Goal: Task Accomplishment & Management: Complete application form

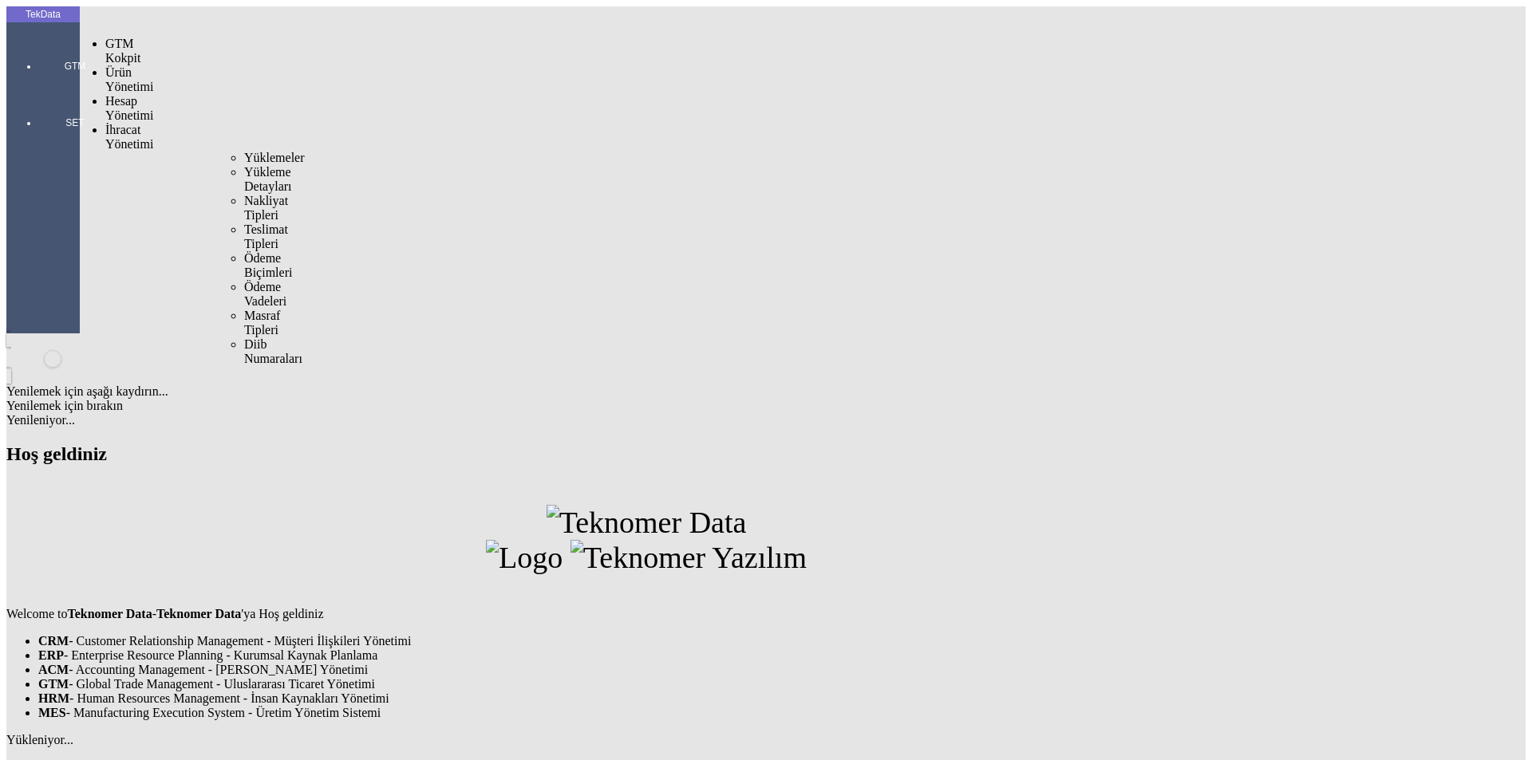
click at [119, 123] on span "İhracat Yönetimi" at bounding box center [129, 137] width 48 height 28
click at [244, 151] on span "Yüklemeler" at bounding box center [274, 158] width 61 height 14
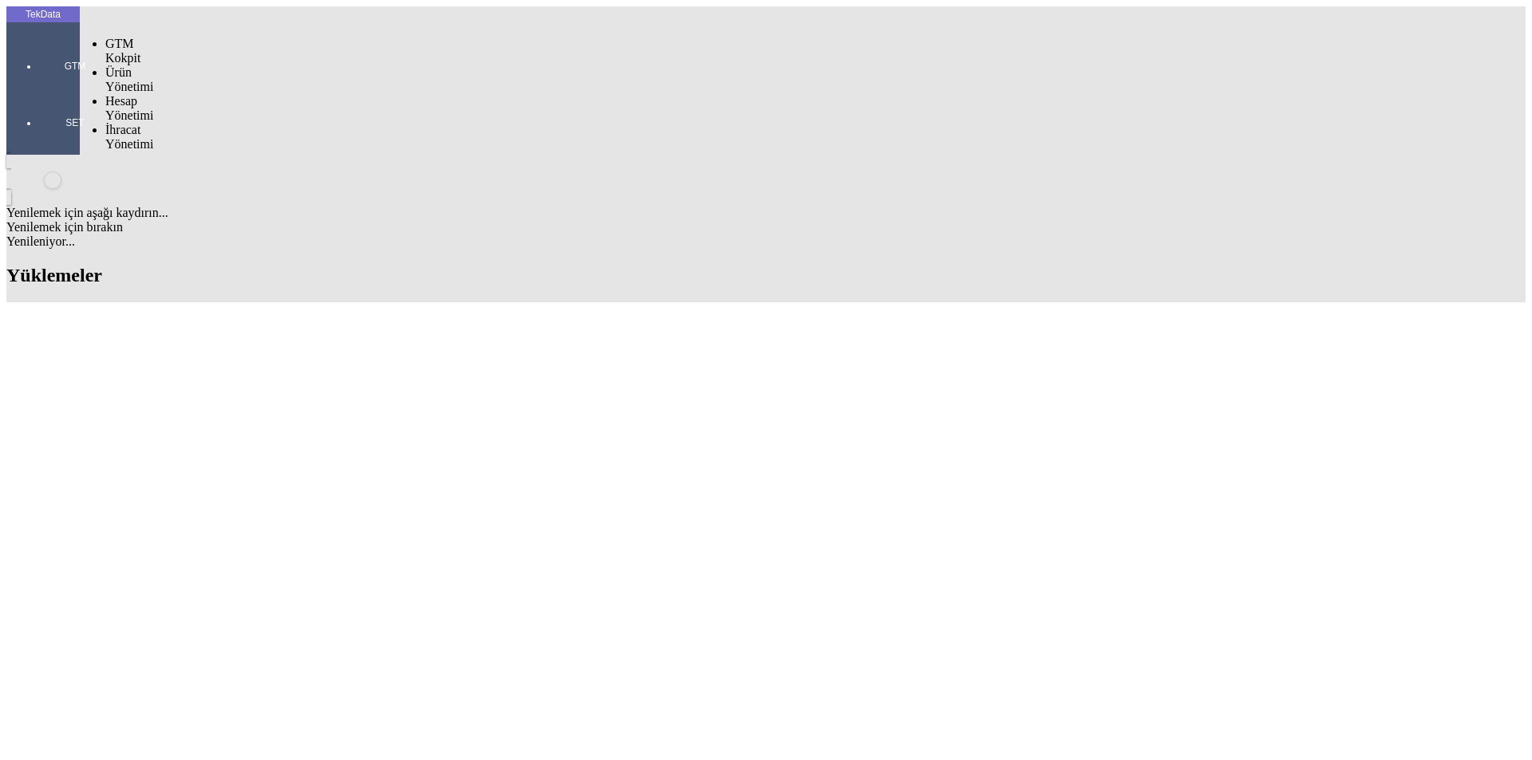
click at [38, 89] on div at bounding box center [74, 89] width 73 height 0
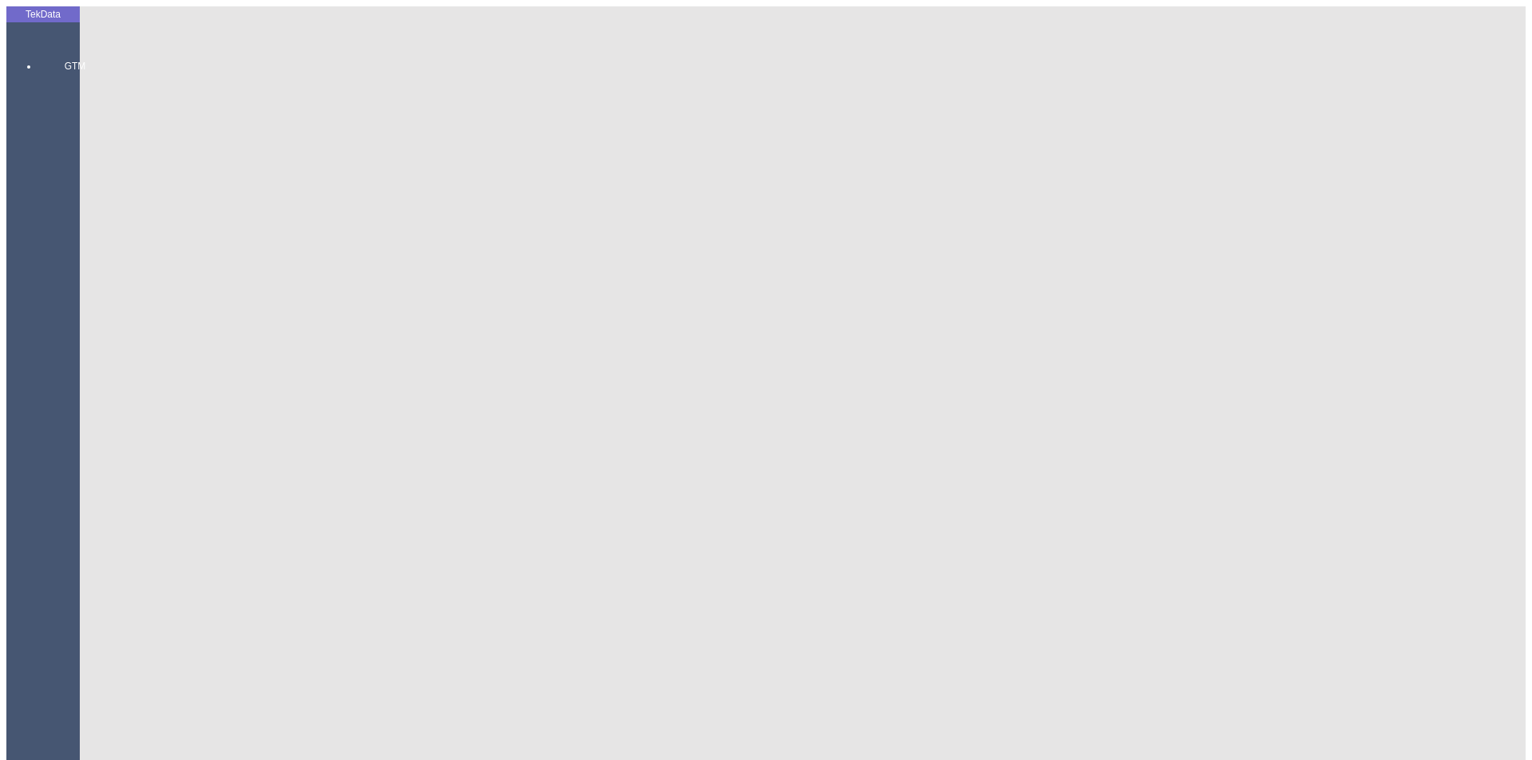
type input "bagyt"
drag, startPoint x: 219, startPoint y: 145, endPoint x: 166, endPoint y: 143, distance: 52.7
copy tr "ET332830"
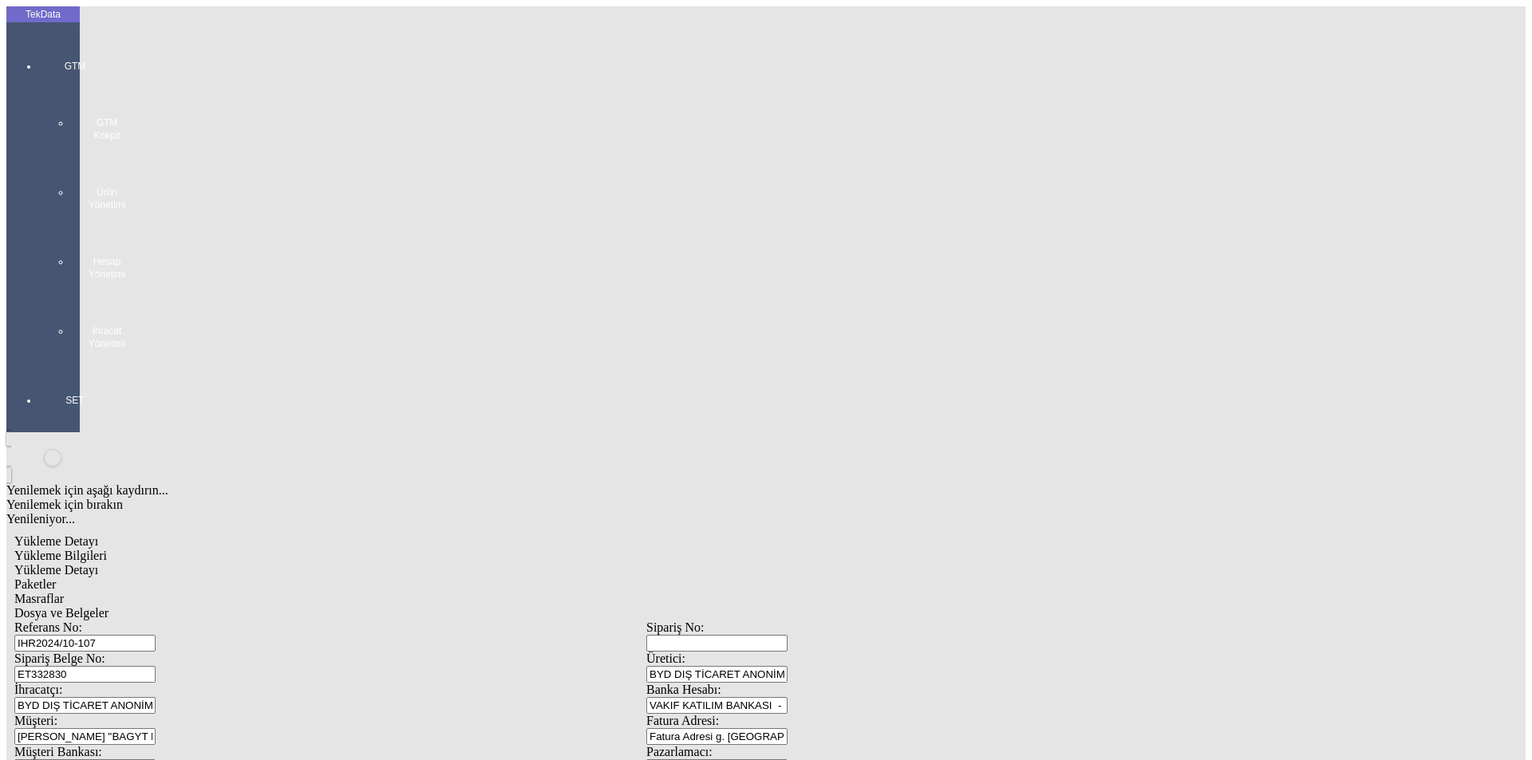
click at [38, 34] on div "GTM GTM Kokpit Ürün Yönetimi Hesap Yönetimi İhracat Yönetimi" at bounding box center [74, 199] width 73 height 334
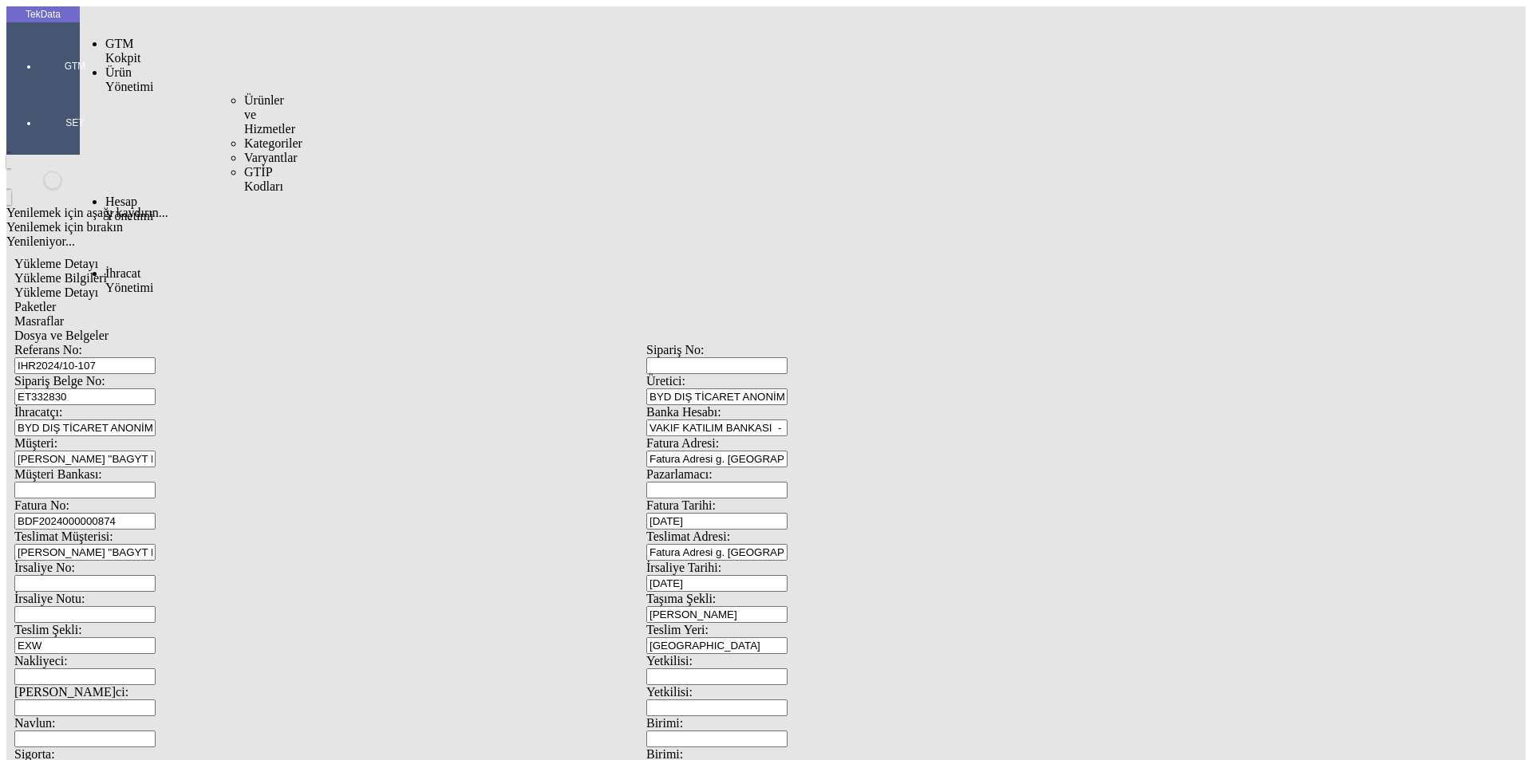
click at [244, 93] on span "Ürünler ve Hizmetler" at bounding box center [269, 114] width 51 height 42
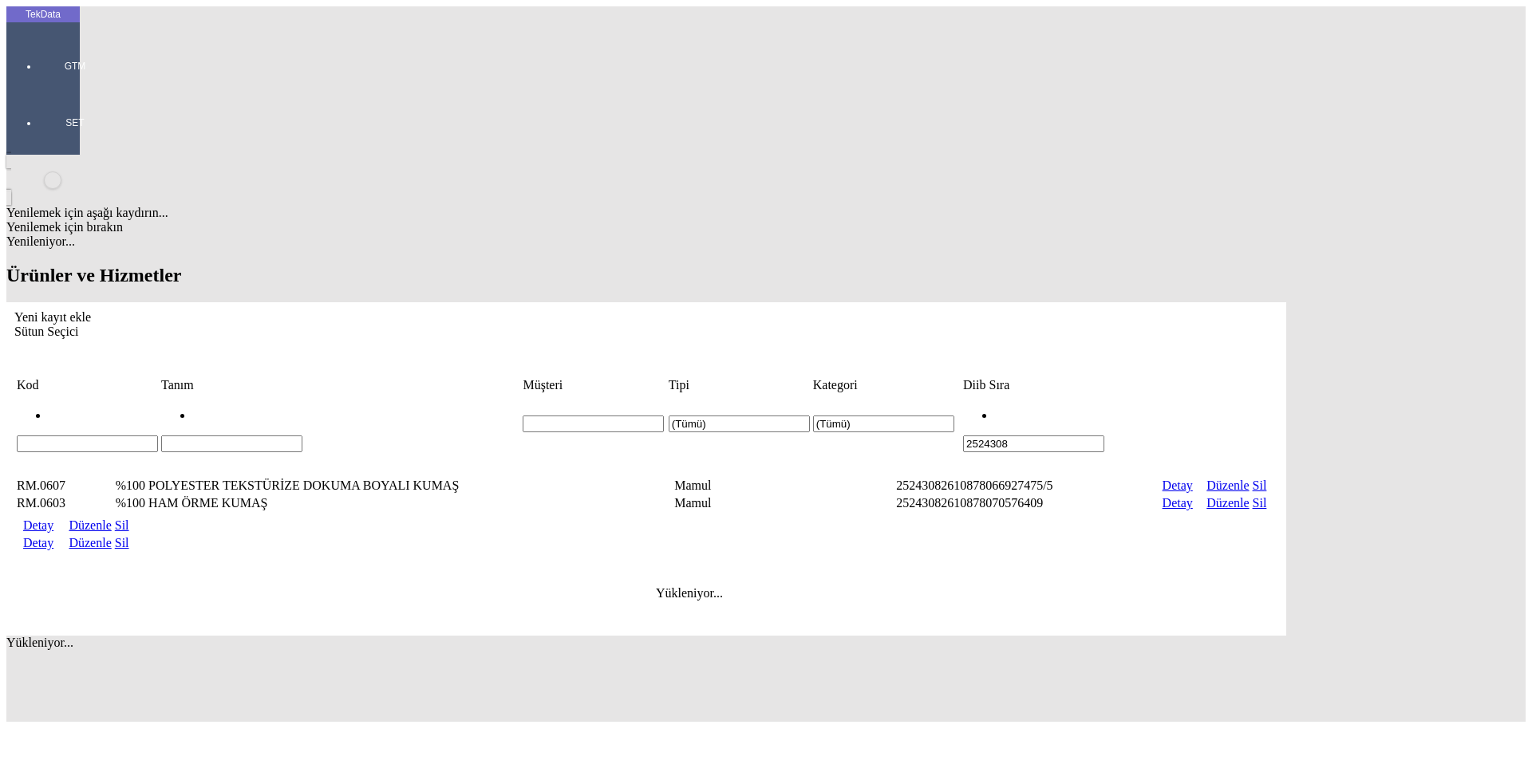
drag, startPoint x: 1208, startPoint y: 127, endPoint x: 1060, endPoint y: 119, distance: 148.6
click at [1060, 395] on tr "(Tümü) (Tümü) 2524308" at bounding box center [646, 424] width 1261 height 58
type input "2465"
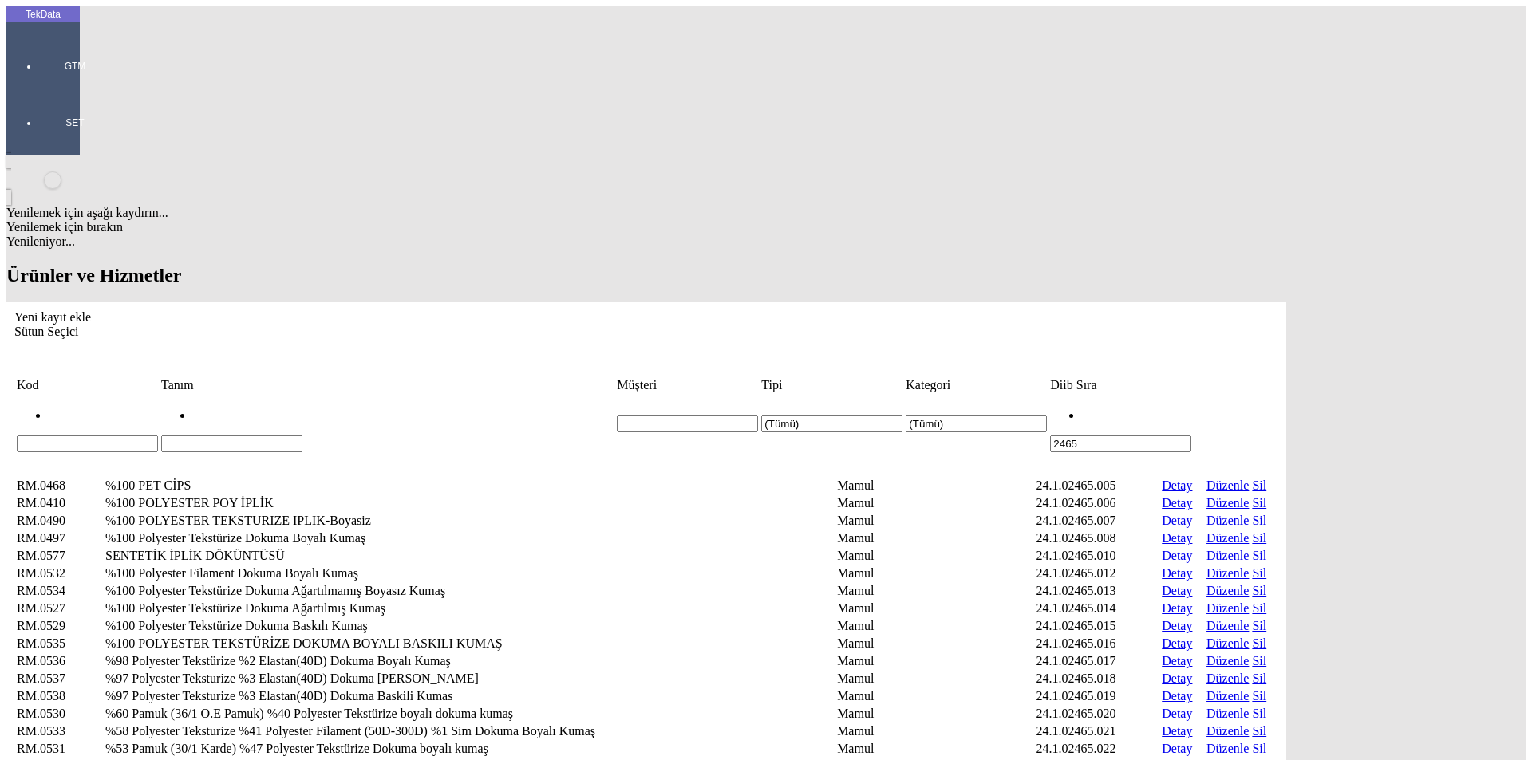
click at [1192, 377] on td "Diib Sıra" at bounding box center [1120, 385] width 143 height 16
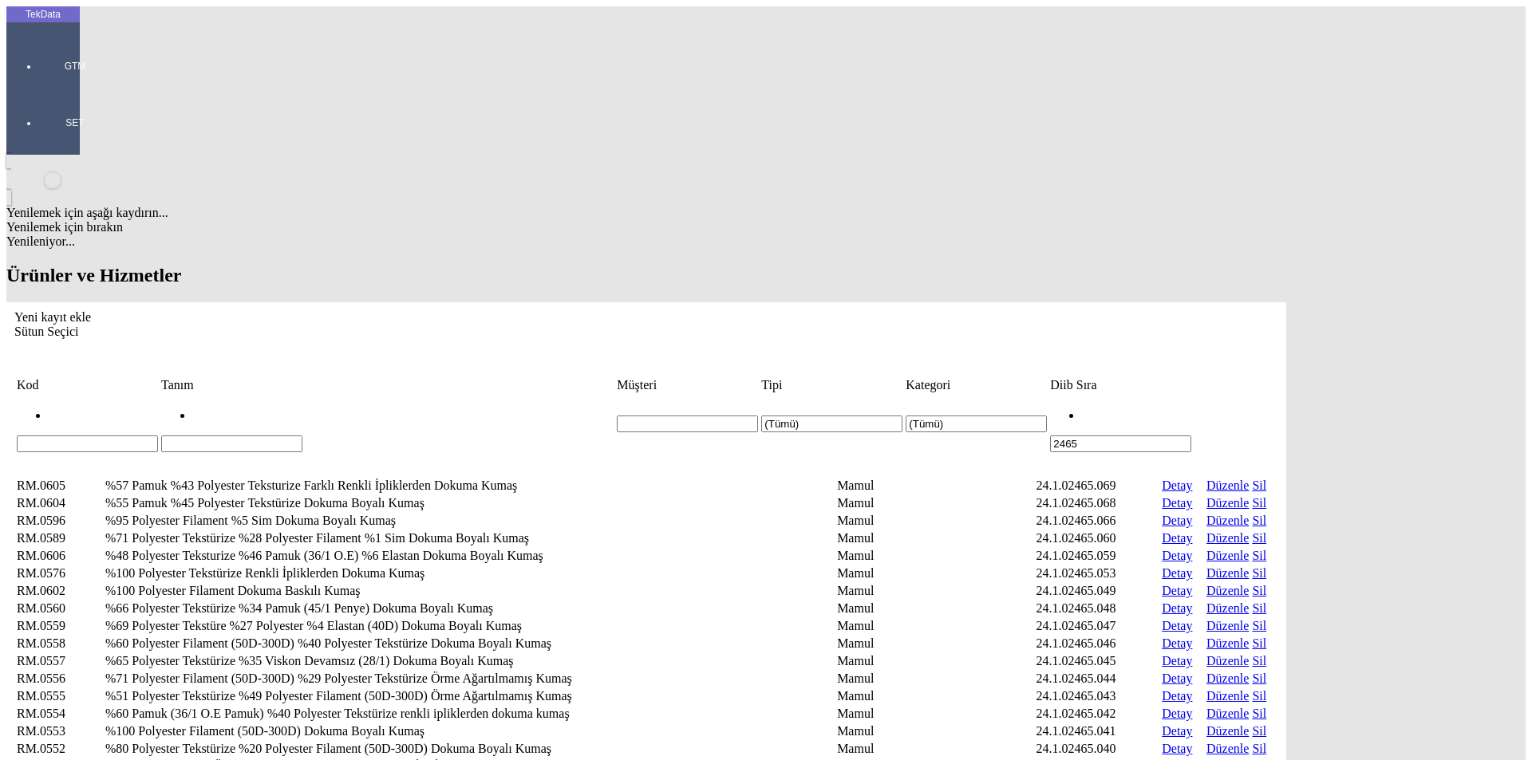
click at [1192, 377] on td "Diib Sıra" at bounding box center [1120, 385] width 143 height 16
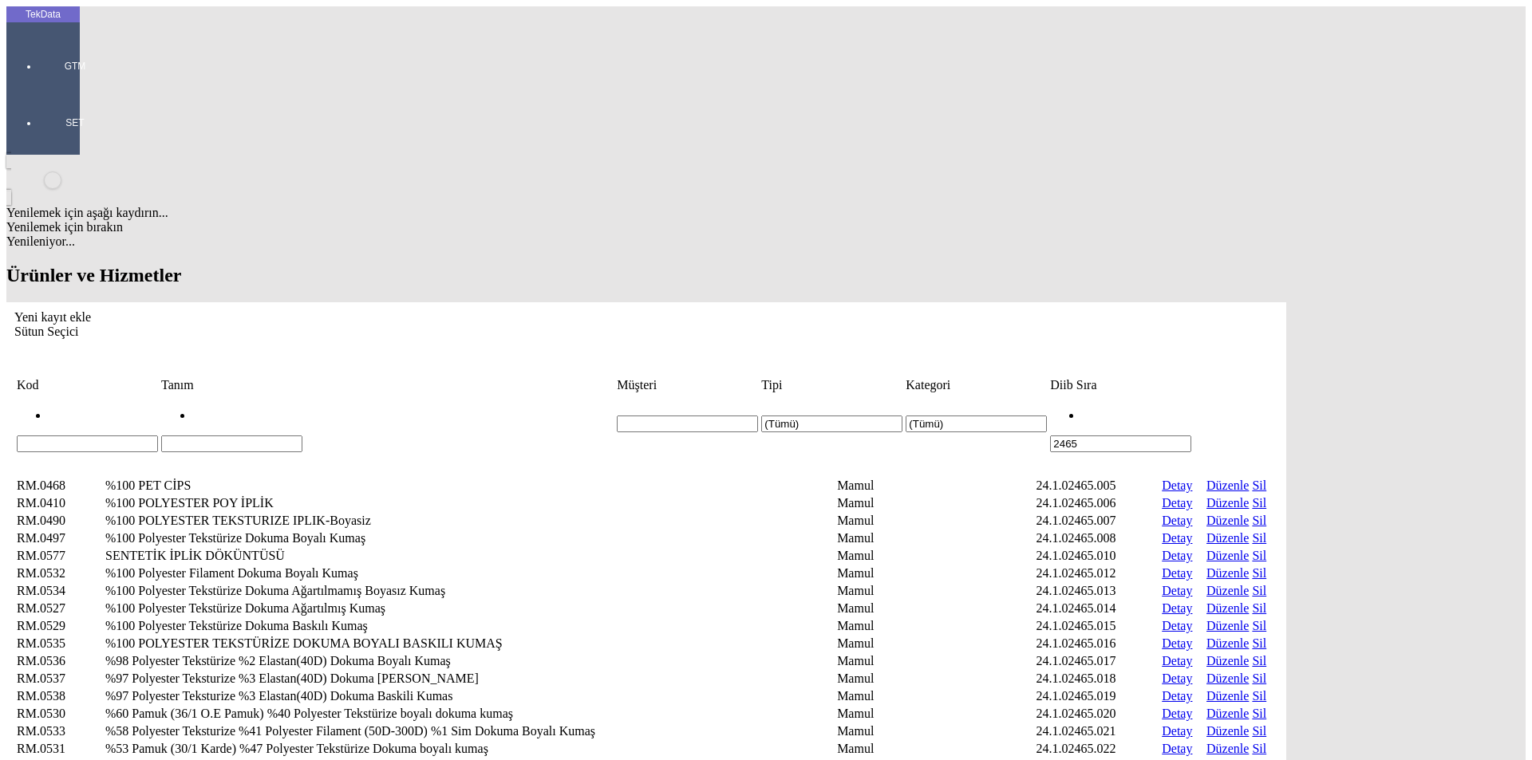
click at [14, 310] on icon "Yeni kayıt ekle" at bounding box center [14, 317] width 0 height 14
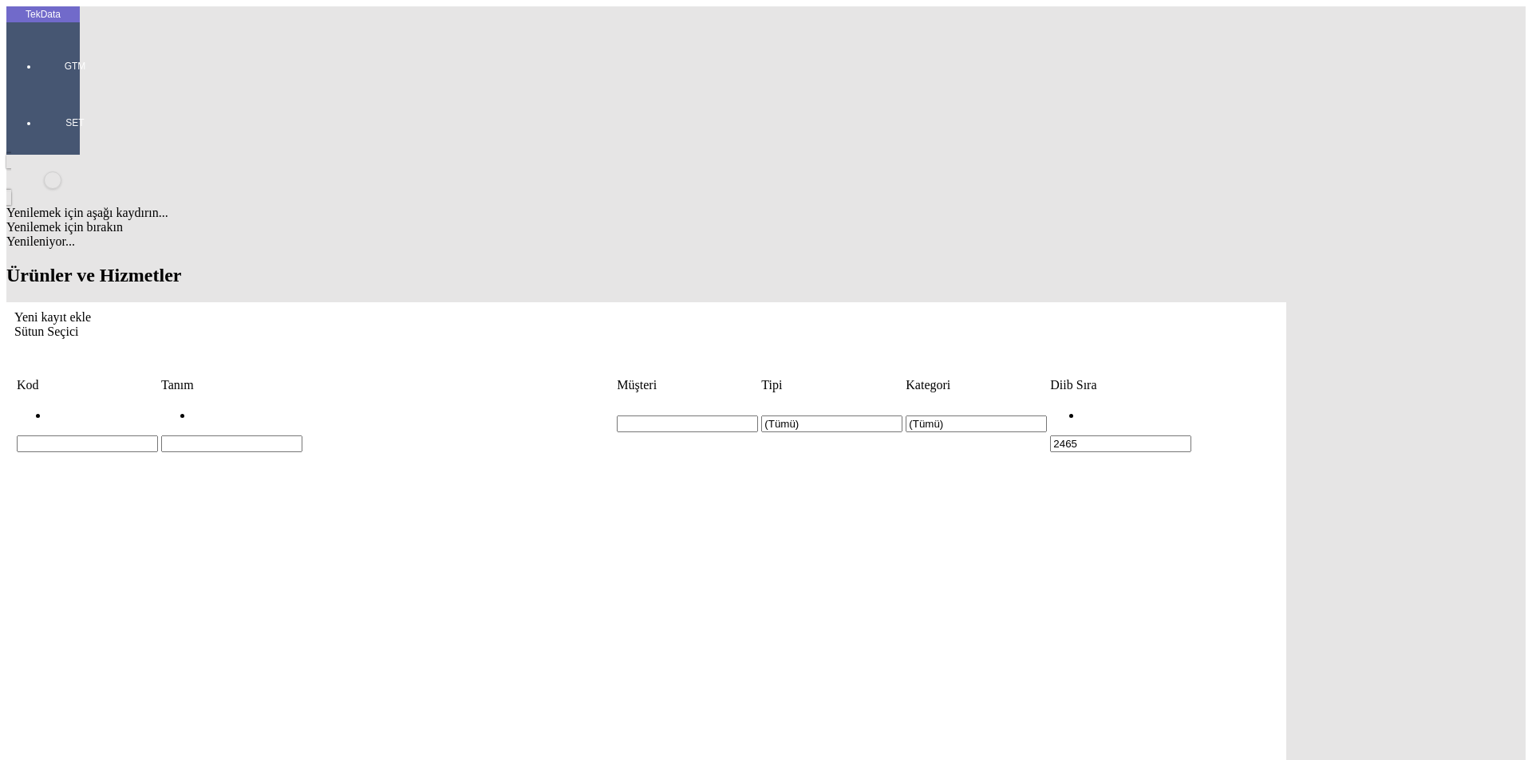
paste input "%66 Polyester Tekstürize %32 Polyester Filament %2 Sim Dokuma Boyalı Kumaş"
type input "%66 Polyester Tekstürize %32 Polyester Filament %2 Sim Dokuma Boyalı Kumaş"
drag, startPoint x: 911, startPoint y: 225, endPoint x: 931, endPoint y: 233, distance: 21.5
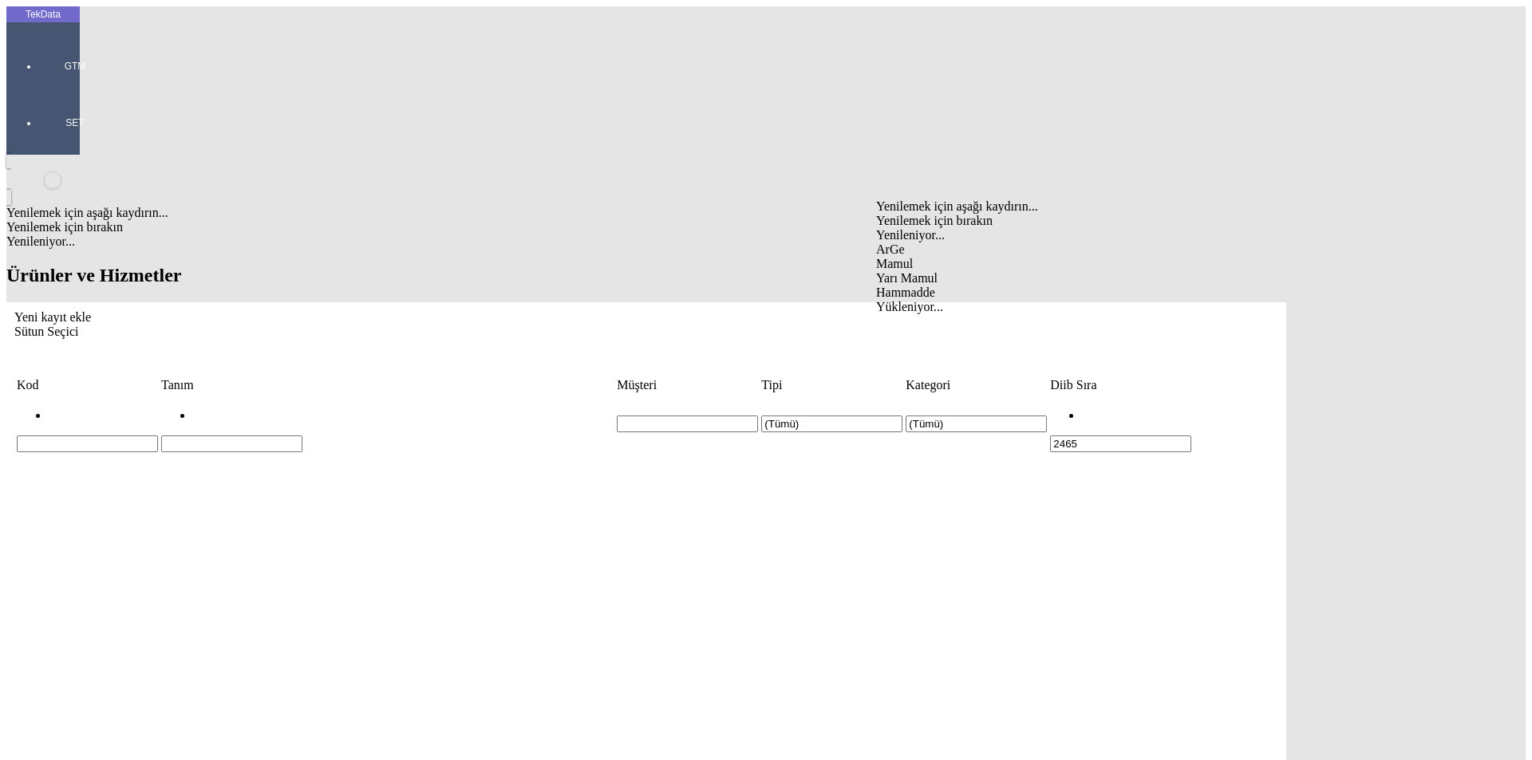
click at [911, 257] on div "Mamul" at bounding box center [1190, 264] width 628 height 14
type input "Mamul"
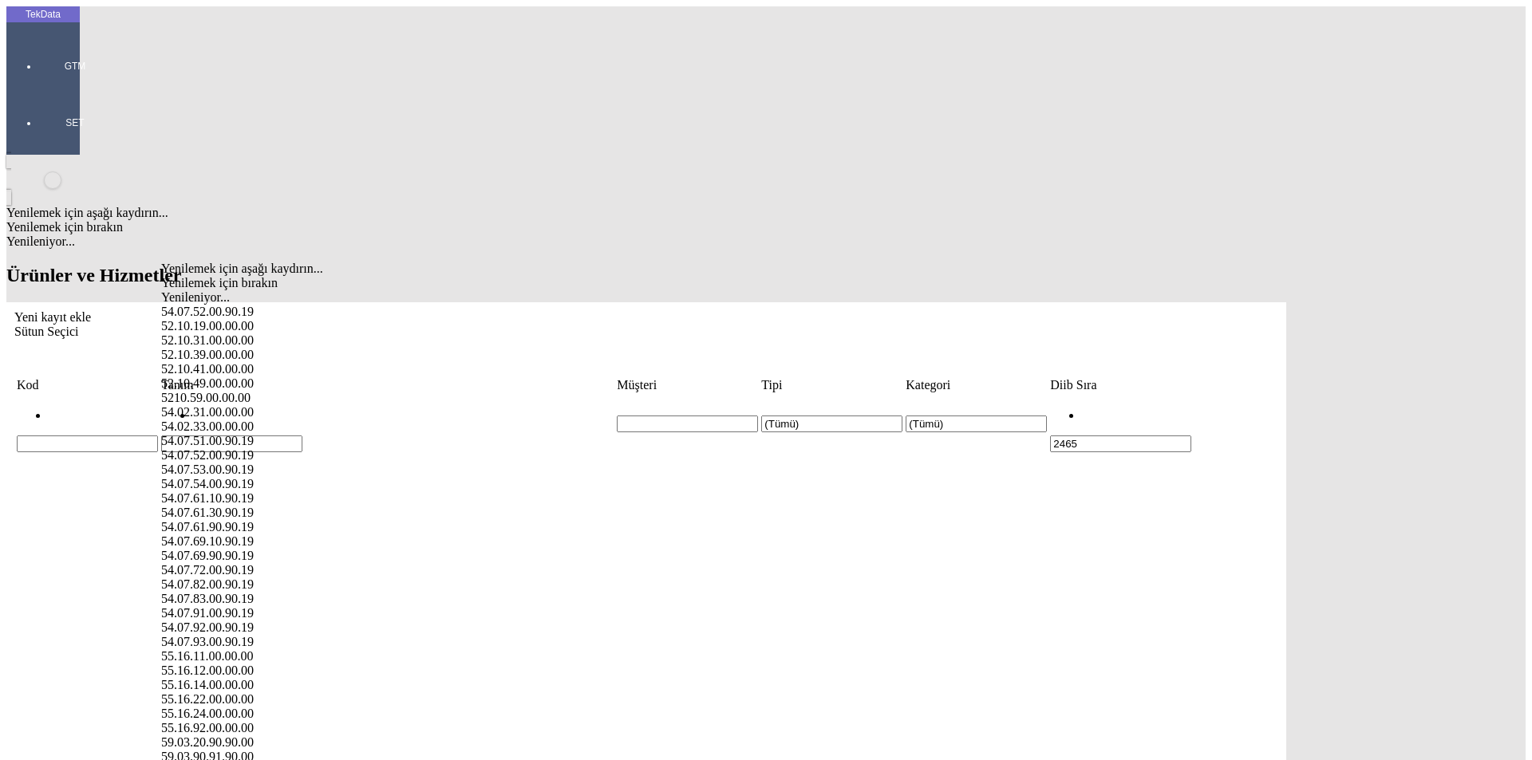
paste input "54.07.69.90.90.19"
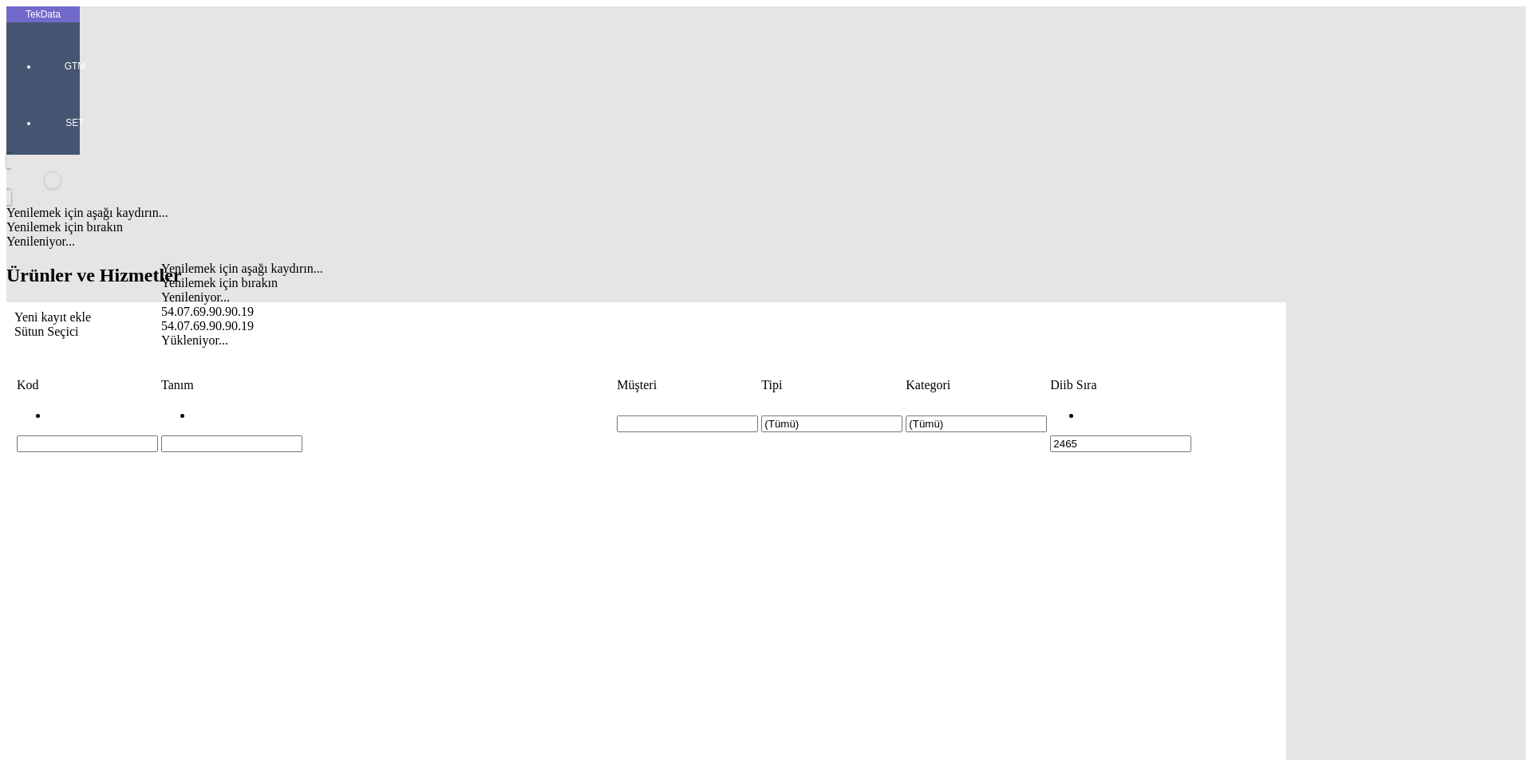
click at [240, 305] on div "54.07.69.90.90.19" at bounding box center [473, 312] width 624 height 14
type input "54.07.69.90.90.19"
paste input "24.1.02465.067"
type input "24.1.02465.067"
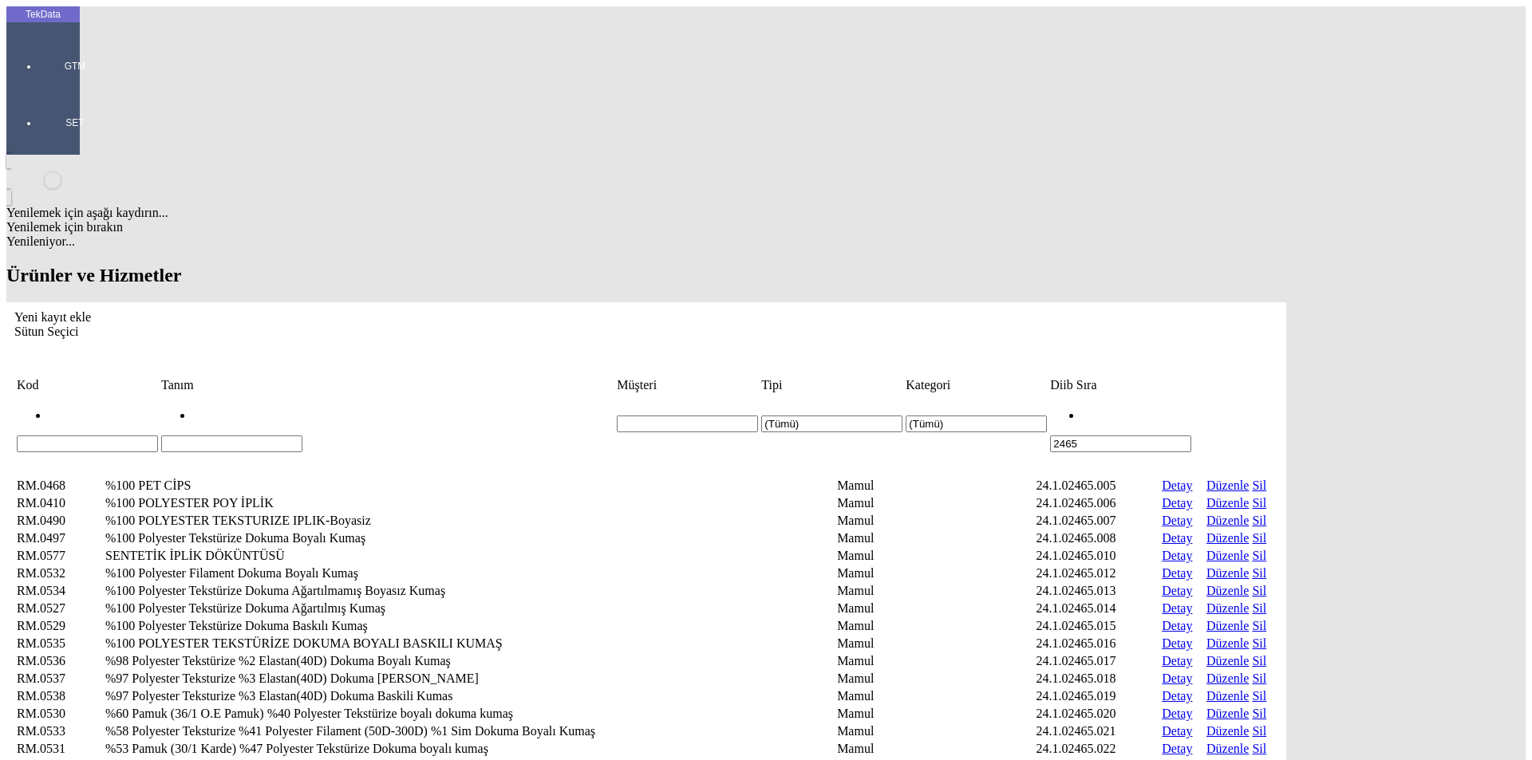
drag, startPoint x: 1350, startPoint y: 128, endPoint x: 1122, endPoint y: 128, distance: 228.2
click at [1077, 395] on tr "(Tümü) (Tümü) 2465" at bounding box center [646, 424] width 1261 height 58
paste input ".1.02465.067"
type input "24.1.02465.067"
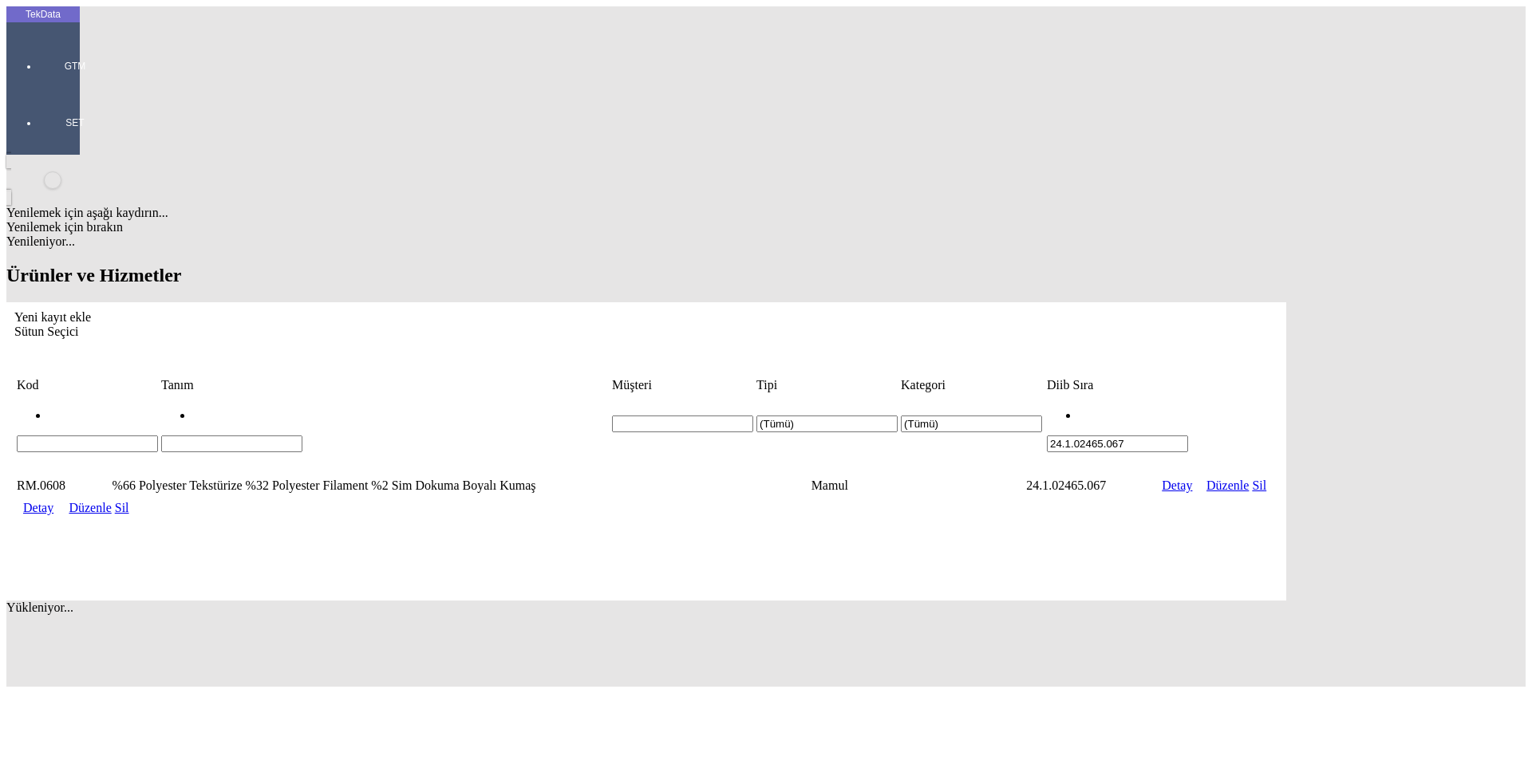
click at [53, 501] on link "Detay" at bounding box center [38, 508] width 30 height 14
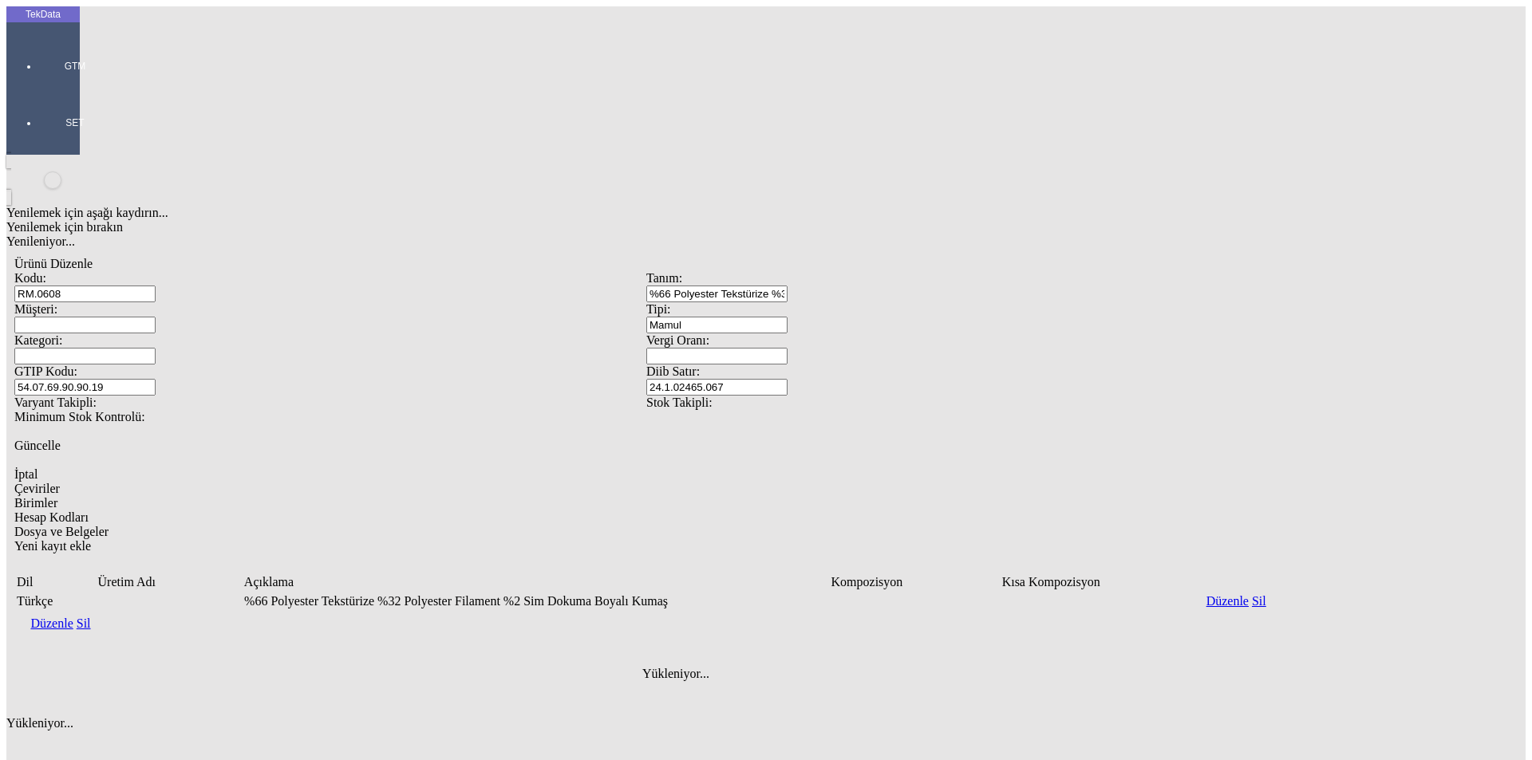
click at [73, 617] on link "Düzenle" at bounding box center [51, 624] width 42 height 14
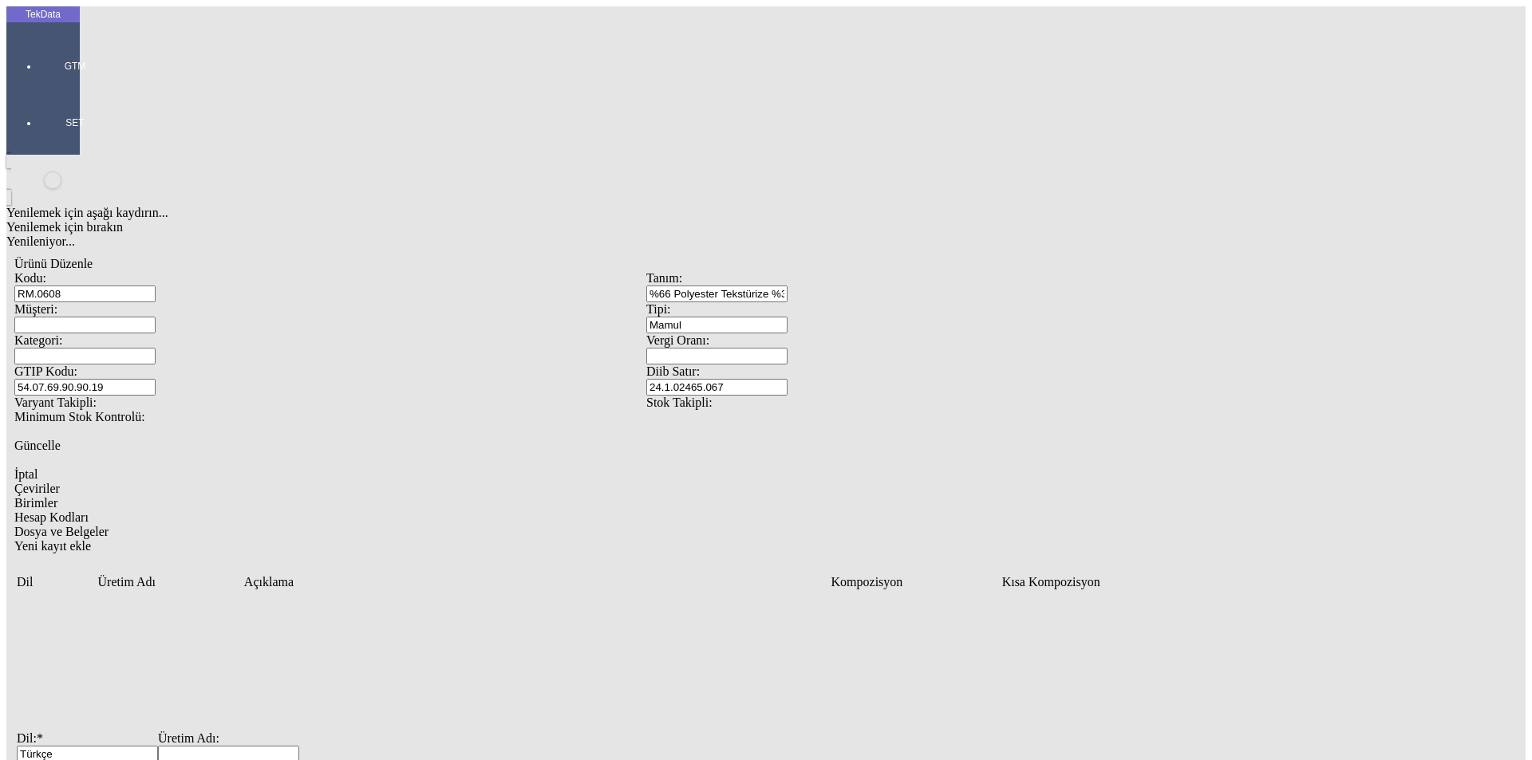
drag, startPoint x: 378, startPoint y: 378, endPoint x: 169, endPoint y: 373, distance: 209.1
click at [85, 373] on div "Ürünü Düzenle Kodu: RM.0608 Tanım: %66 Polyester Tekstürize %32 Polyester Filam…" at bounding box center [646, 594] width 1280 height 690
paste input "%66 Polyester Tekstürize %32 Polyester Filament %2 Sim Dokuma Boyalı Kumaş"
type input "%66 Polyester Tekstürize %32 Polyester Filament %2 Sim Dokuma Boyalı Kumaş"
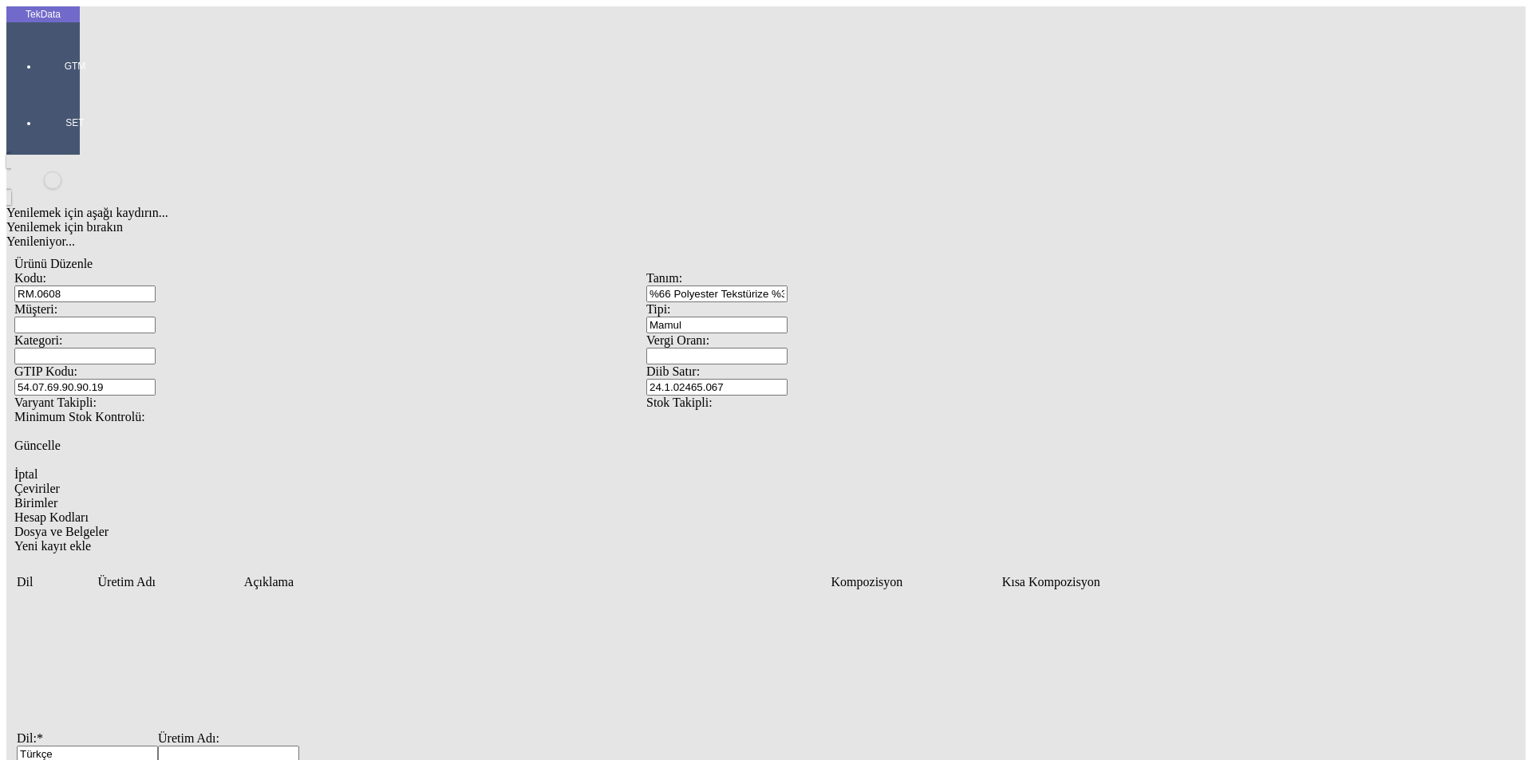
drag, startPoint x: 1417, startPoint y: 470, endPoint x: 1431, endPoint y: 464, distance: 15.0
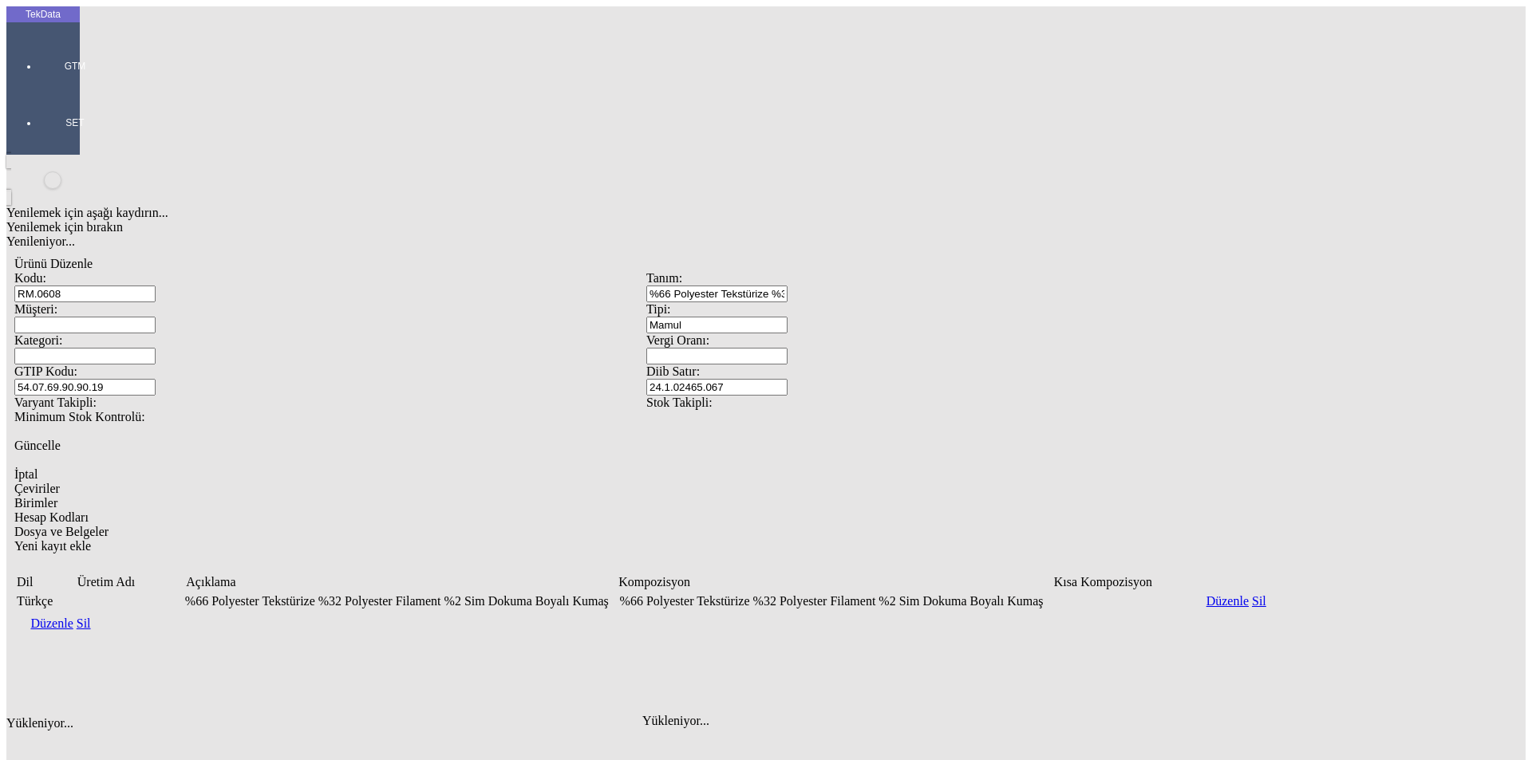
click at [14, 539] on icon "Yeni kayıt ekle" at bounding box center [14, 546] width 0 height 14
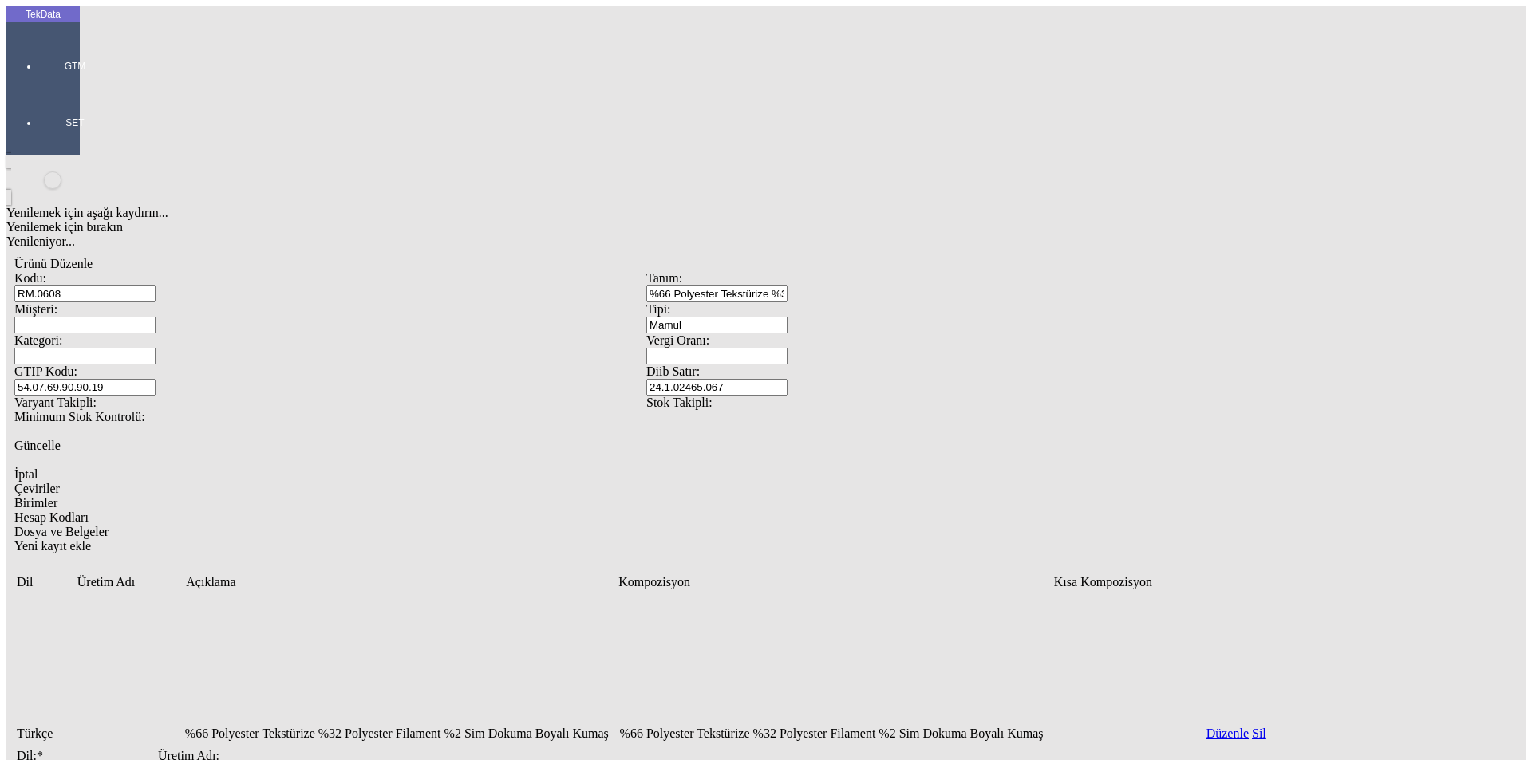
click at [158, 760] on input "Dil: *" at bounding box center [87, 772] width 141 height 17
click at [243, 452] on div "English" at bounding box center [490, 459] width 601 height 14
type input "English"
paste input "66% Polyester Textured 32% Polyester Filament 2% Glitter Woven Dyed Fabric"
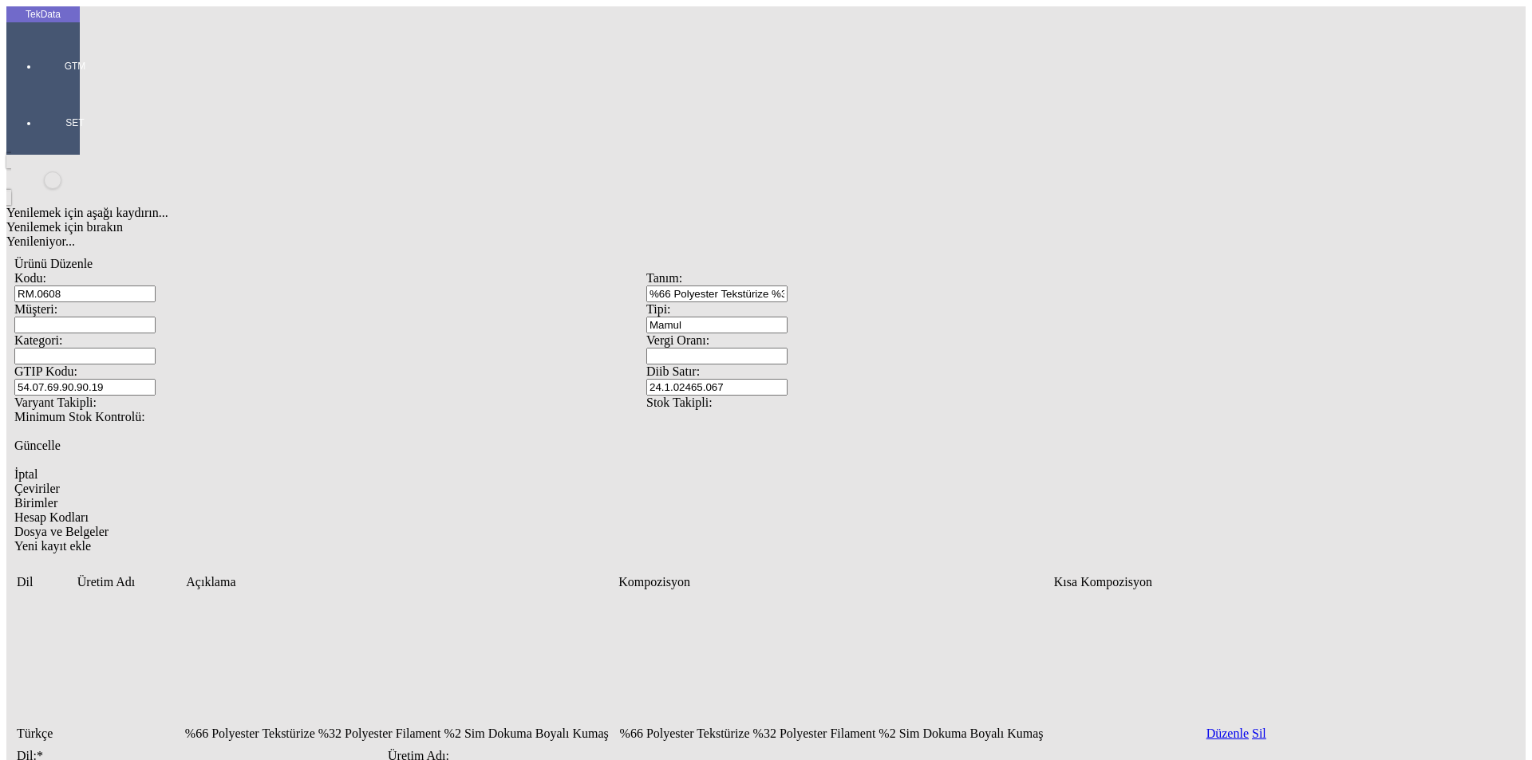
drag, startPoint x: 203, startPoint y: 413, endPoint x: 160, endPoint y: 413, distance: 43.9
type input "%66 Polyester Textured %32 Polyester Filament %2 Glitter Woven Dyed Fabric"
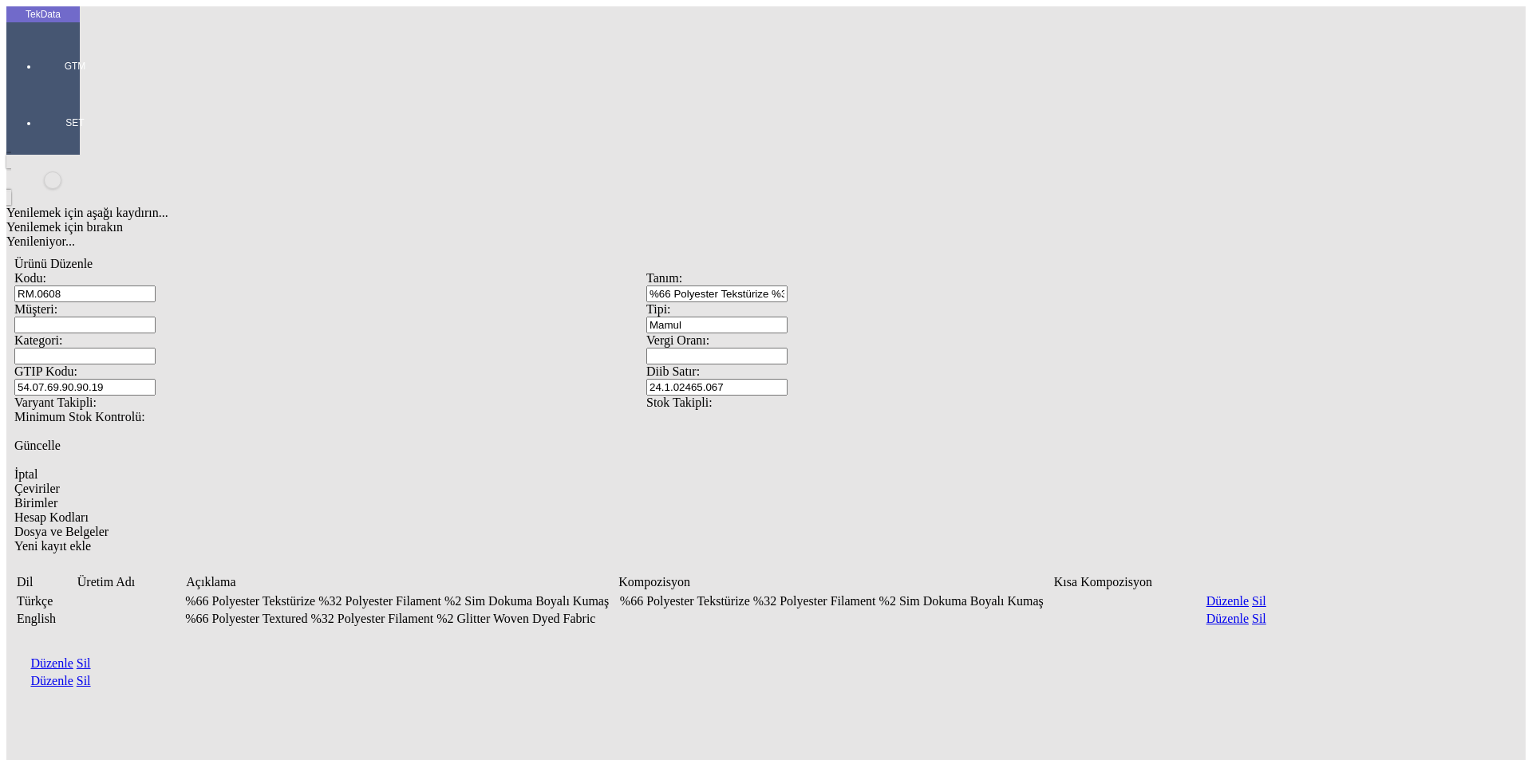
click at [73, 674] on link "Düzenle" at bounding box center [51, 681] width 42 height 14
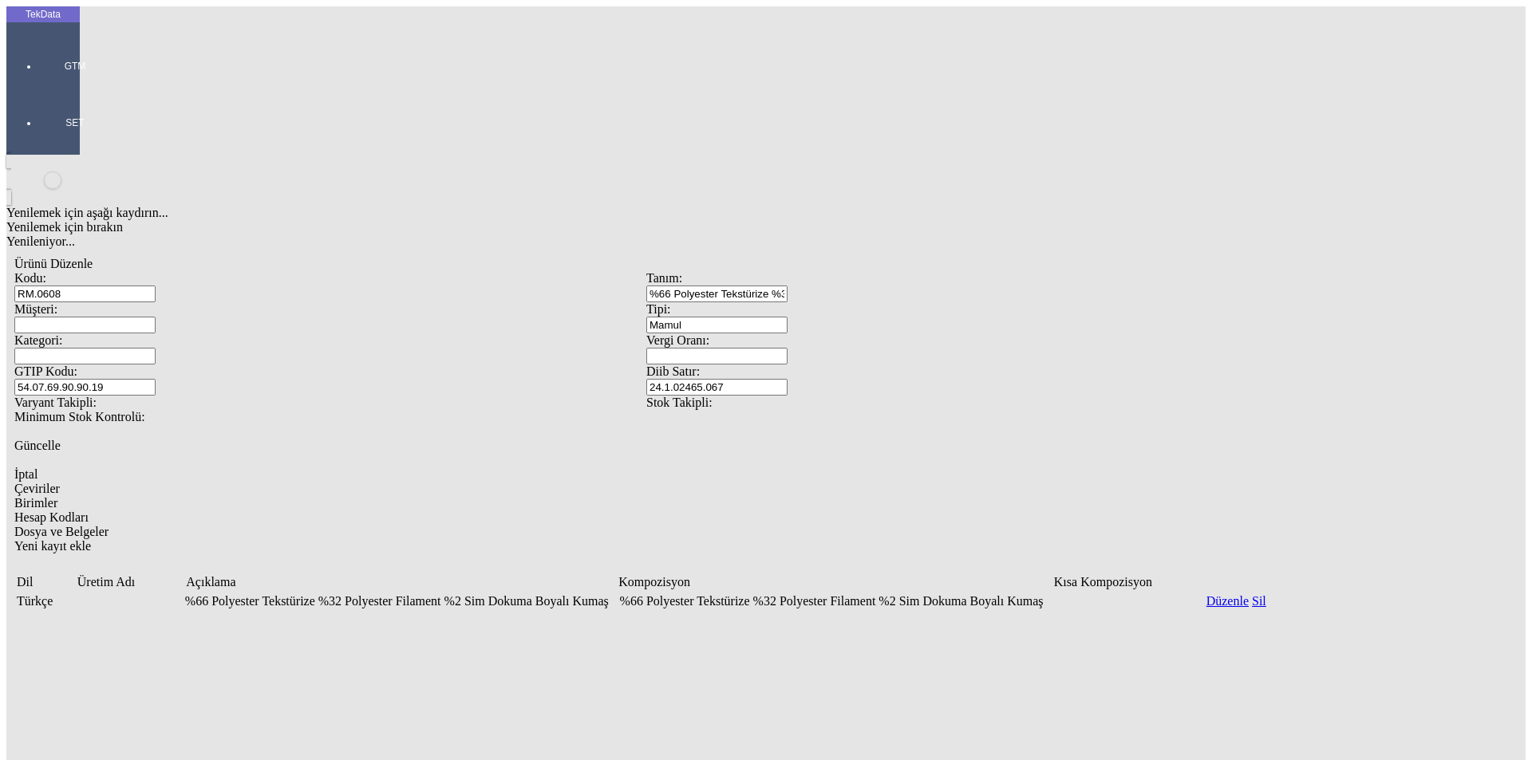
drag, startPoint x: 597, startPoint y: 436, endPoint x: 125, endPoint y: 408, distance: 472.4
click at [6, 409] on div "TekData GTM SET Yenilemek için aşağı kaydırın... Yenilemek için bırakın Yenilen…" at bounding box center [646, 544] width 1280 height 1076
paste input "%66 Polyester Textured %32 Polyester Filament %2 Glitter Woven Dyed Fabric"
type input "%66 Polyester Textured %32 Polyester Filament %2 Glitter Woven Dyed Fabric"
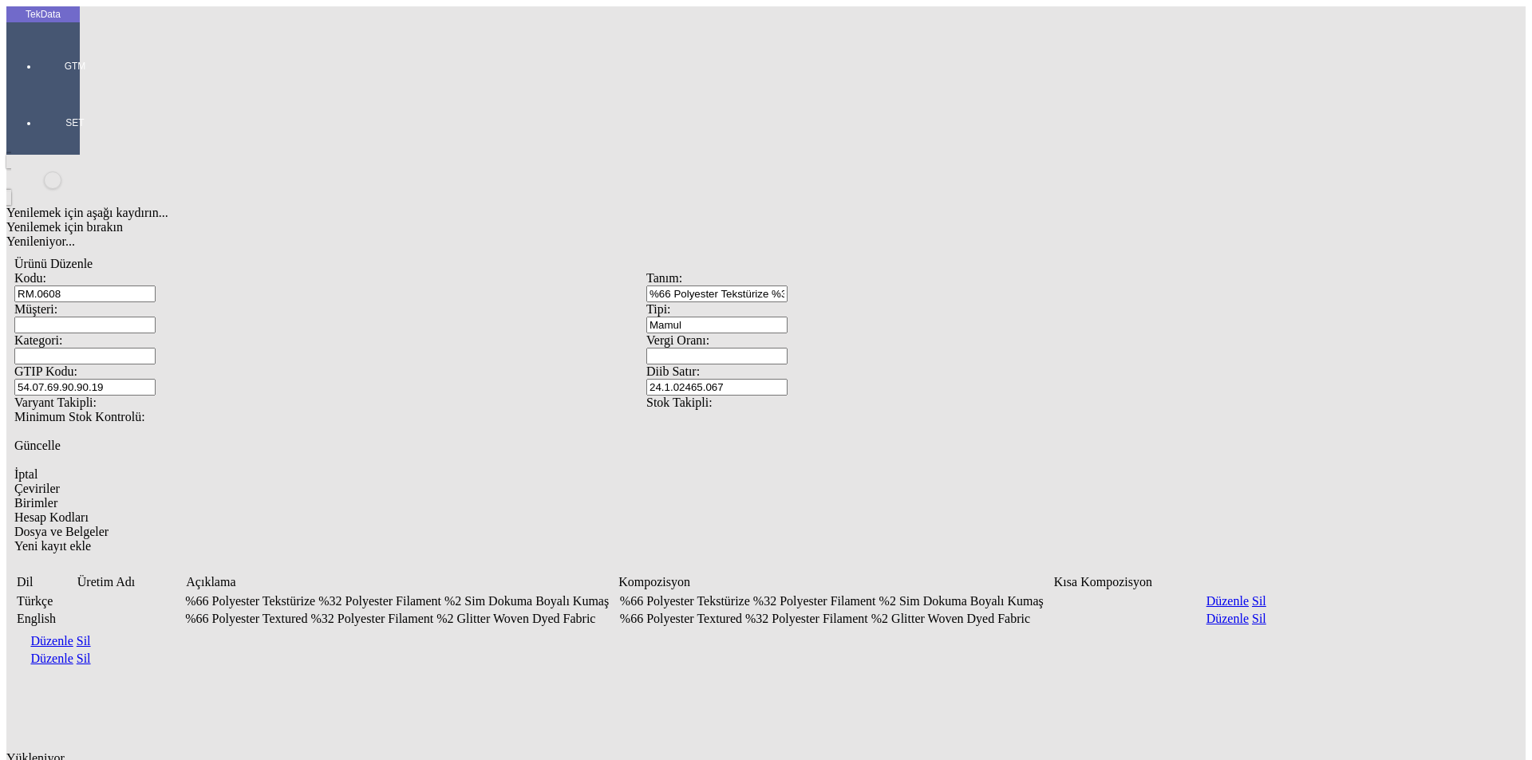
click at [528, 462] on div "Yenilemek için aşağı kaydırın... Yenilemek için bırakın Yenileniyor... Ürünü Dü…" at bounding box center [646, 496] width 1280 height 683
click at [57, 496] on span "Birimler" at bounding box center [35, 503] width 43 height 14
click at [14, 744] on icon "Yeni kayıt ekle" at bounding box center [14, 751] width 0 height 14
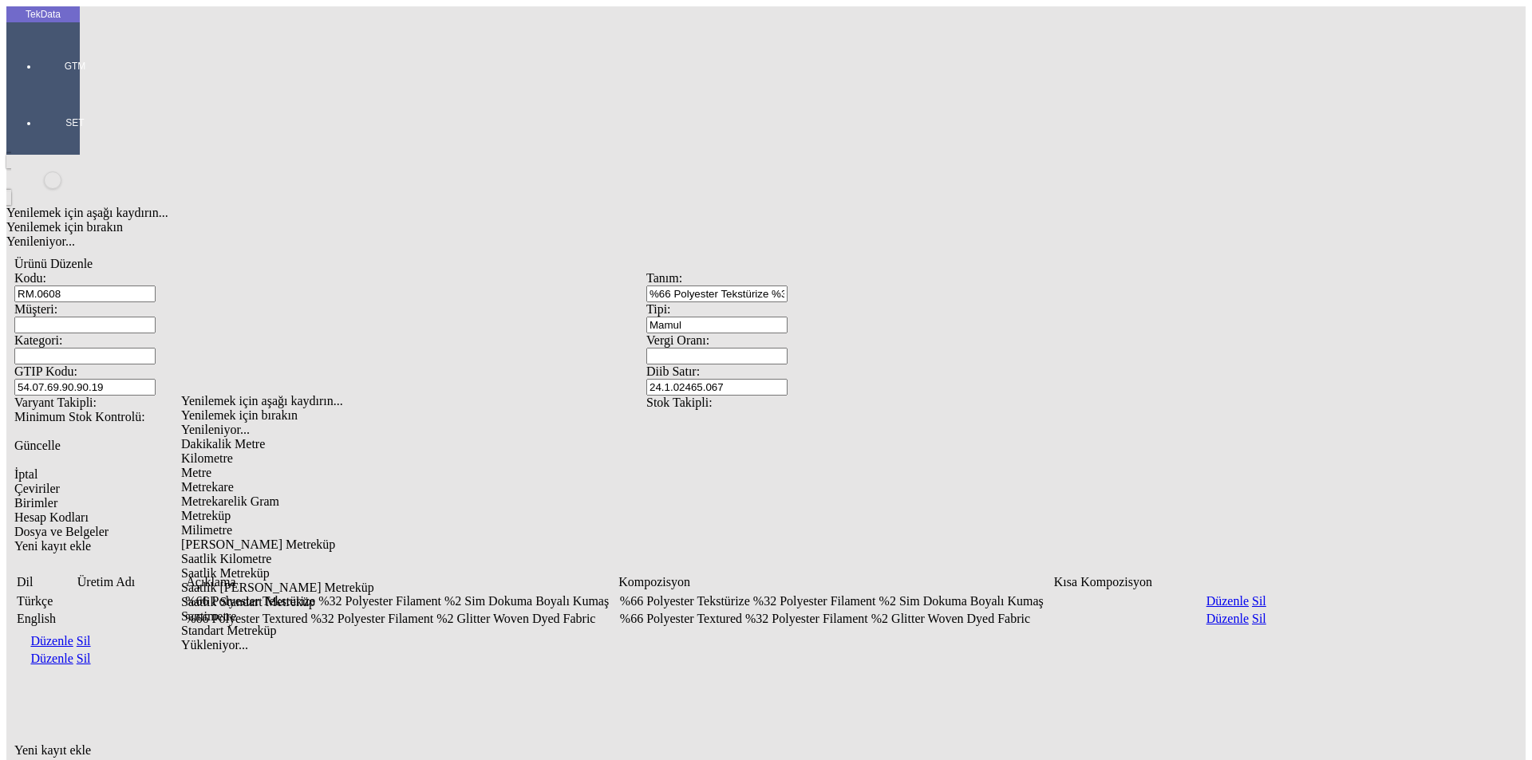
click at [212, 466] on div "Metre" at bounding box center [486, 473] width 610 height 14
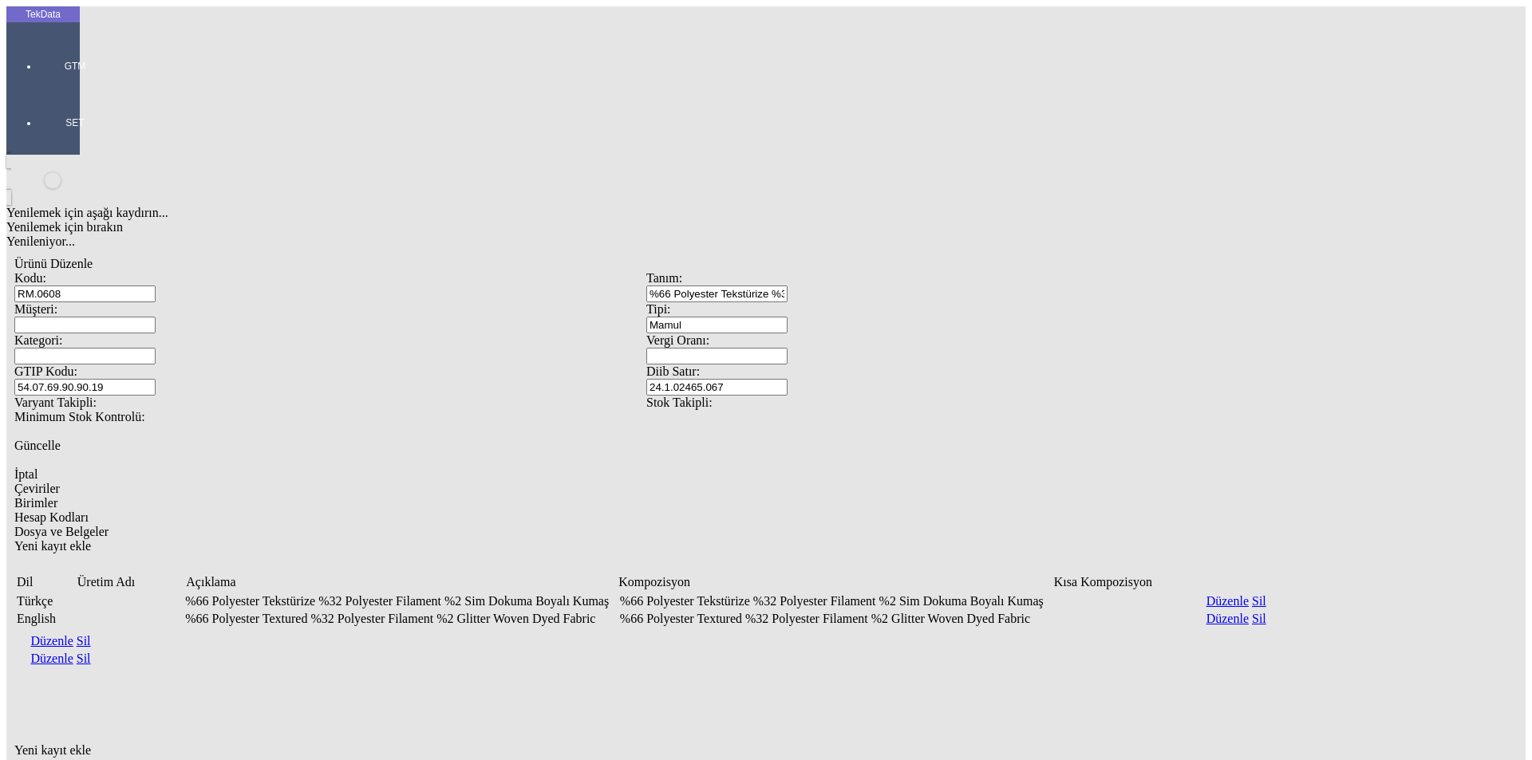
type input "Metre"
drag, startPoint x: 568, startPoint y: 585, endPoint x: 538, endPoint y: 567, distance: 35.0
click at [566, 583] on div "Yenilemek için aşağı kaydırın... Yenilemek için bırakın Yenileniyor... Ürünü Dü…" at bounding box center [646, 588] width 1280 height 867
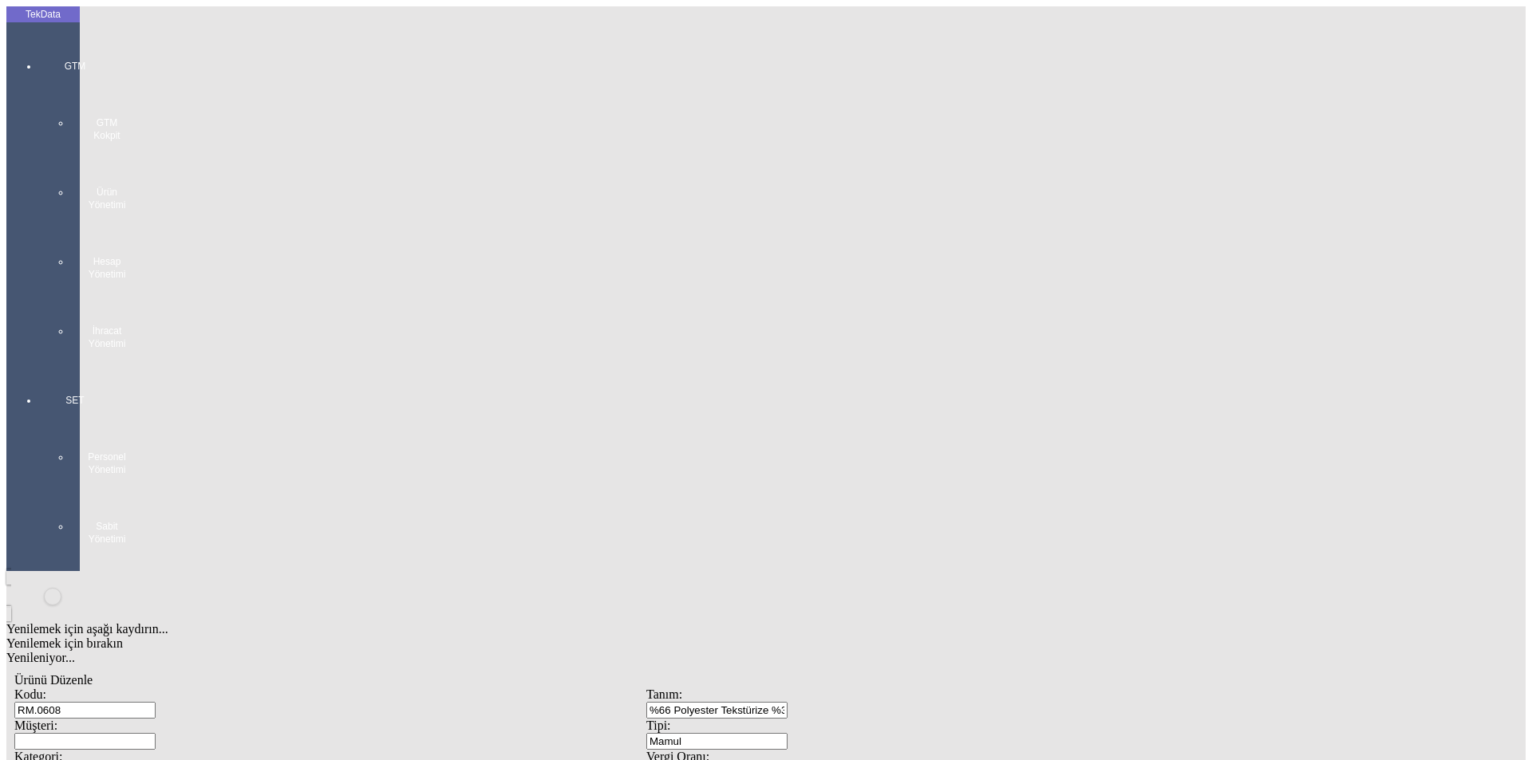
click at [38, 53] on div "GTM GTM Kokpit Ürün Yönetimi Hesap Yönetimi İhracat Yönetimi" at bounding box center [74, 199] width 73 height 334
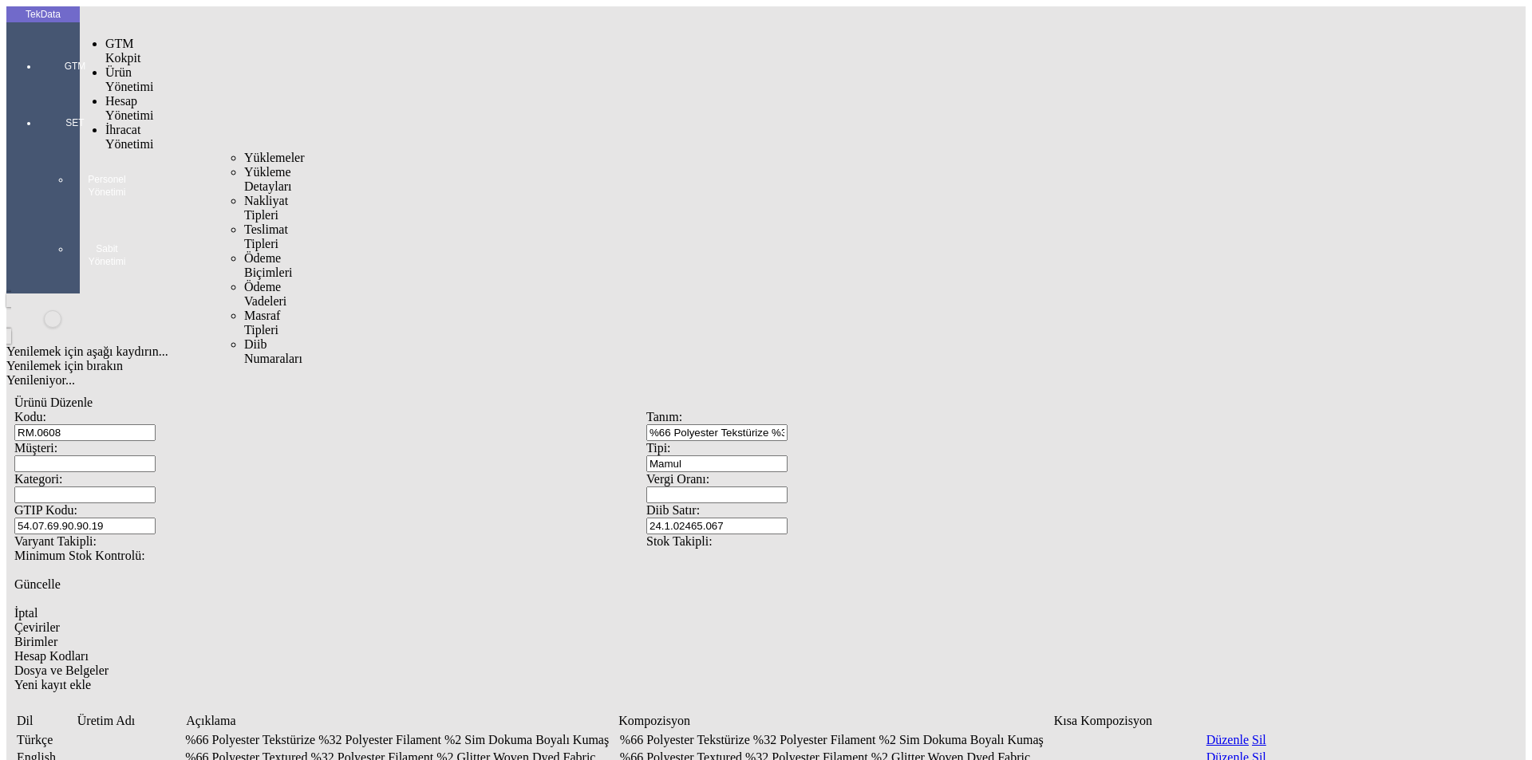
drag, startPoint x: 120, startPoint y: 92, endPoint x: 235, endPoint y: 89, distance: 115.0
click at [131, 123] on span "İhracat Yönetimi" at bounding box center [129, 137] width 48 height 28
click at [244, 151] on span "Yüklemeler" at bounding box center [274, 158] width 61 height 14
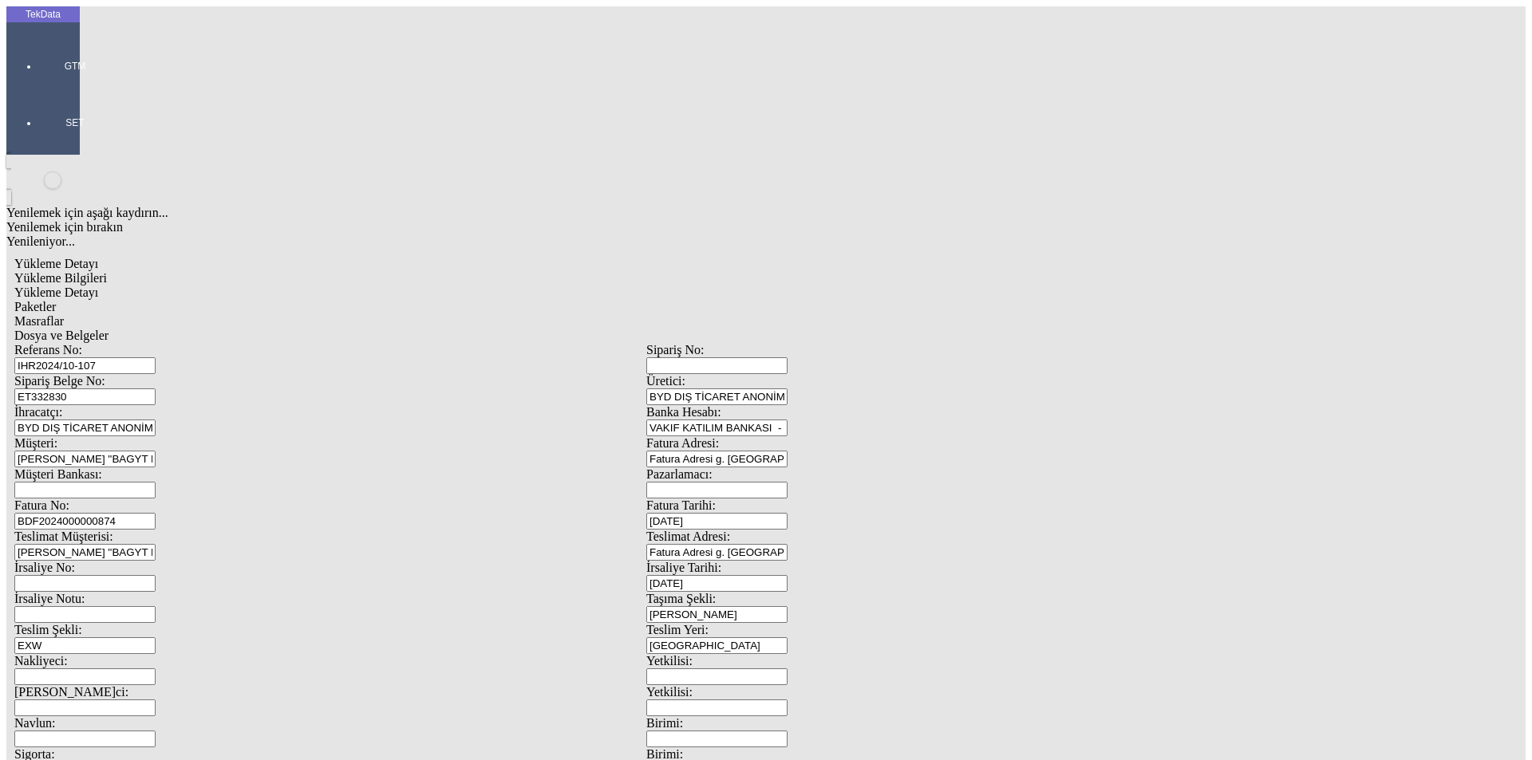
drag, startPoint x: 318, startPoint y: 114, endPoint x: 62, endPoint y: 97, distance: 255.9
click at [62, 97] on div "TekData GTM SET Yenilemek için aşağı kaydırın... Yenilemek için bırakın Yenilen…" at bounding box center [646, 631] width 1280 height 1250
paste input "5/5-031, IHR2025/5-032"
type input "IHR2025/5-031, IHR2025/5-032"
click at [170, 374] on div "Sipariş Belge No: ET332830" at bounding box center [330, 389] width 632 height 31
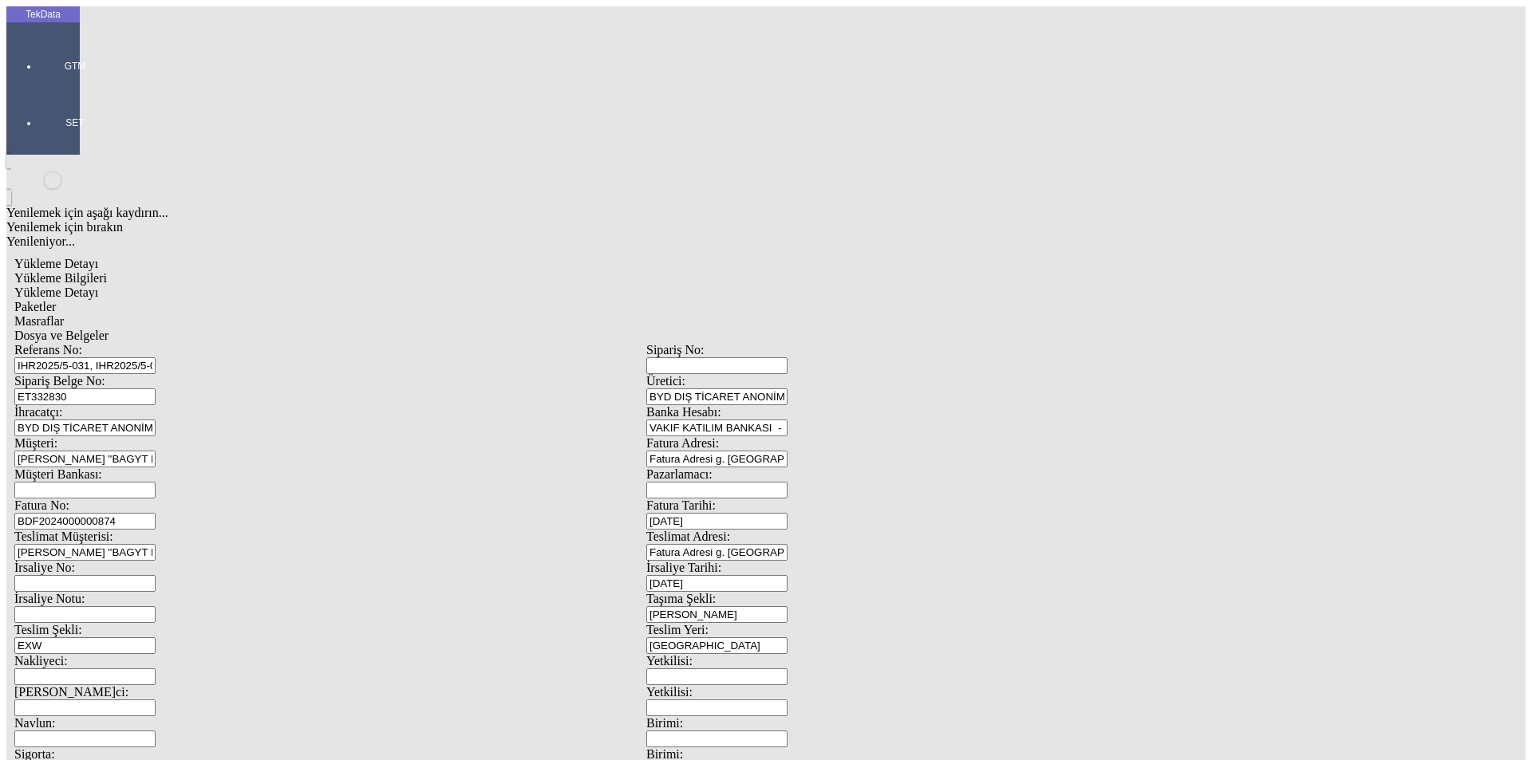
paste input "5866"
type input "ET358660"
click at [156, 482] on input "Müşteri Bankası:" at bounding box center [84, 490] width 141 height 17
click at [334, 290] on div "Görüntülenecek Veri Bulunamadı" at bounding box center [499, 297] width 572 height 14
click at [156, 482] on input "Müşteri Bankası:" at bounding box center [84, 490] width 141 height 17
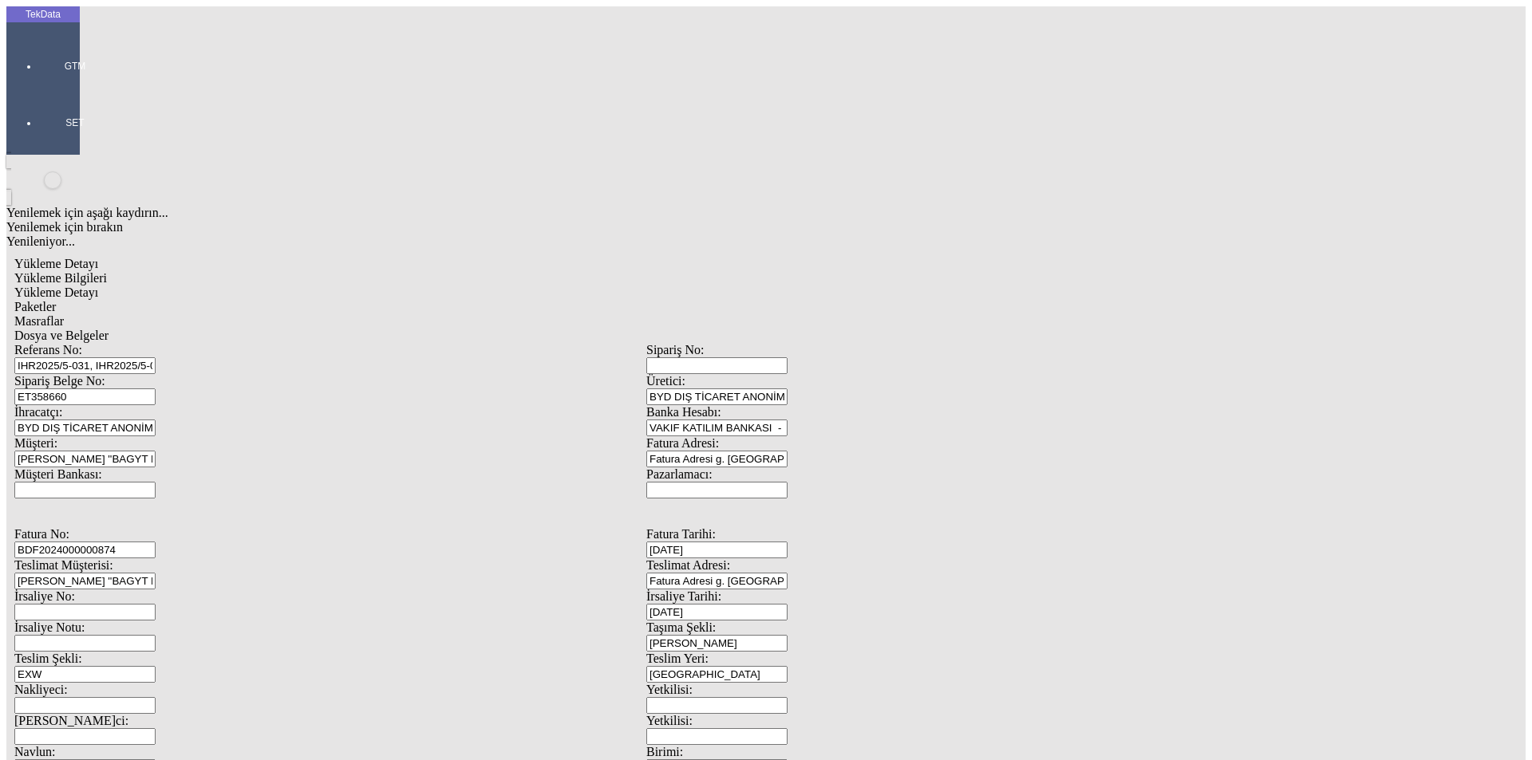
click at [156, 542] on input "BDF2024000000874" at bounding box center [84, 550] width 141 height 17
type input "BDF2025"
type input "[DATE]"
drag, startPoint x: 968, startPoint y: 327, endPoint x: 702, endPoint y: 350, distance: 266.7
click at [758, 349] on div "Referans No: IHR2025/5-031, IHR2025/5-032 [STREET_ADDRESS] ET358660 Üretici: BY…" at bounding box center [646, 731] width 1264 height 776
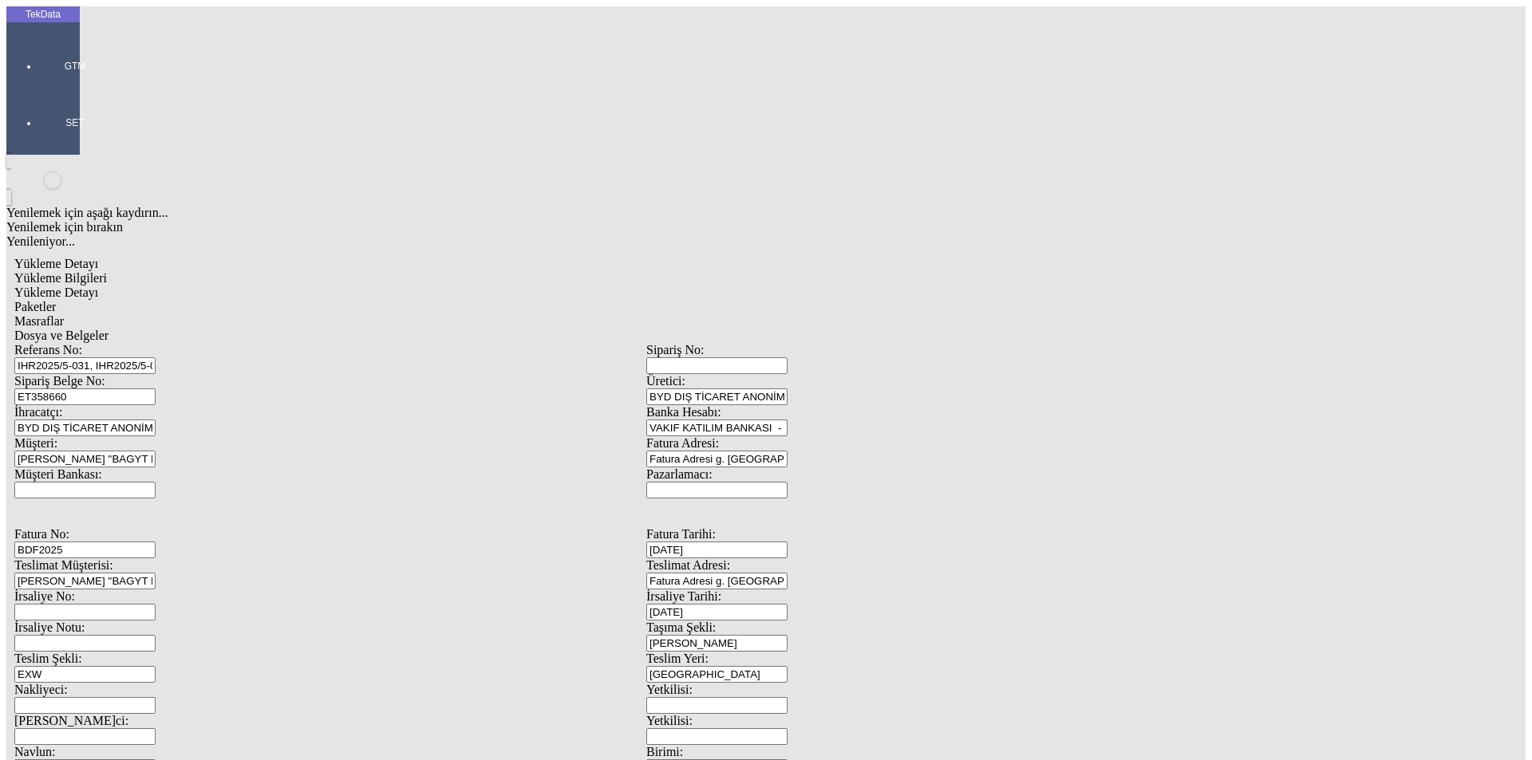
type input "[DATE]"
drag, startPoint x: 215, startPoint y: 539, endPoint x: 133, endPoint y: 549, distance: 82.8
type input "[DATE]"
drag, startPoint x: 278, startPoint y: 696, endPoint x: 164, endPoint y: 689, distance: 113.5
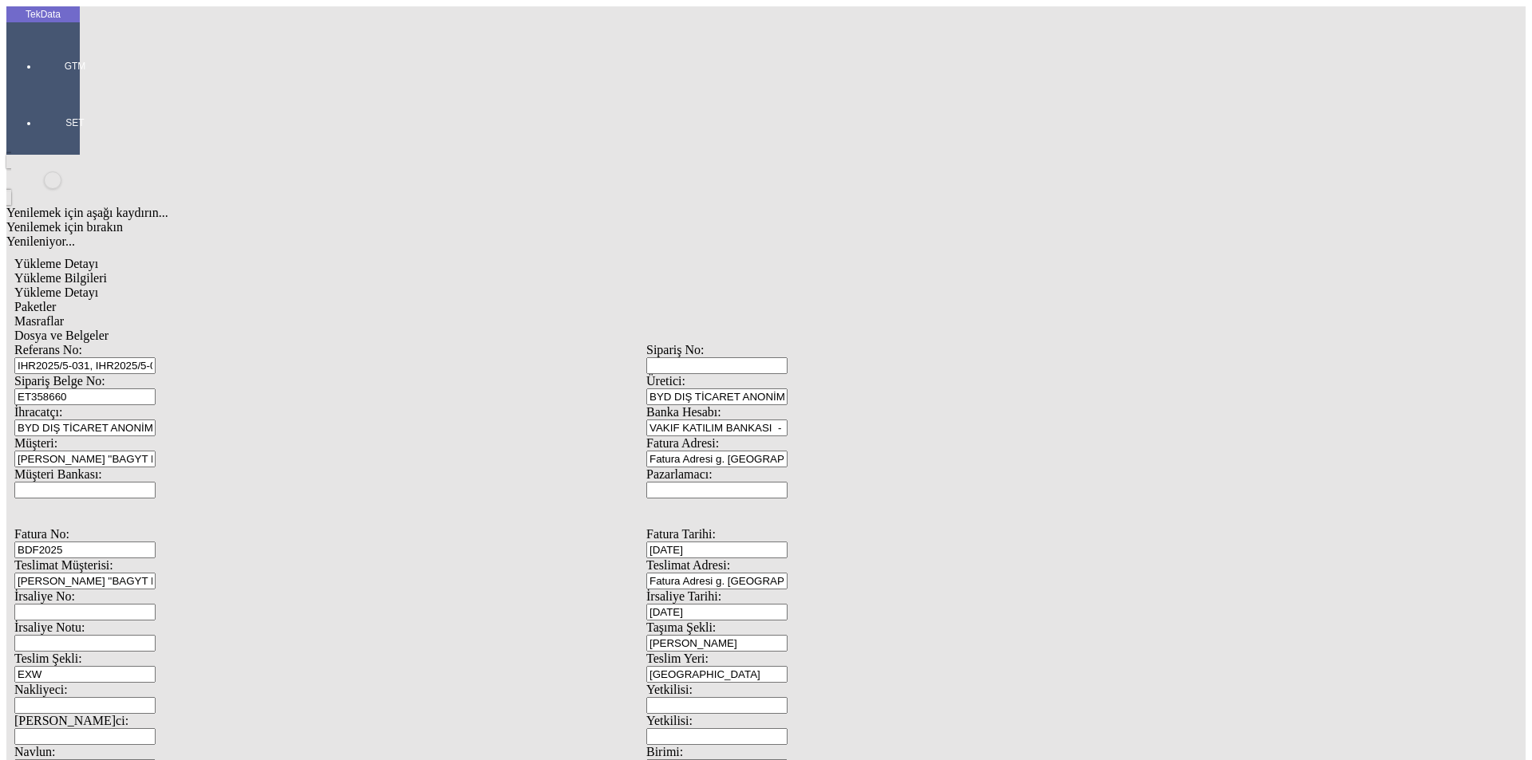
type input "[DATE]"
drag, startPoint x: 271, startPoint y: 612, endPoint x: 108, endPoint y: 602, distance: 163.1
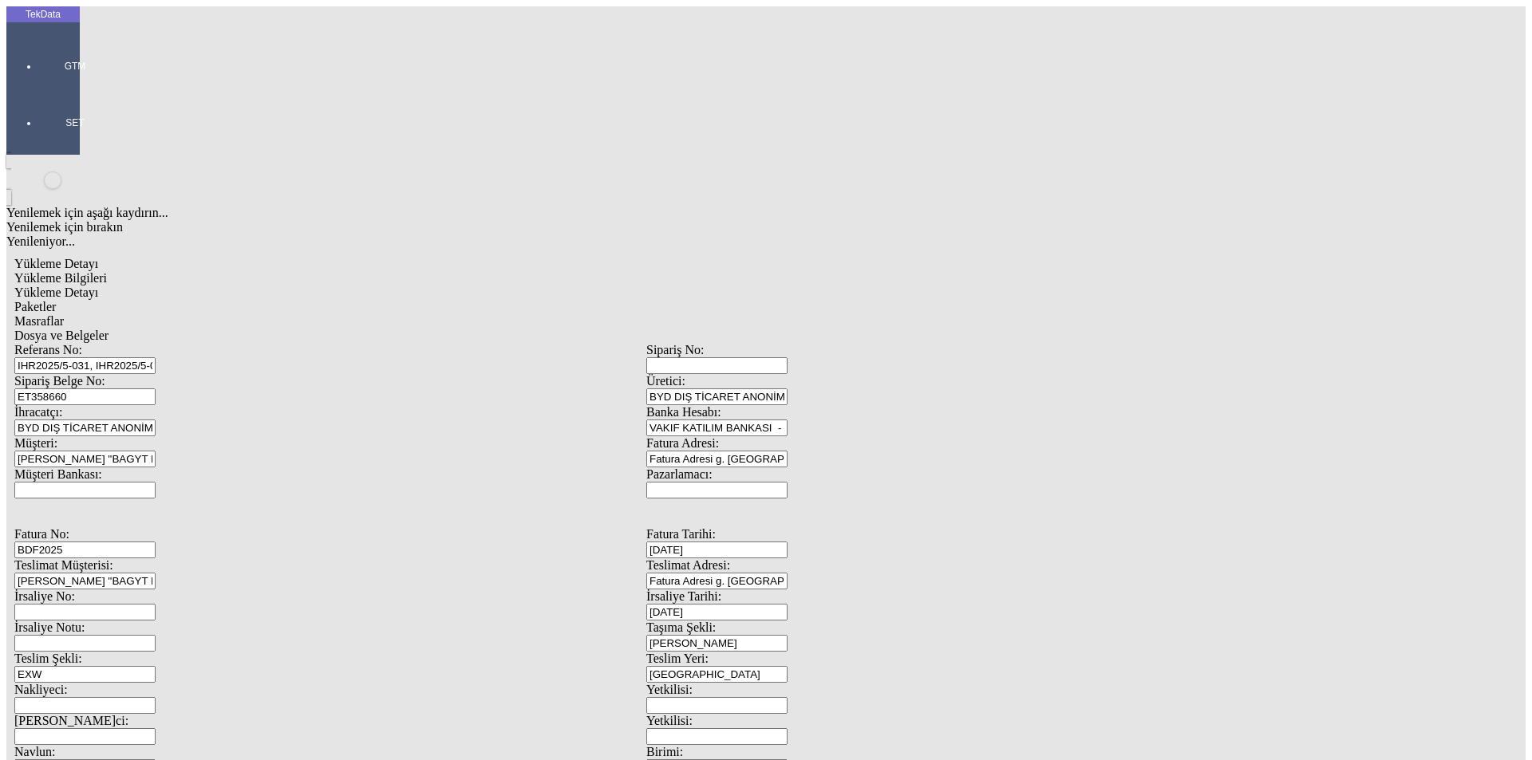
type input "8846.65"
drag, startPoint x: 870, startPoint y: 592, endPoint x: 738, endPoint y: 604, distance: 132.2
type input "8972.95"
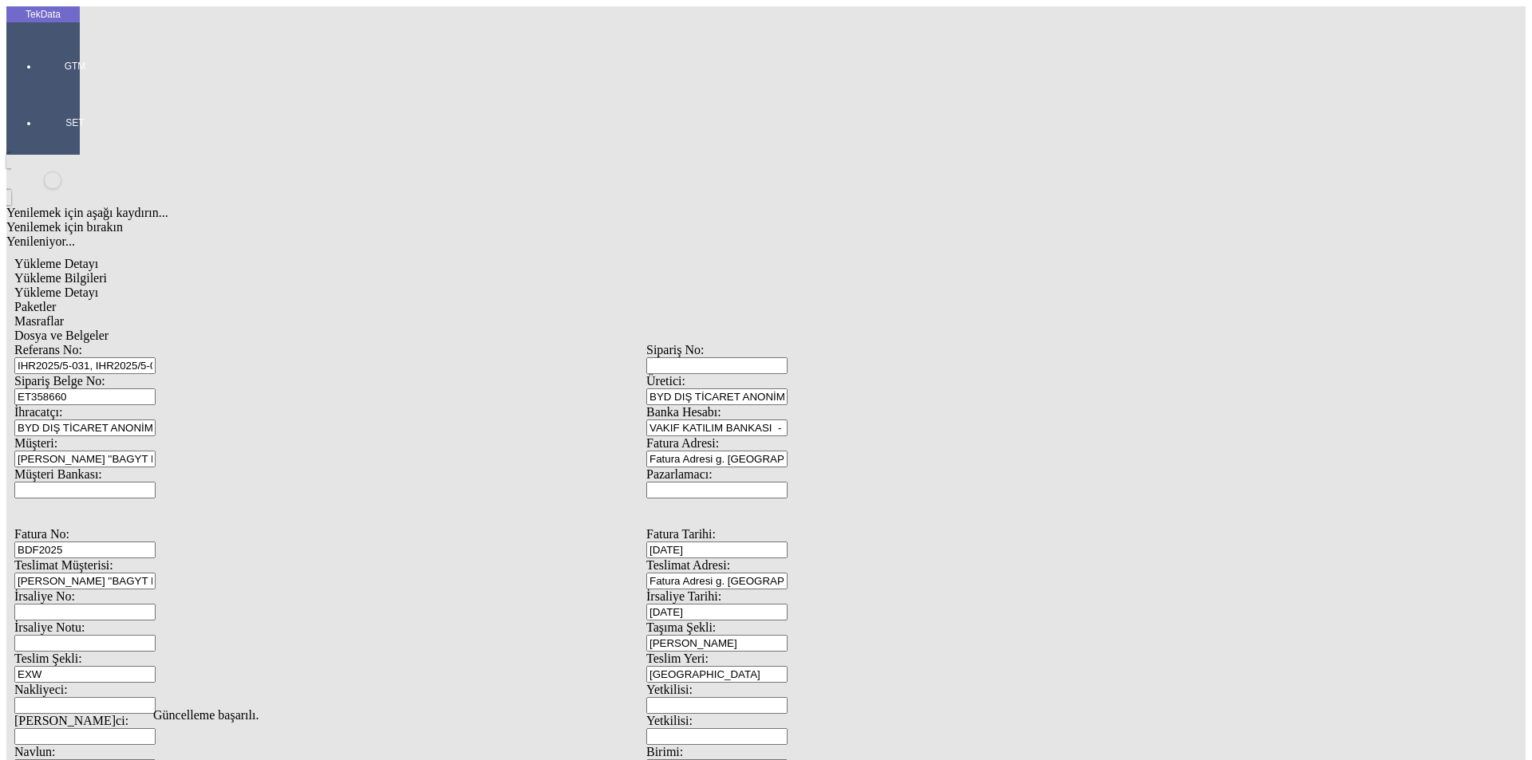
scroll to position [0, 0]
click at [98, 286] on span "Yükleme Detayı" at bounding box center [56, 293] width 84 height 14
click at [712, 376] on div "Evet" at bounding box center [781, 368] width 231 height 14
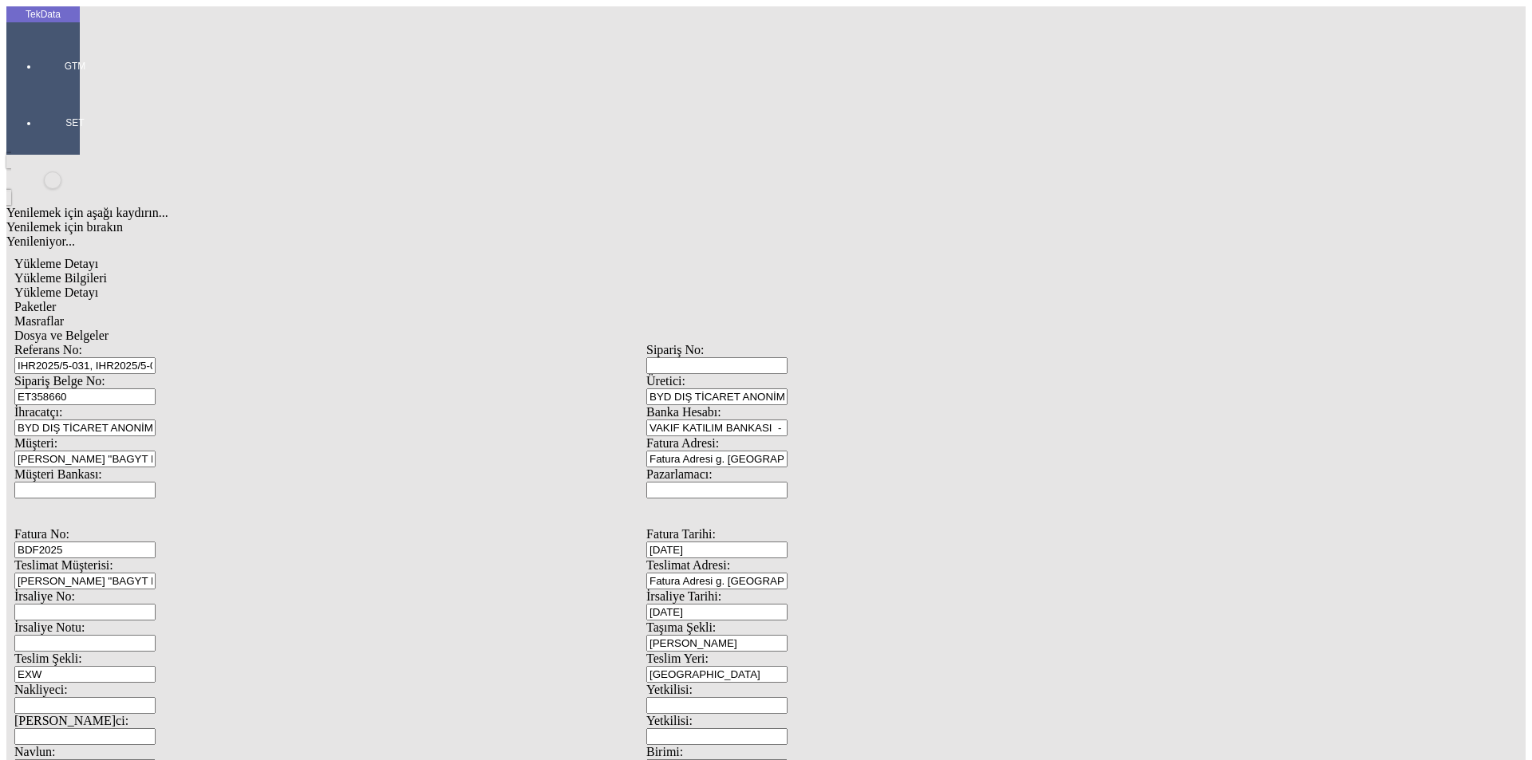
drag, startPoint x: 1230, startPoint y: 168, endPoint x: 1284, endPoint y: 183, distance: 55.6
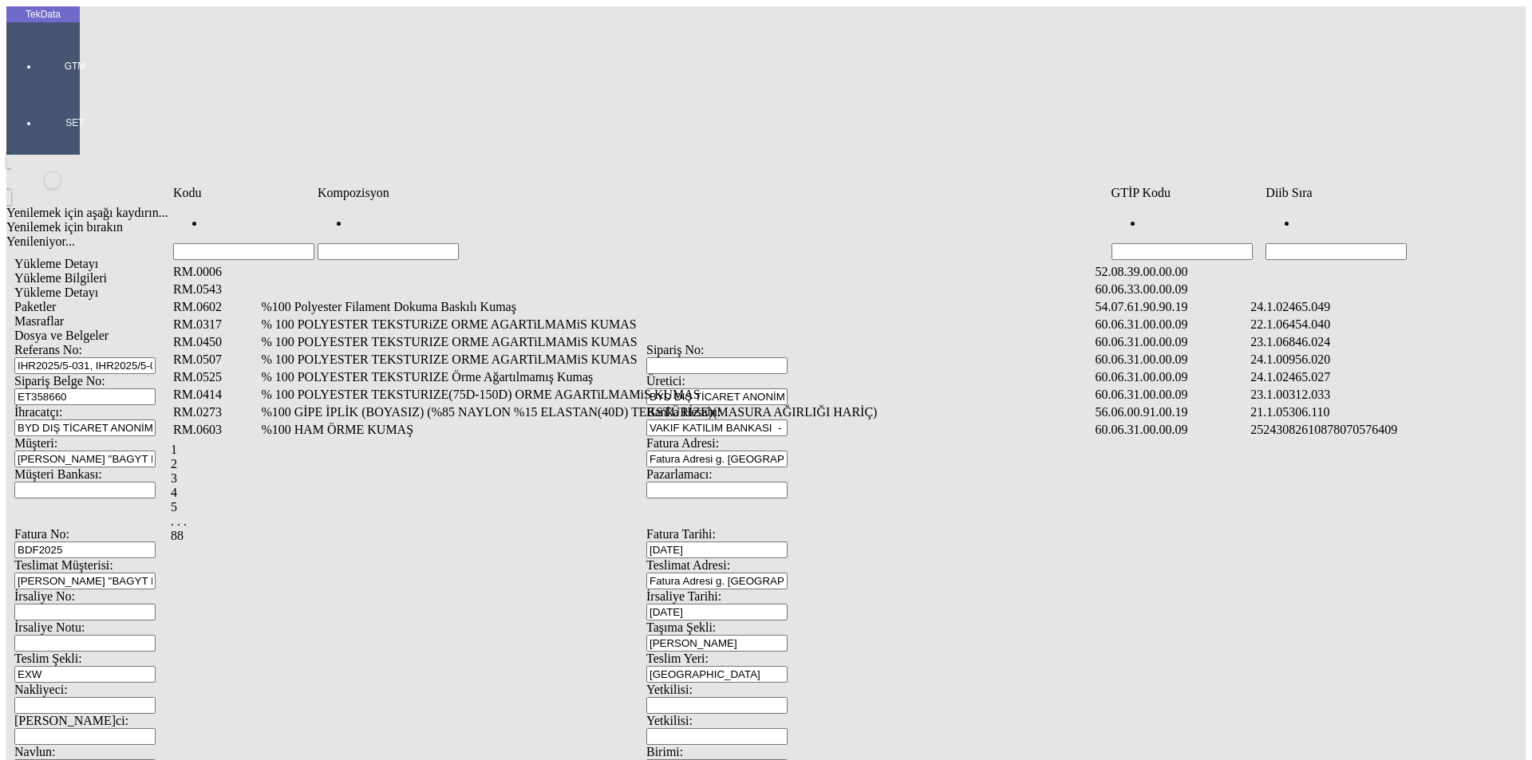
click at [1356, 201] on td "Diib Sıra" at bounding box center [1382, 193] width 235 height 16
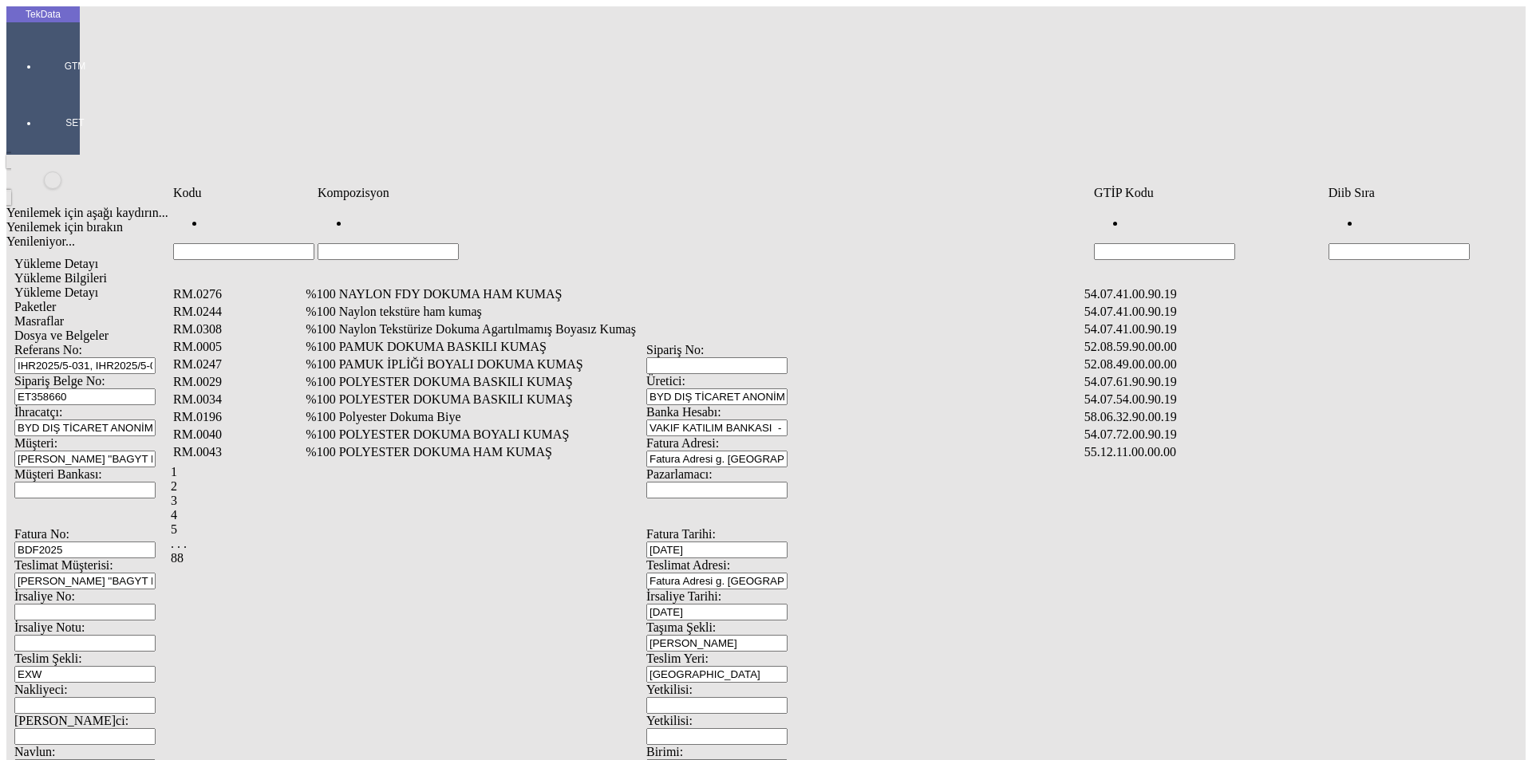
click at [1363, 243] on input "Hücreyi Filtrele" at bounding box center [1399, 251] width 141 height 17
type input "2465"
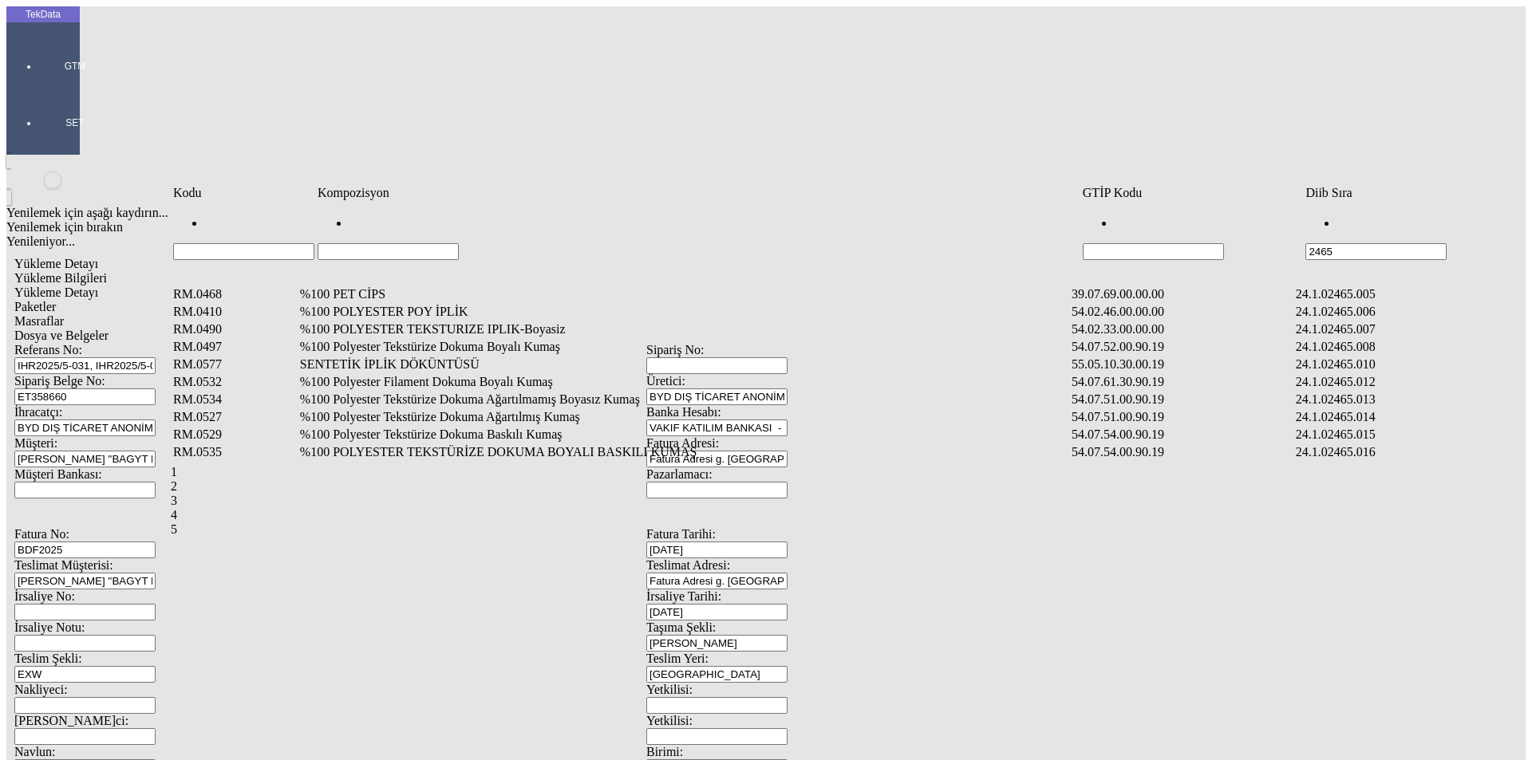
click at [504, 374] on td "%100 Polyester Filament Dokuma Boyalı Kumaş" at bounding box center [684, 382] width 770 height 16
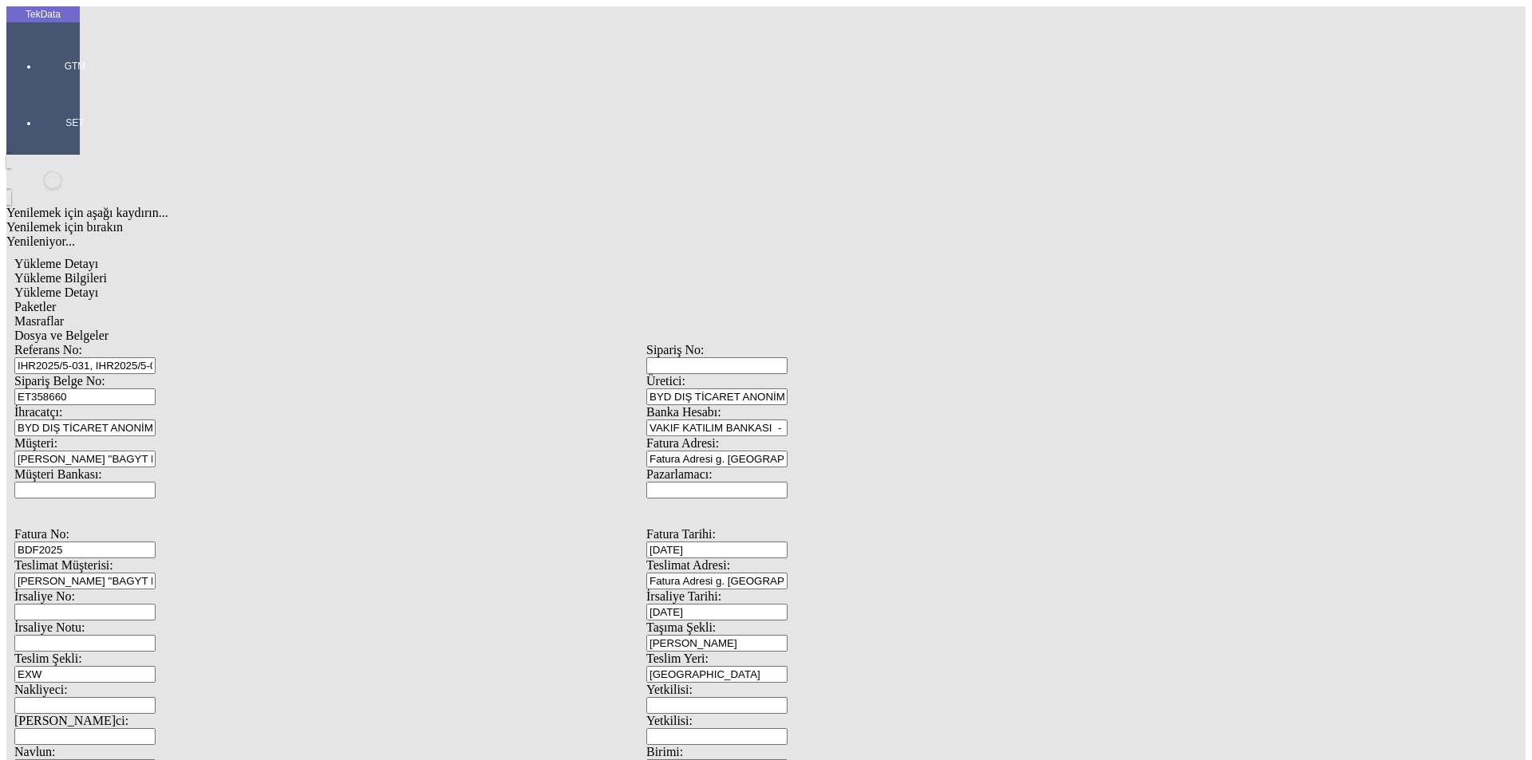
type input "5088"
click at [884, 289] on div "Metre" at bounding box center [1186, 296] width 632 height 14
type input "Metre"
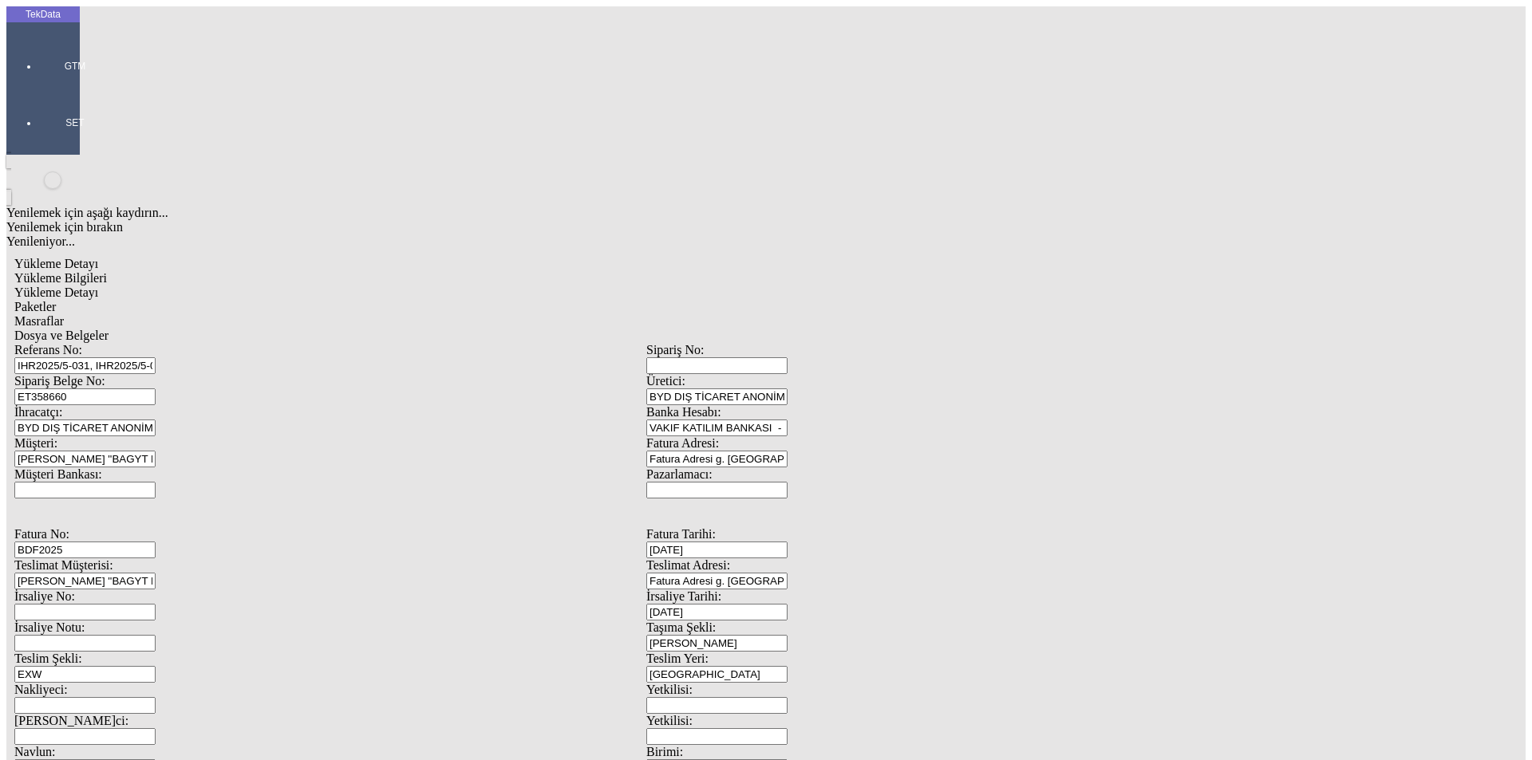
type input "1.3"
click at [900, 334] on div "Amerikan Doları" at bounding box center [1186, 341] width 632 height 14
type input "Amerikan Doları"
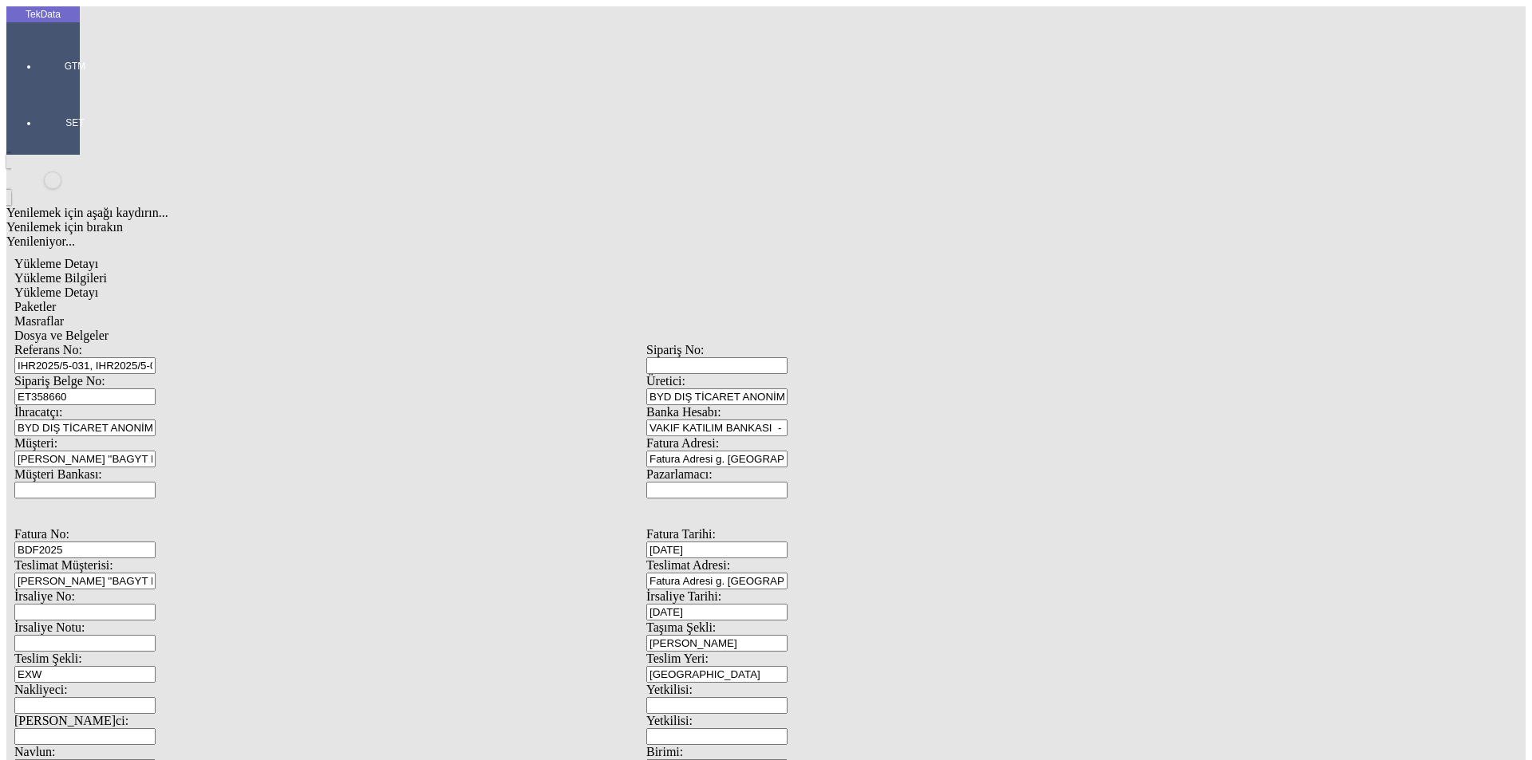
drag, startPoint x: 367, startPoint y: 309, endPoint x: 432, endPoint y: 305, distance: 64.8
type input "320"
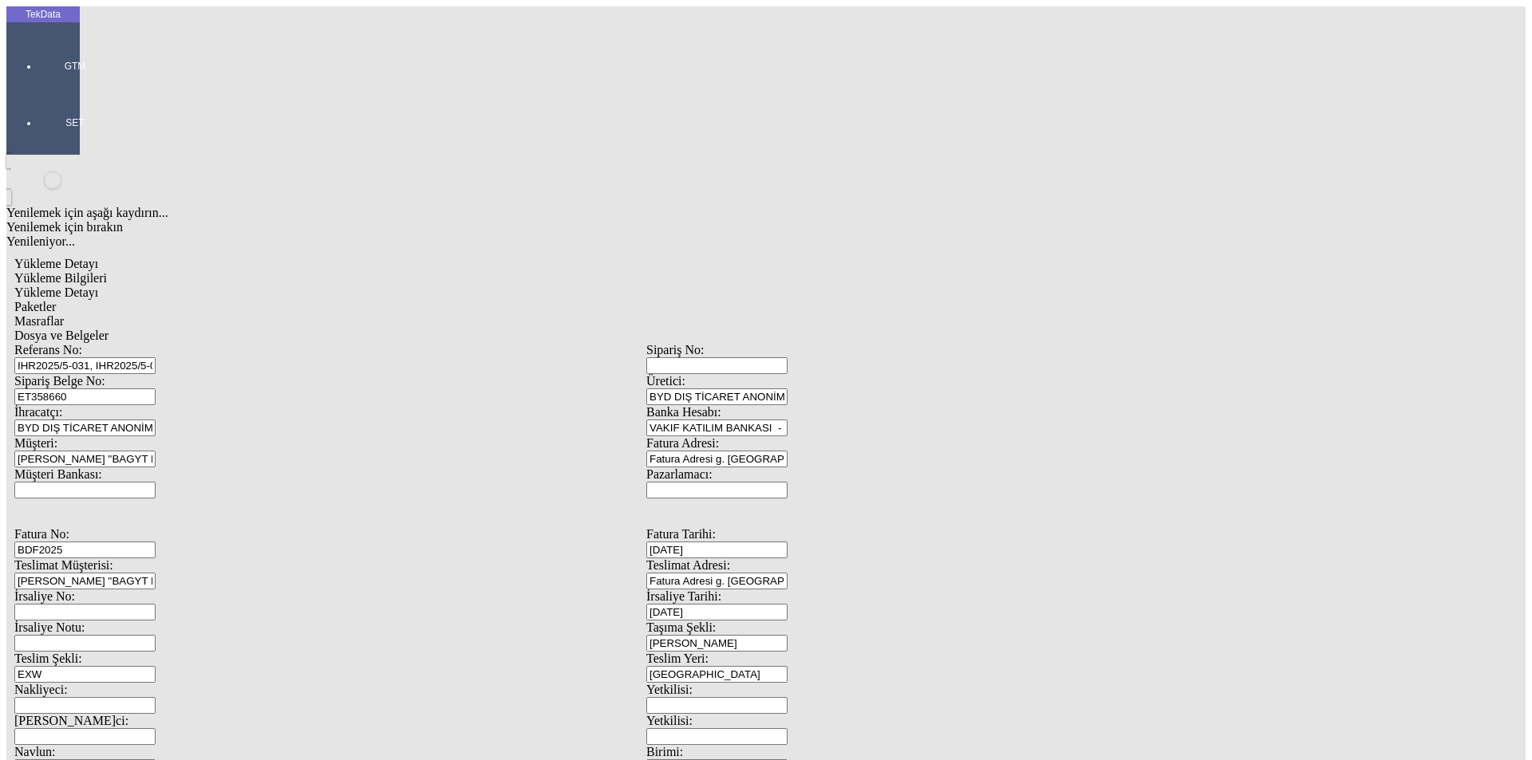
type input "995.85"
type input "1012.5"
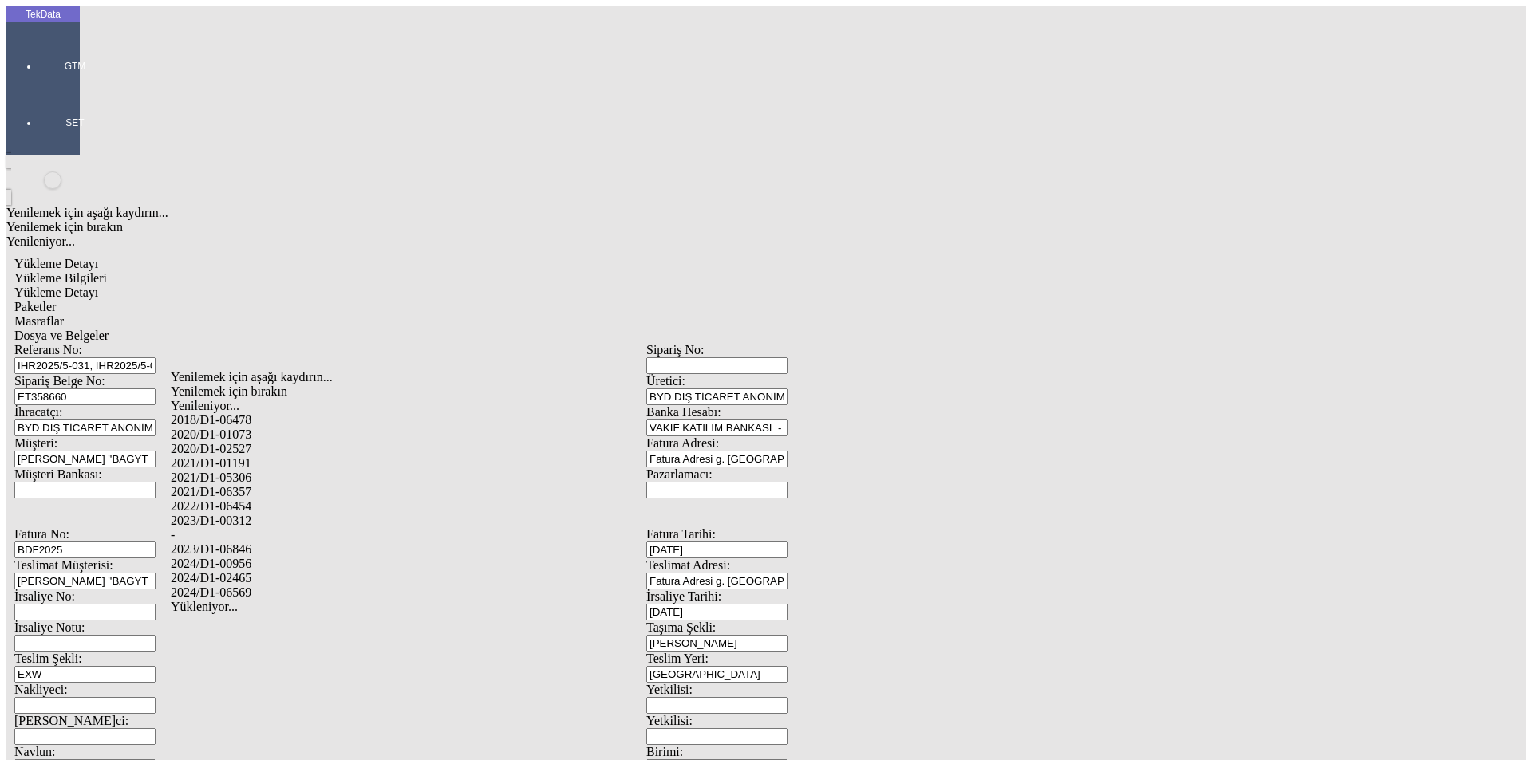
click at [251, 571] on div "2024/D1-02465" at bounding box center [481, 578] width 620 height 14
type input "2024/D1-02465"
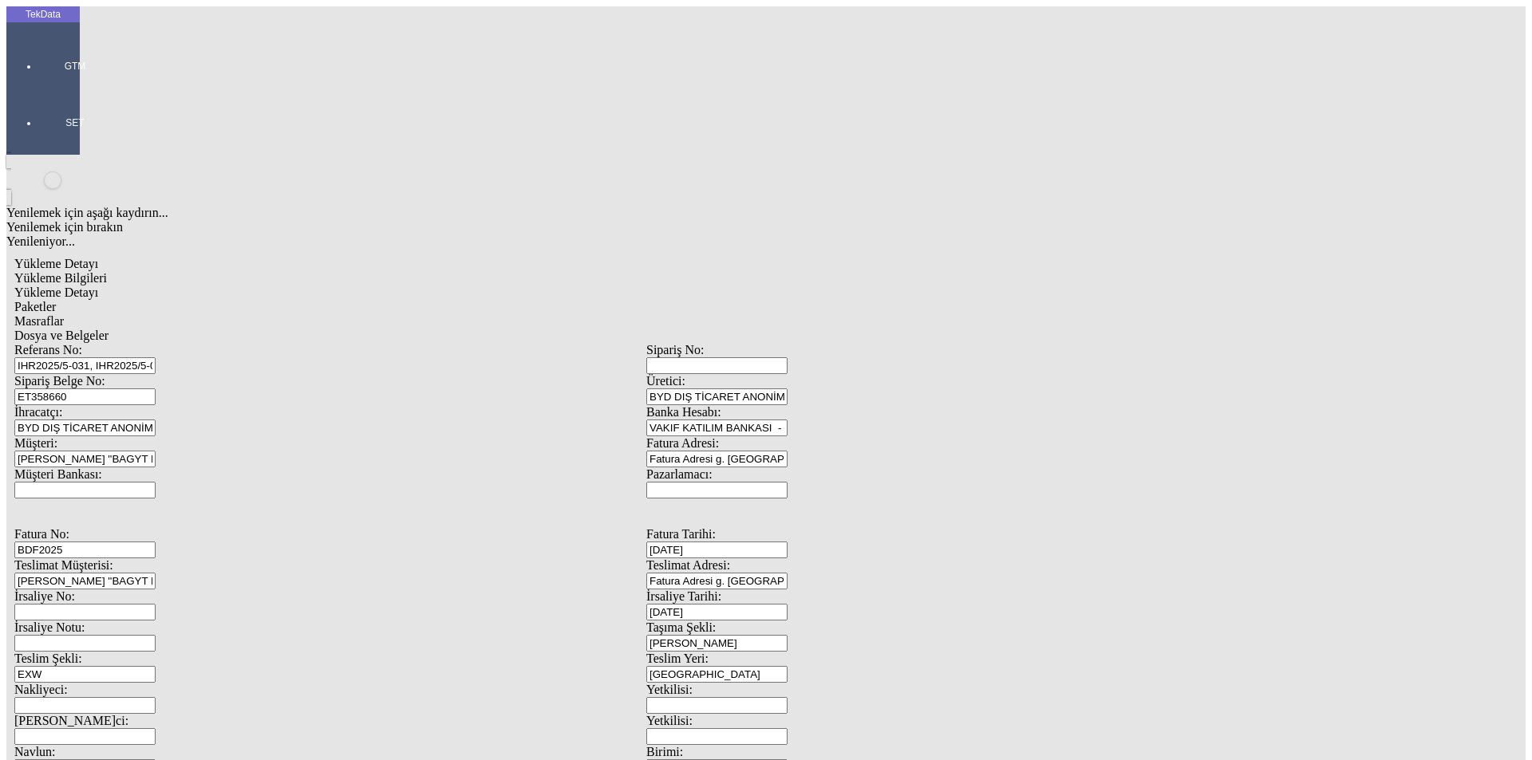
drag, startPoint x: 826, startPoint y: 170, endPoint x: 834, endPoint y: 169, distance: 8.0
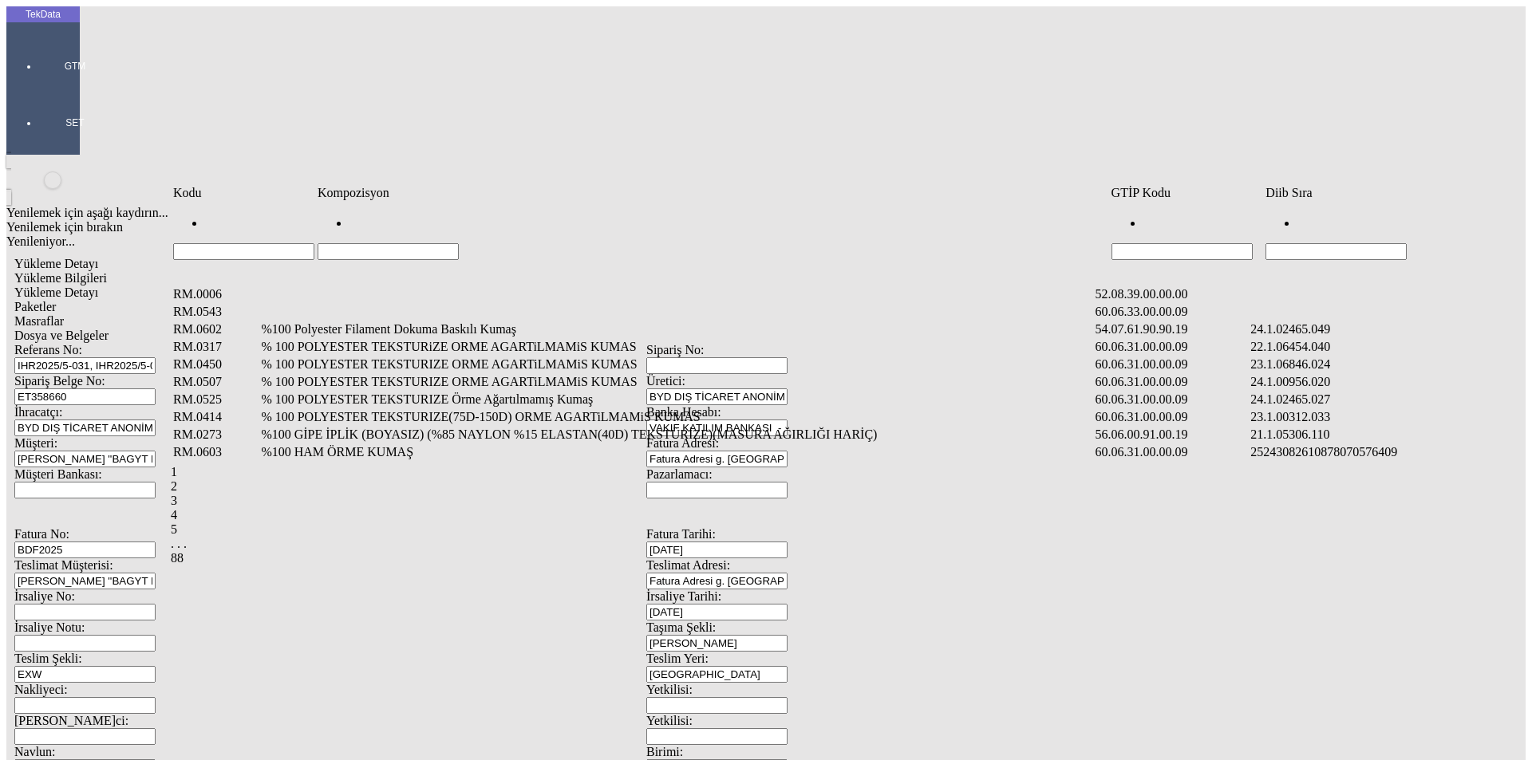
click at [1301, 243] on input "Hücreyi Filtrele" at bounding box center [1336, 251] width 141 height 17
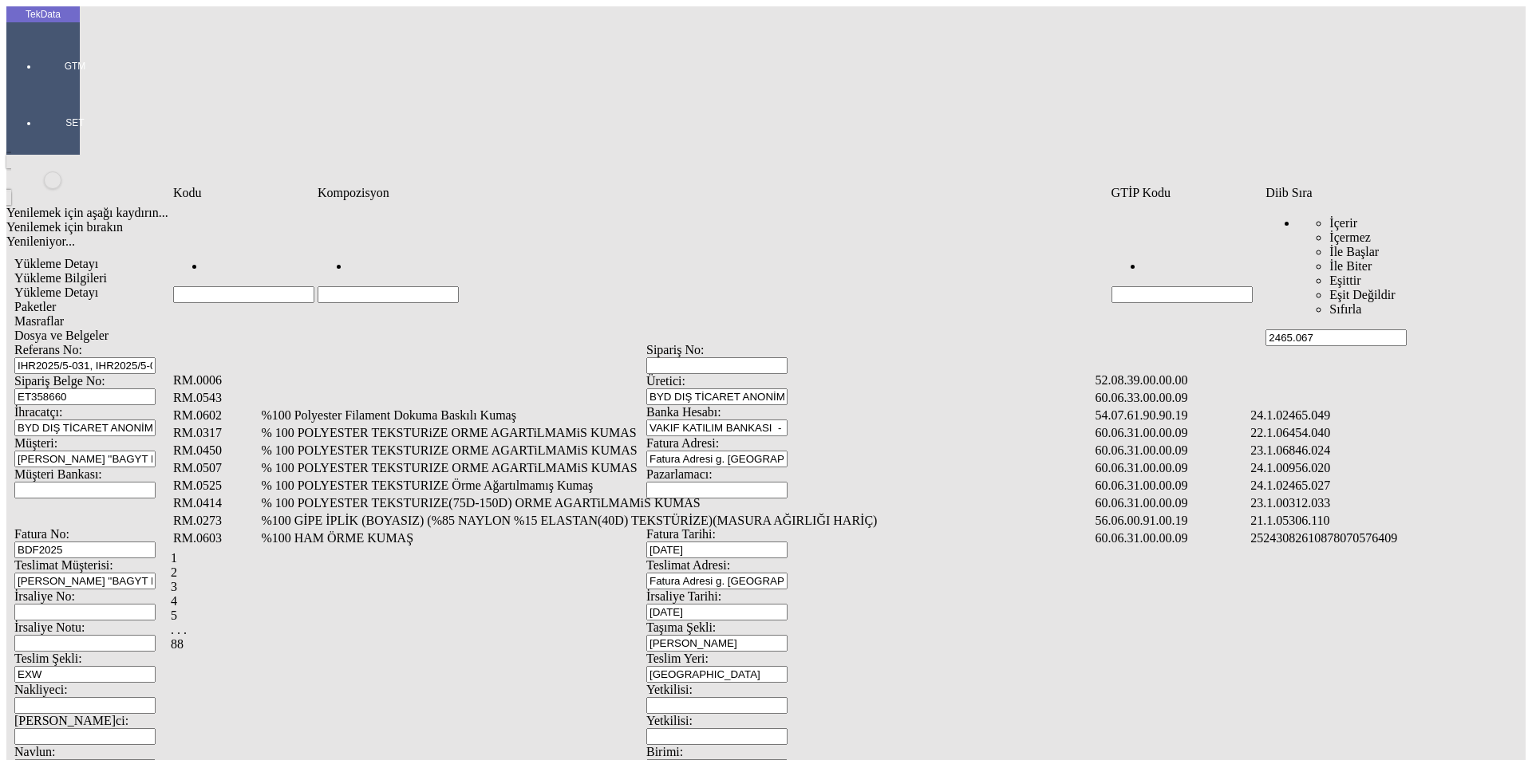
type input "2465.067"
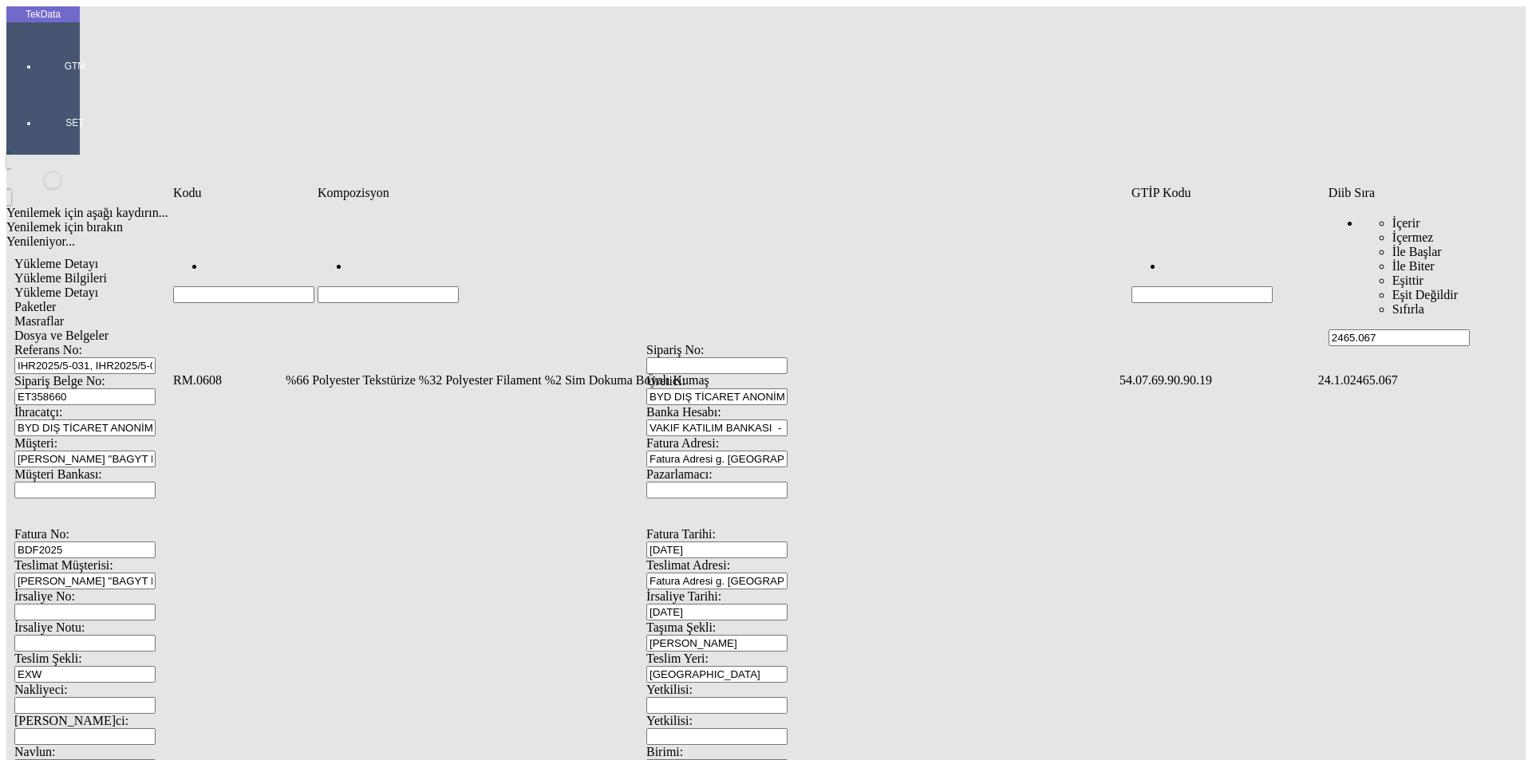
click at [454, 373] on td "%66 Polyester Tekstürize %32 Polyester Filament %2 Sim Dokuma Boyalı Kumaş" at bounding box center [701, 381] width 832 height 16
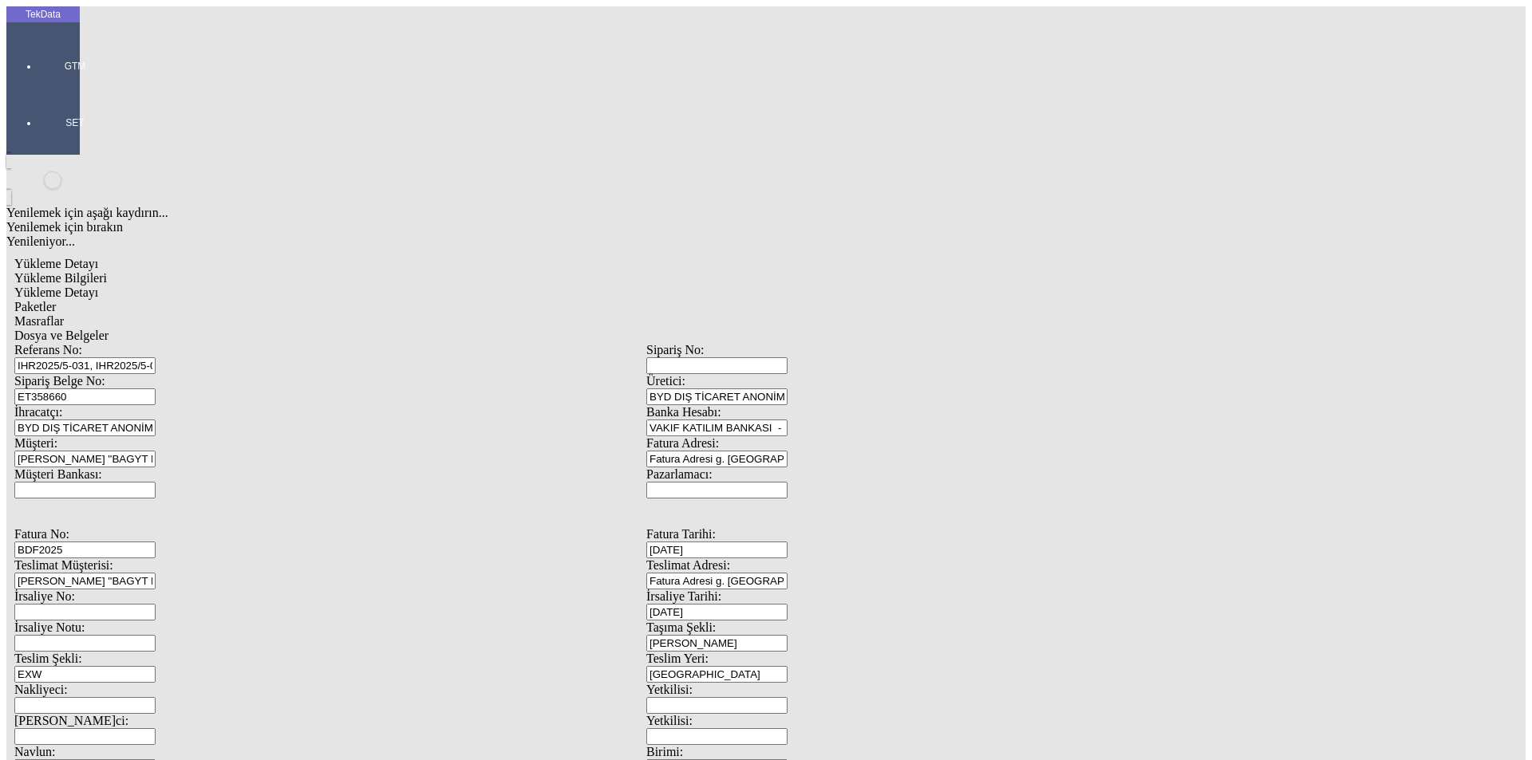
type input "5356.5"
click at [907, 289] on div "Metre" at bounding box center [1186, 296] width 632 height 14
type input "Metre"
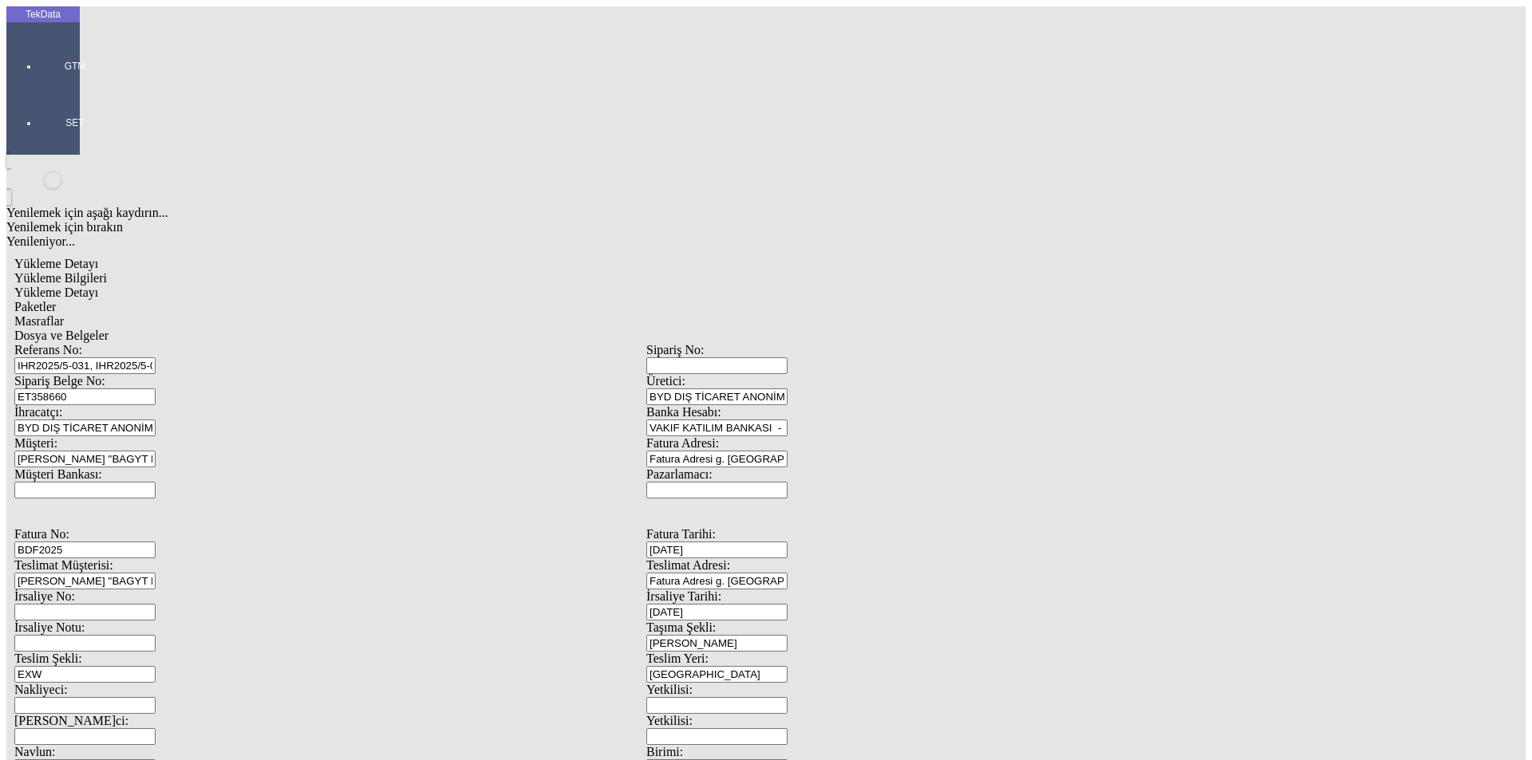
type input "1.4"
click at [891, 334] on div "Amerikan Doları" at bounding box center [1186, 341] width 632 height 14
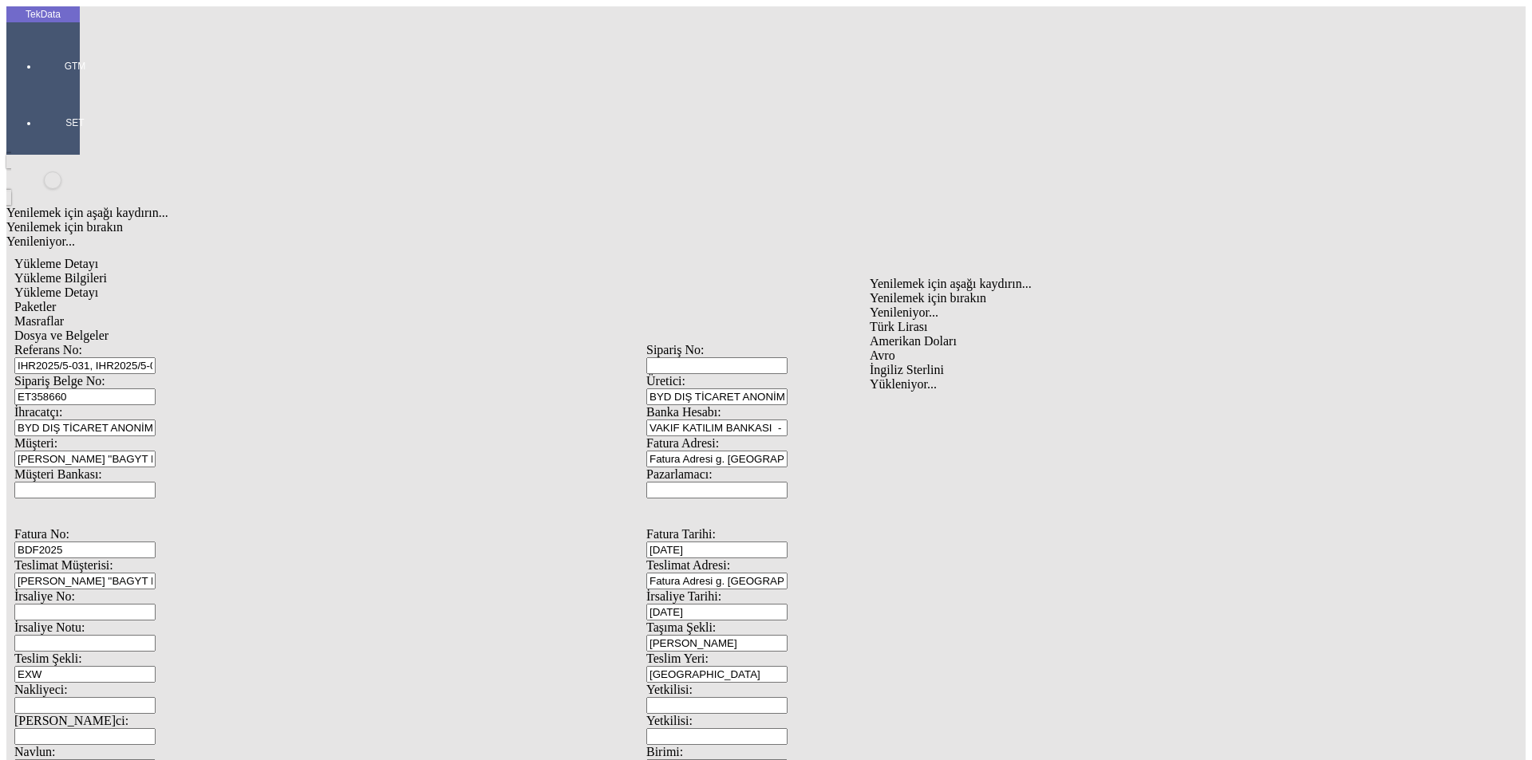
type input "Amerikan Doları"
type input "320"
type input "1203.55"
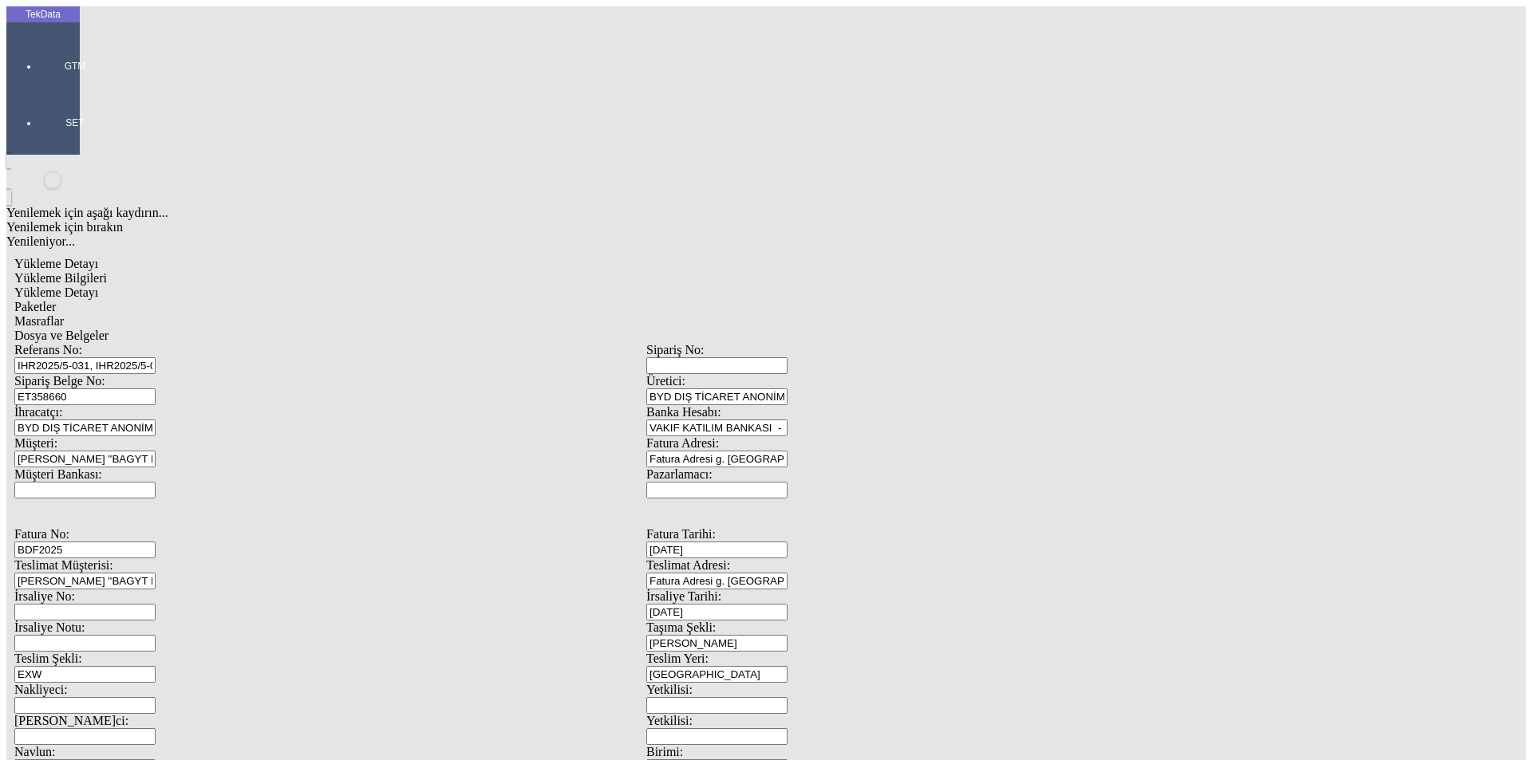
type input "1222.15"
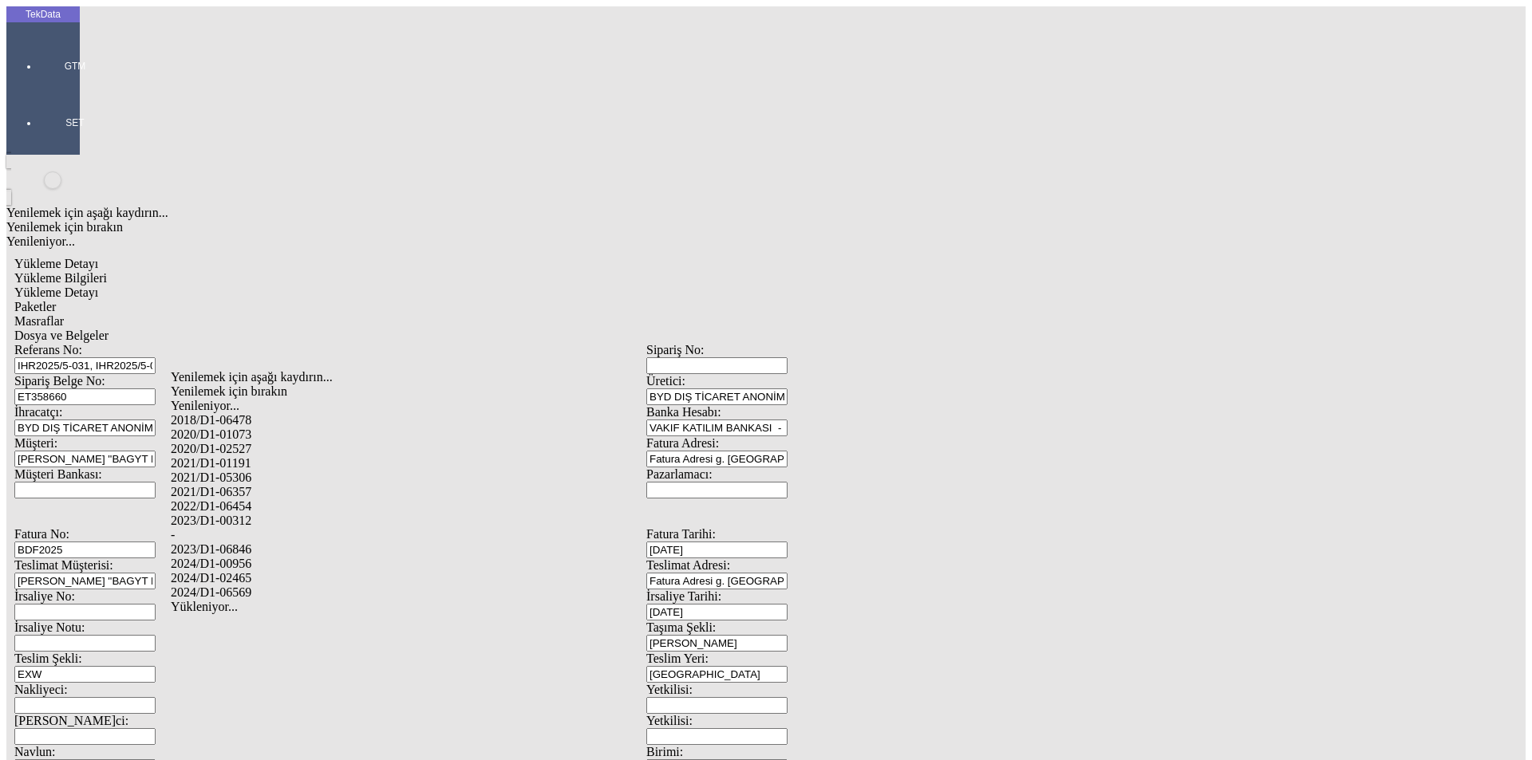
click at [241, 571] on div "2024/D1-02465" at bounding box center [481, 578] width 620 height 14
type input "2024/D1-02465"
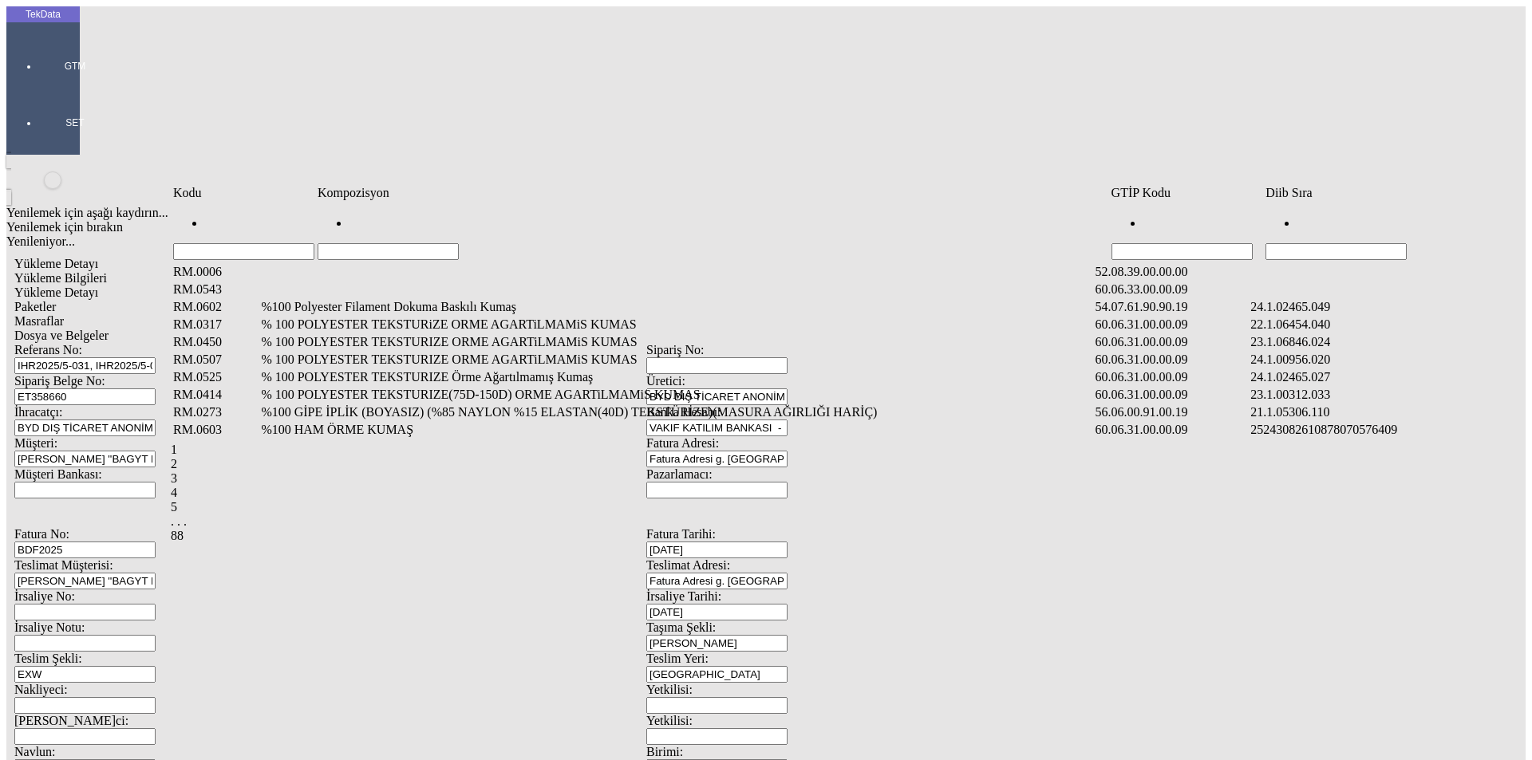
click at [1360, 243] on input "Hücreyi Filtrele" at bounding box center [1336, 251] width 141 height 17
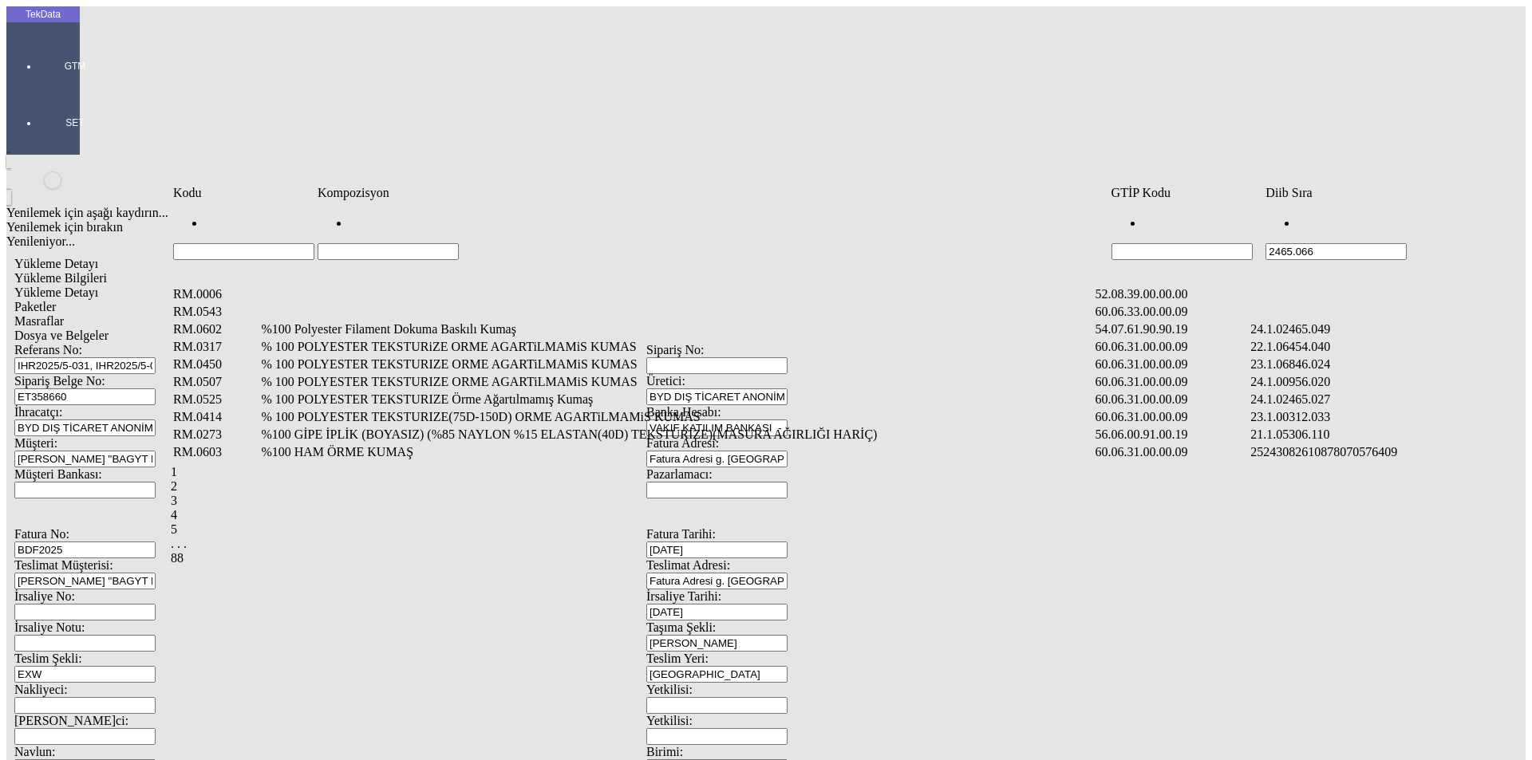
type input "2465.066"
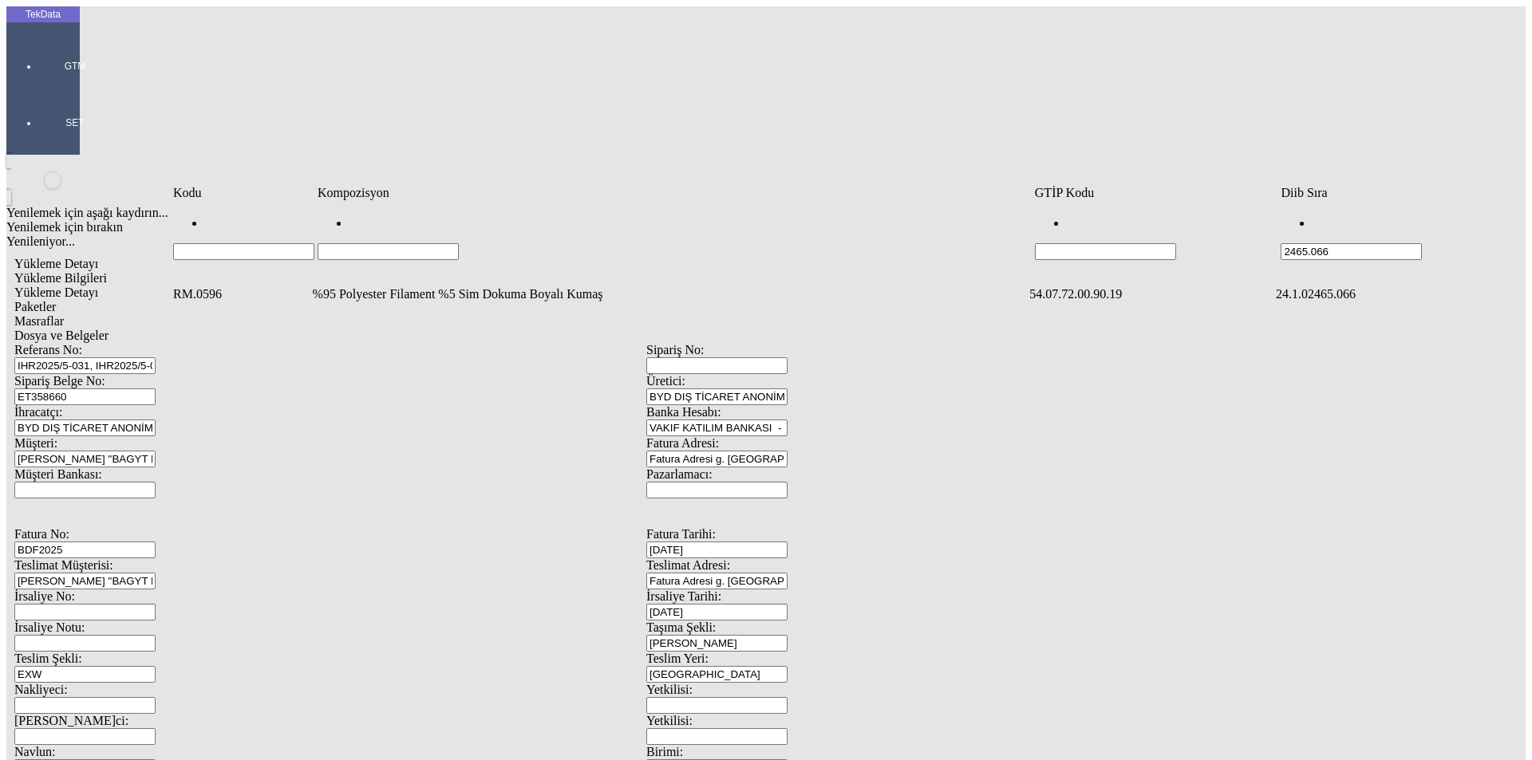
click at [425, 286] on td "%95 Polyester Filament %5 Sim Dokuma Boyalı Kumaş" at bounding box center [670, 294] width 716 height 16
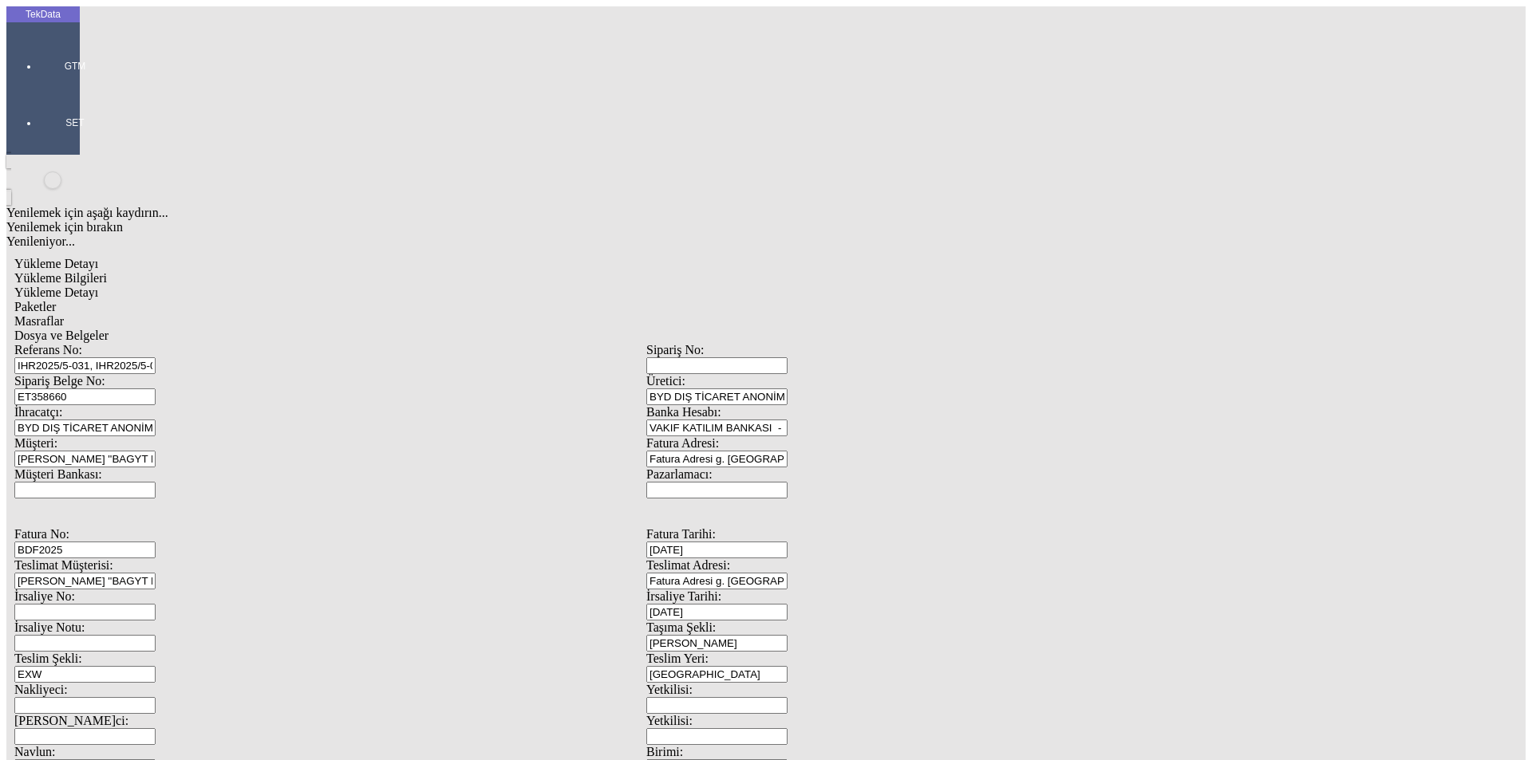
type input "5574.4"
click at [891, 289] on div "Metre" at bounding box center [1186, 296] width 632 height 14
type input "Metre"
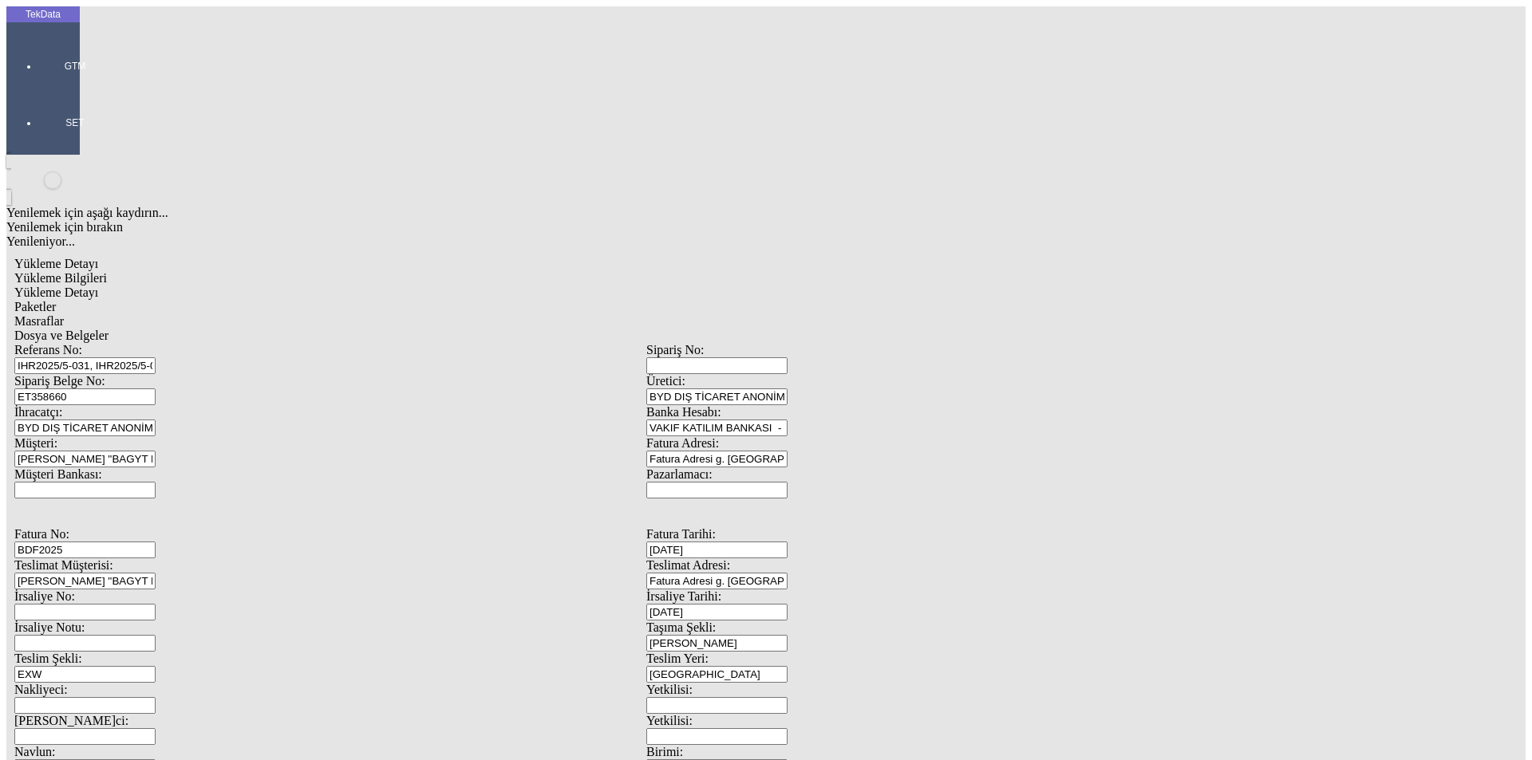
type input "1.55"
drag, startPoint x: 893, startPoint y: 267, endPoint x: 904, endPoint y: 275, distance: 14.2
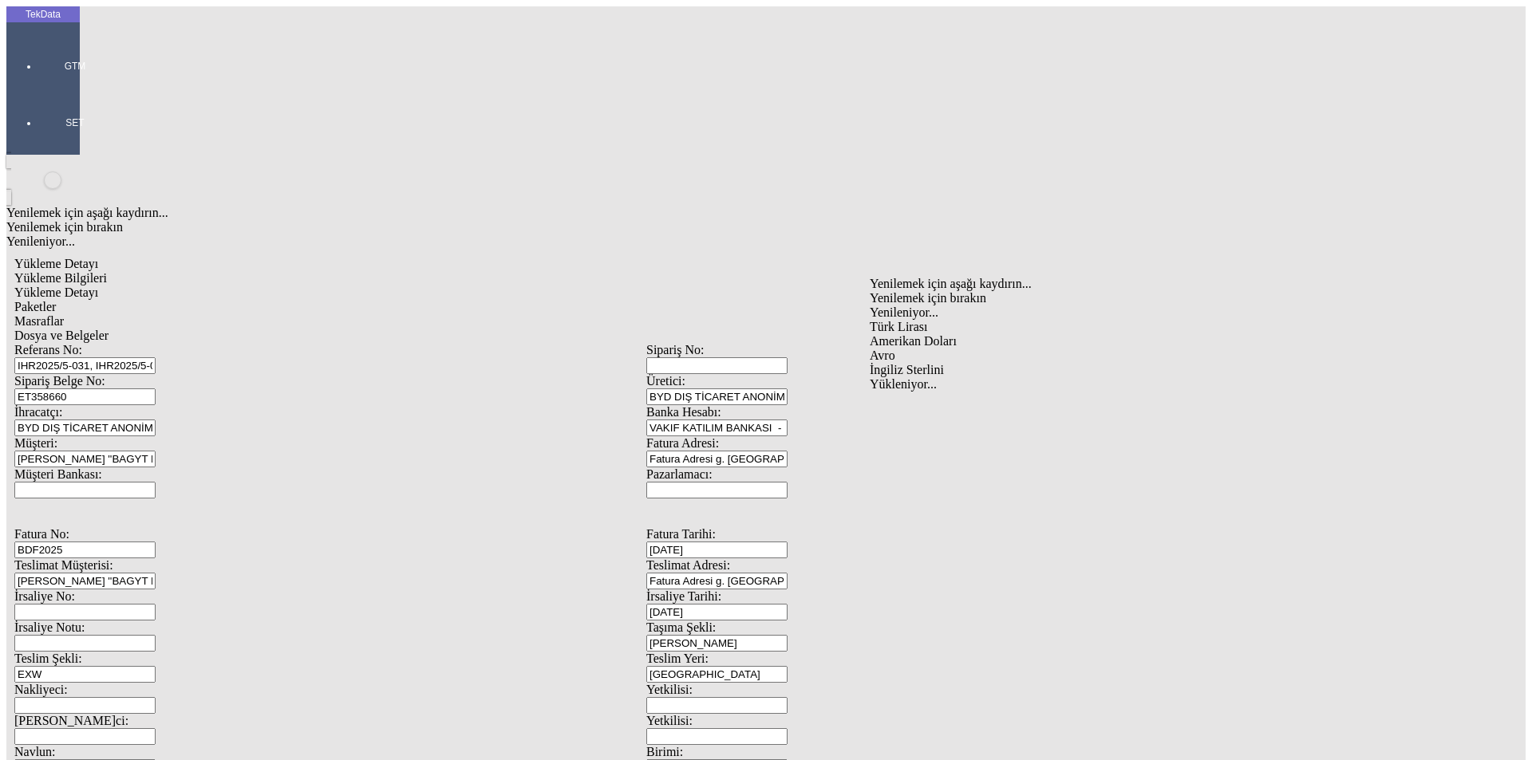
click at [904, 334] on div "Amerikan Doları" at bounding box center [1186, 341] width 632 height 14
type input "Amerikan Doları"
type input "320"
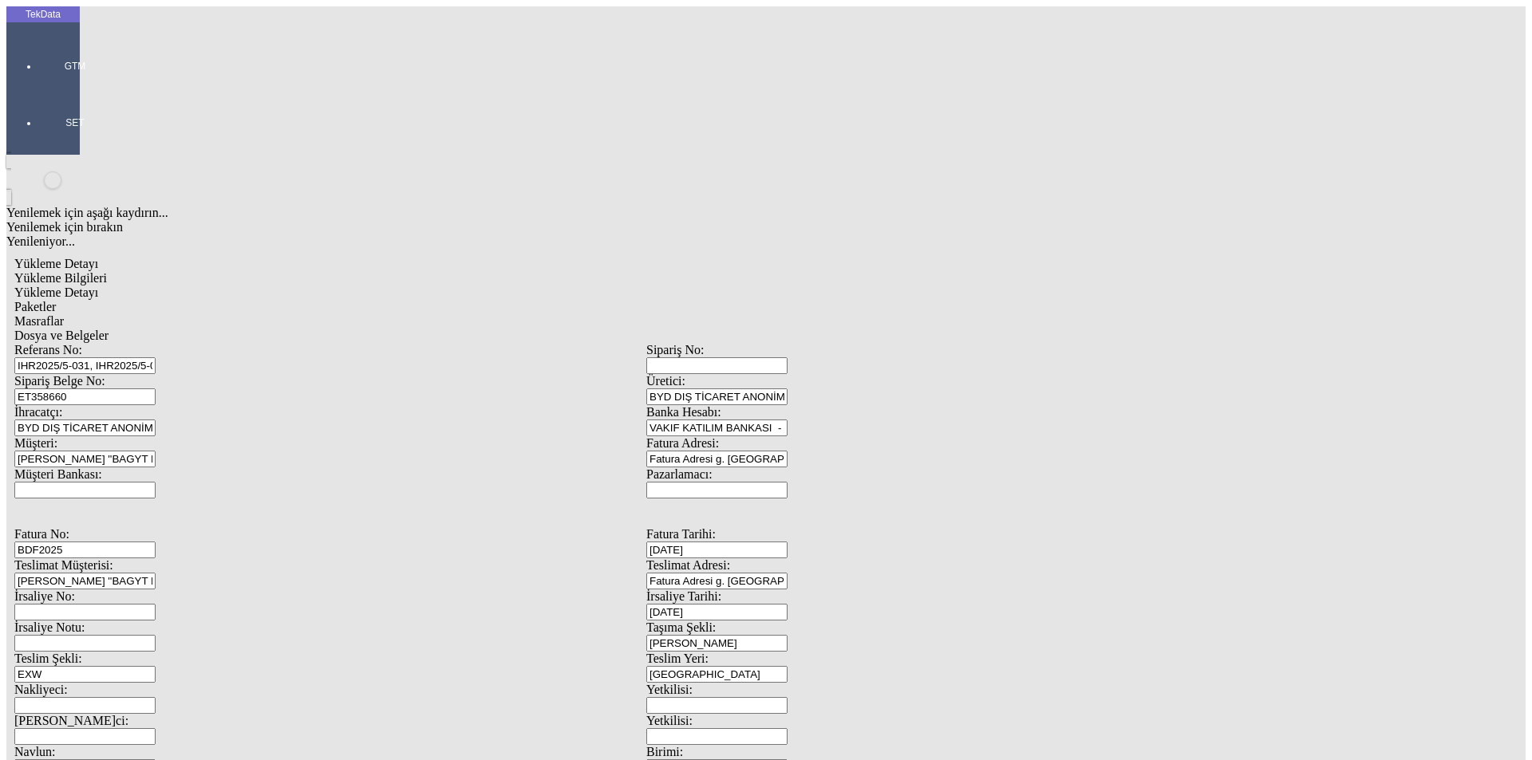
type input "1333.35"
type input "1352.4"
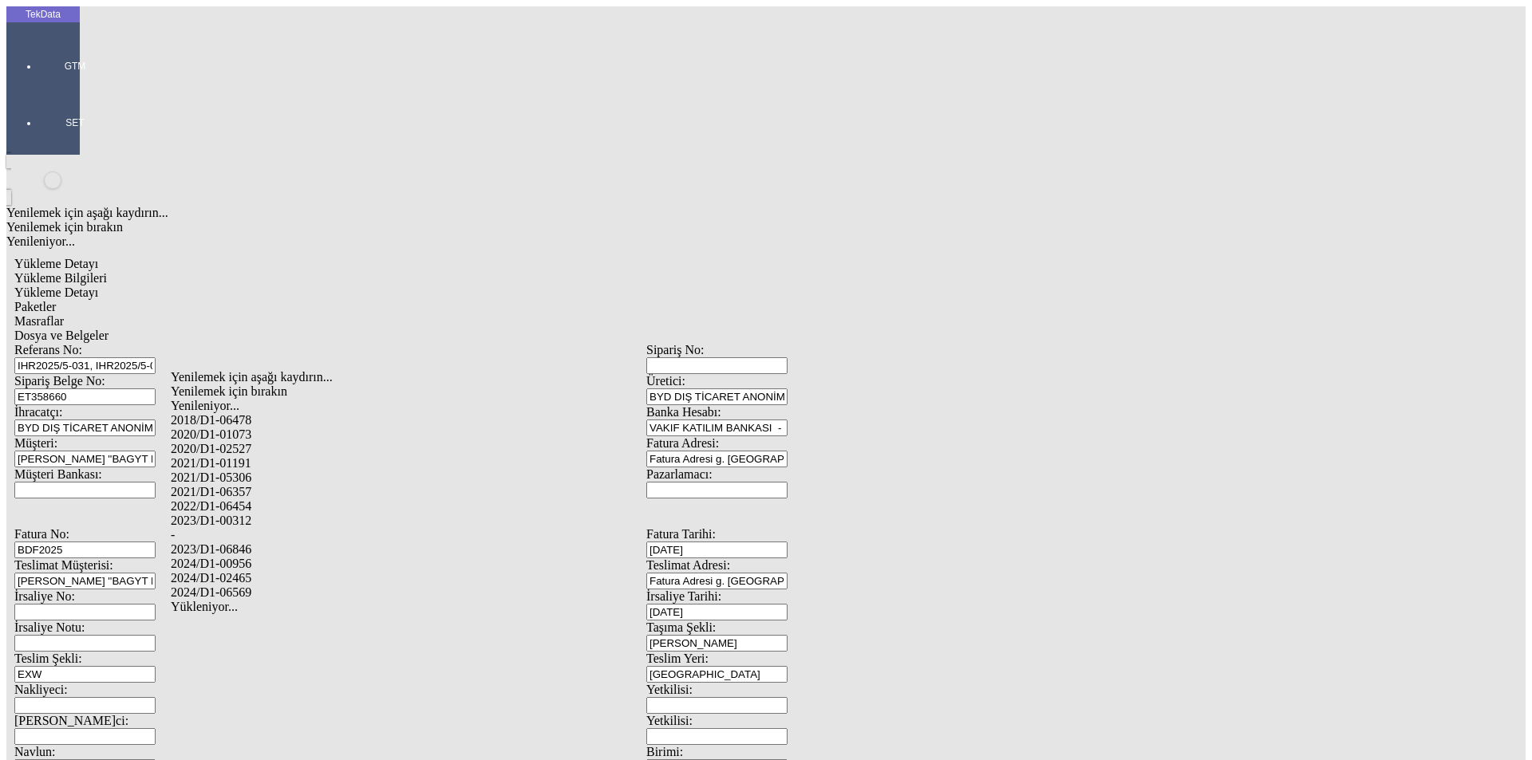
click at [243, 571] on div "2024/D1-02465" at bounding box center [481, 578] width 620 height 14
type input "2024/D1-02465"
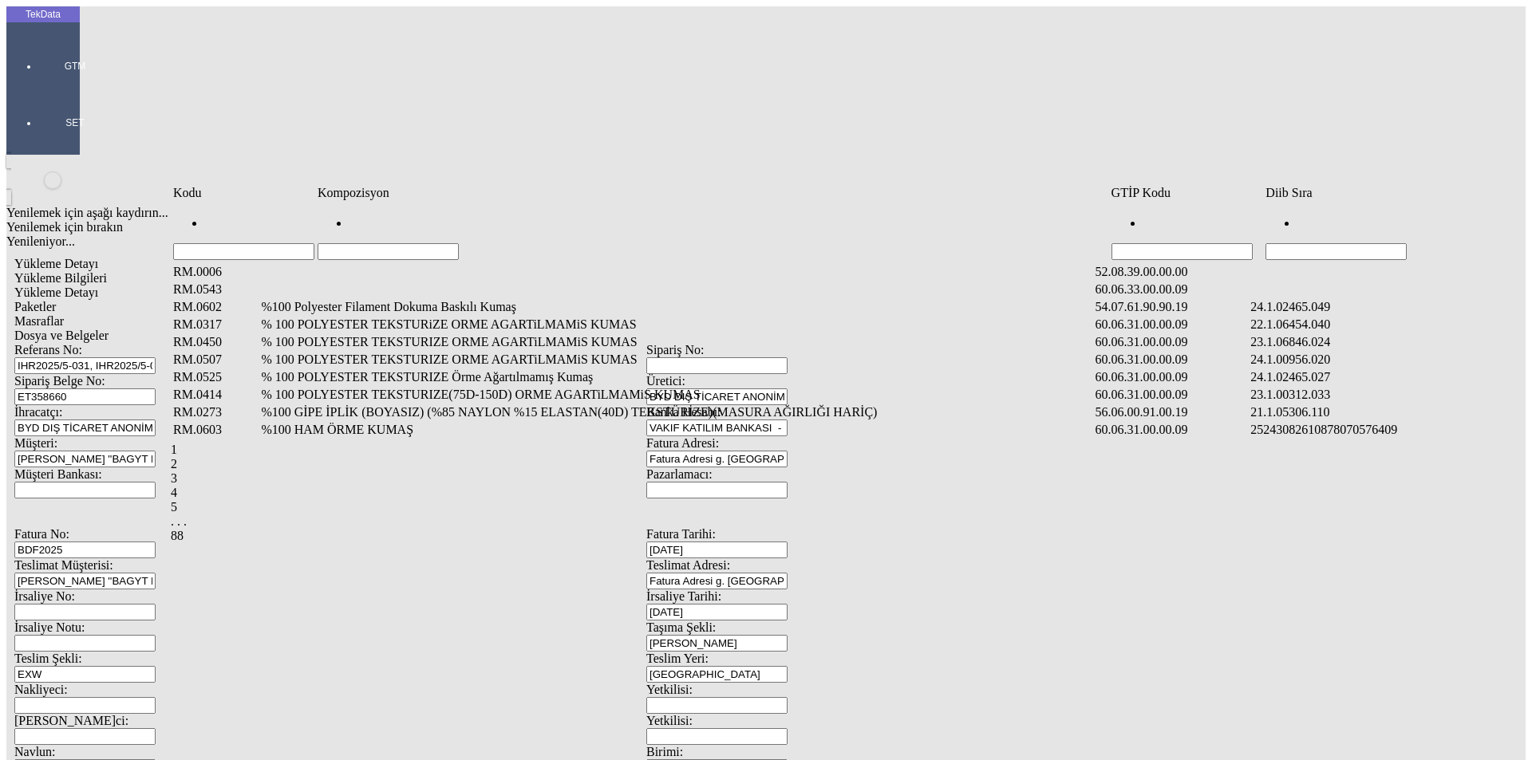
click at [1309, 243] on input "Hücreyi Filtrele" at bounding box center [1336, 251] width 141 height 17
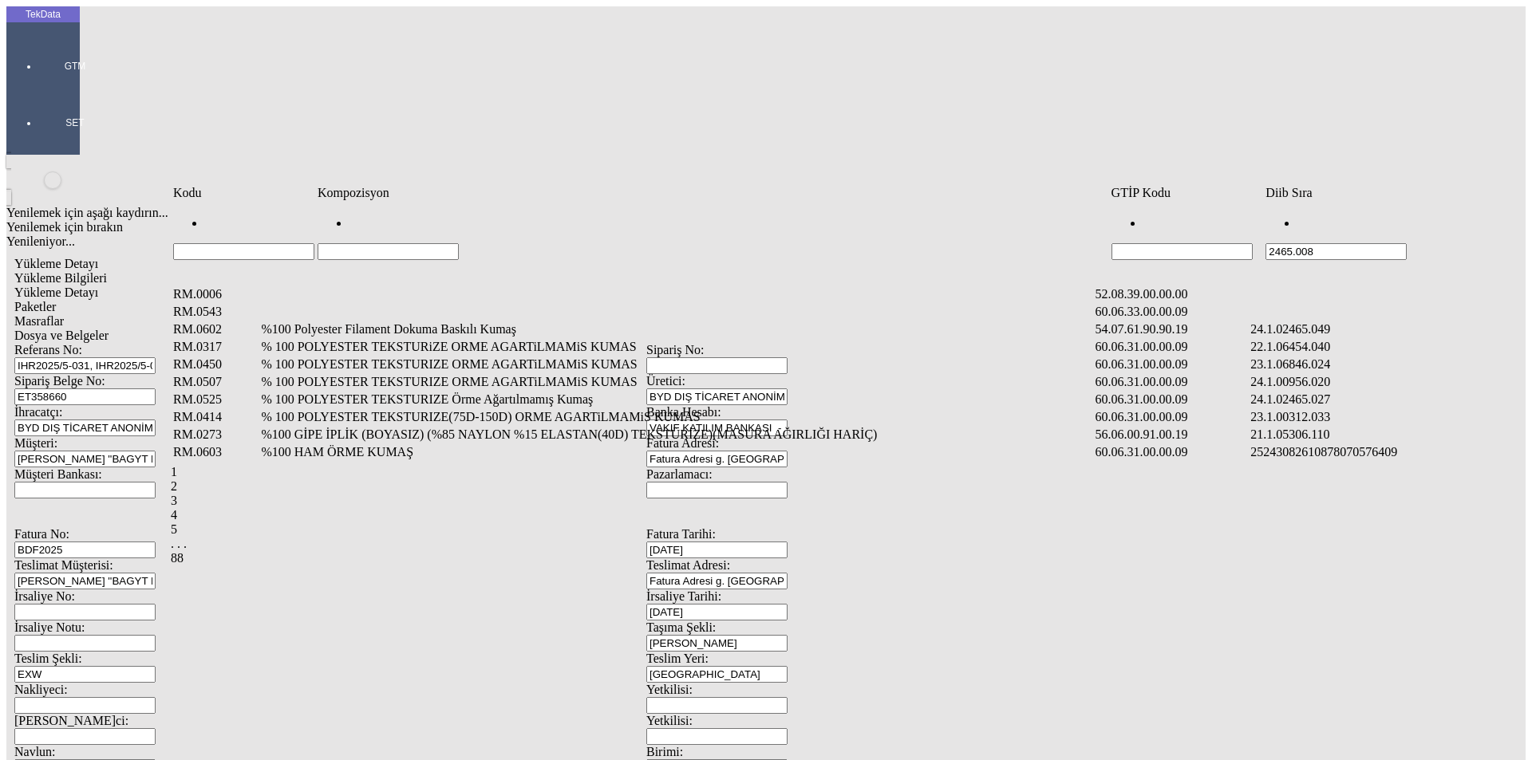
type input "2465.008"
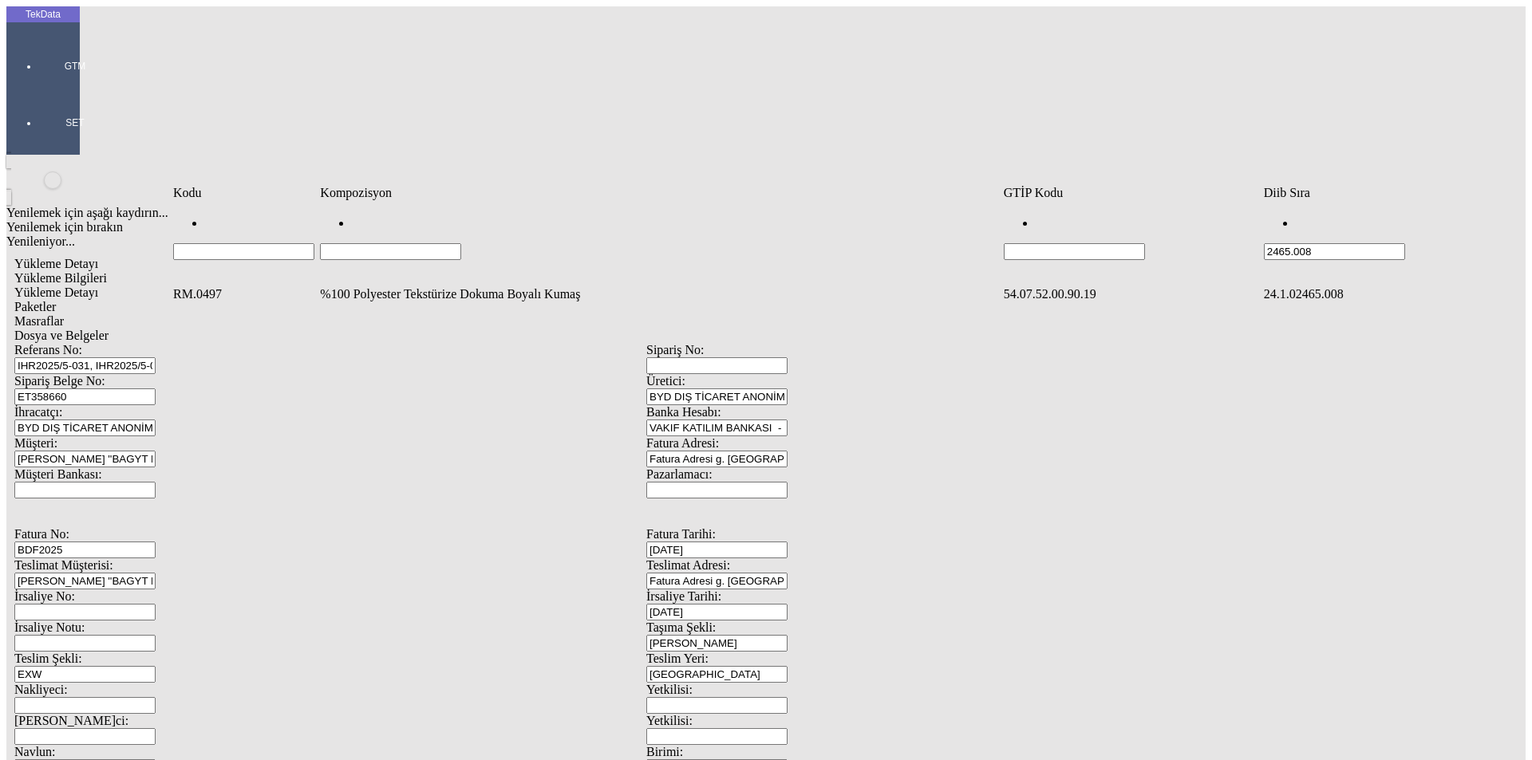
click at [442, 286] on td "%100 Polyester Tekstürize Dokuma Boyalı Kumaş" at bounding box center [659, 294] width 681 height 16
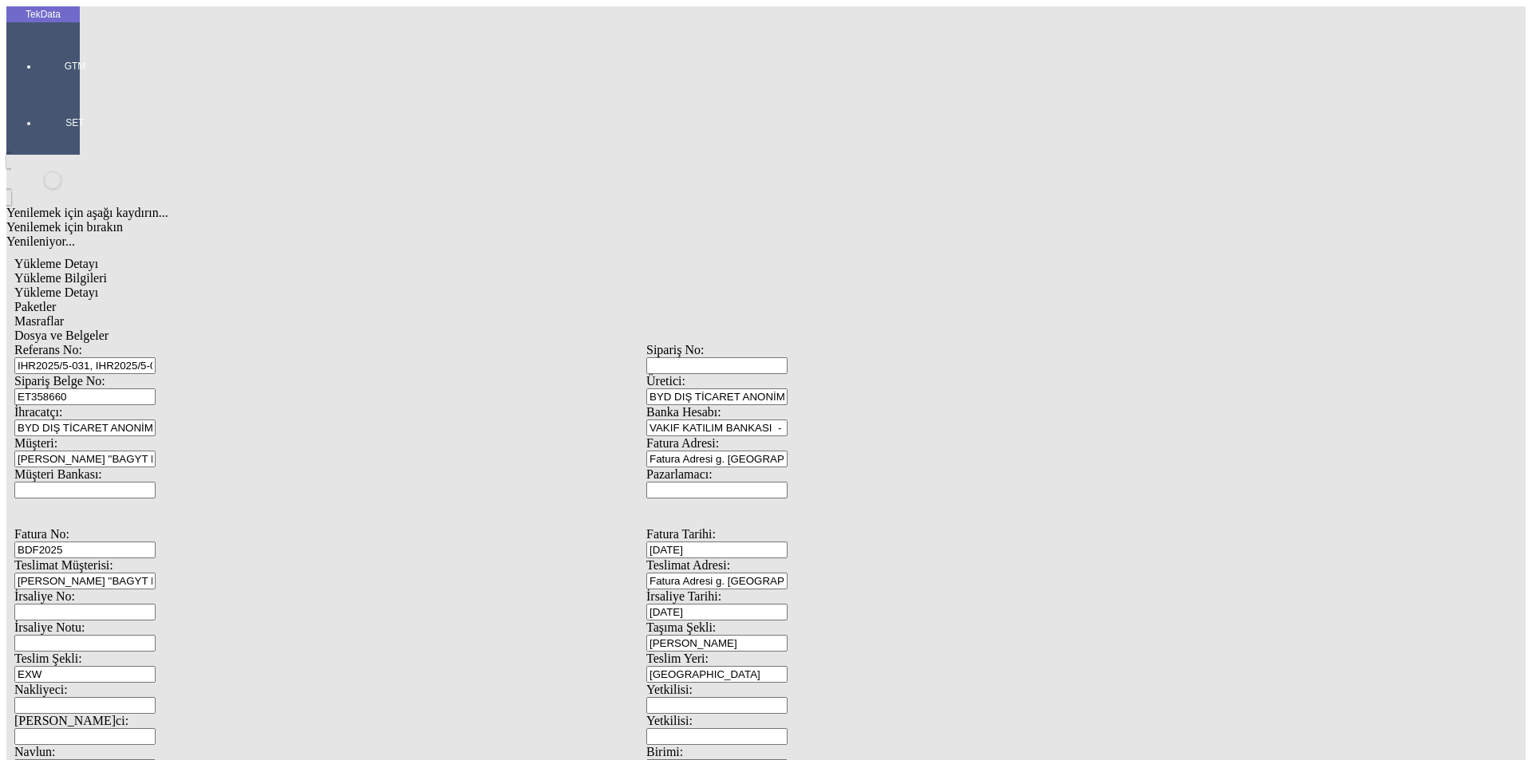
type input "5168.8"
click at [900, 289] on div "Metre" at bounding box center [1186, 296] width 632 height 14
type input "Metre"
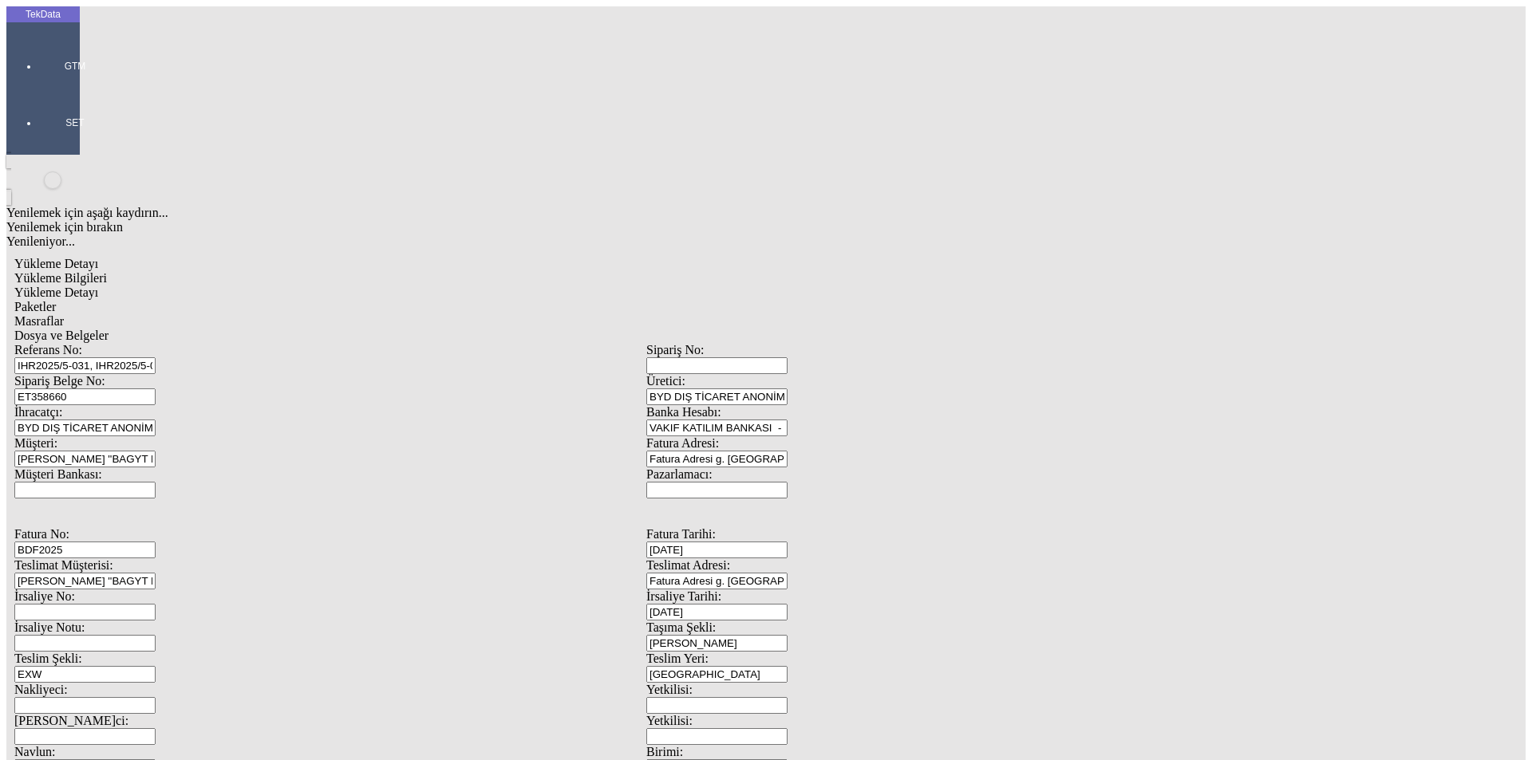
type input "1.9"
click at [902, 334] on div "Amerikan Doları" at bounding box center [1186, 341] width 632 height 14
type input "Amerikan Doları"
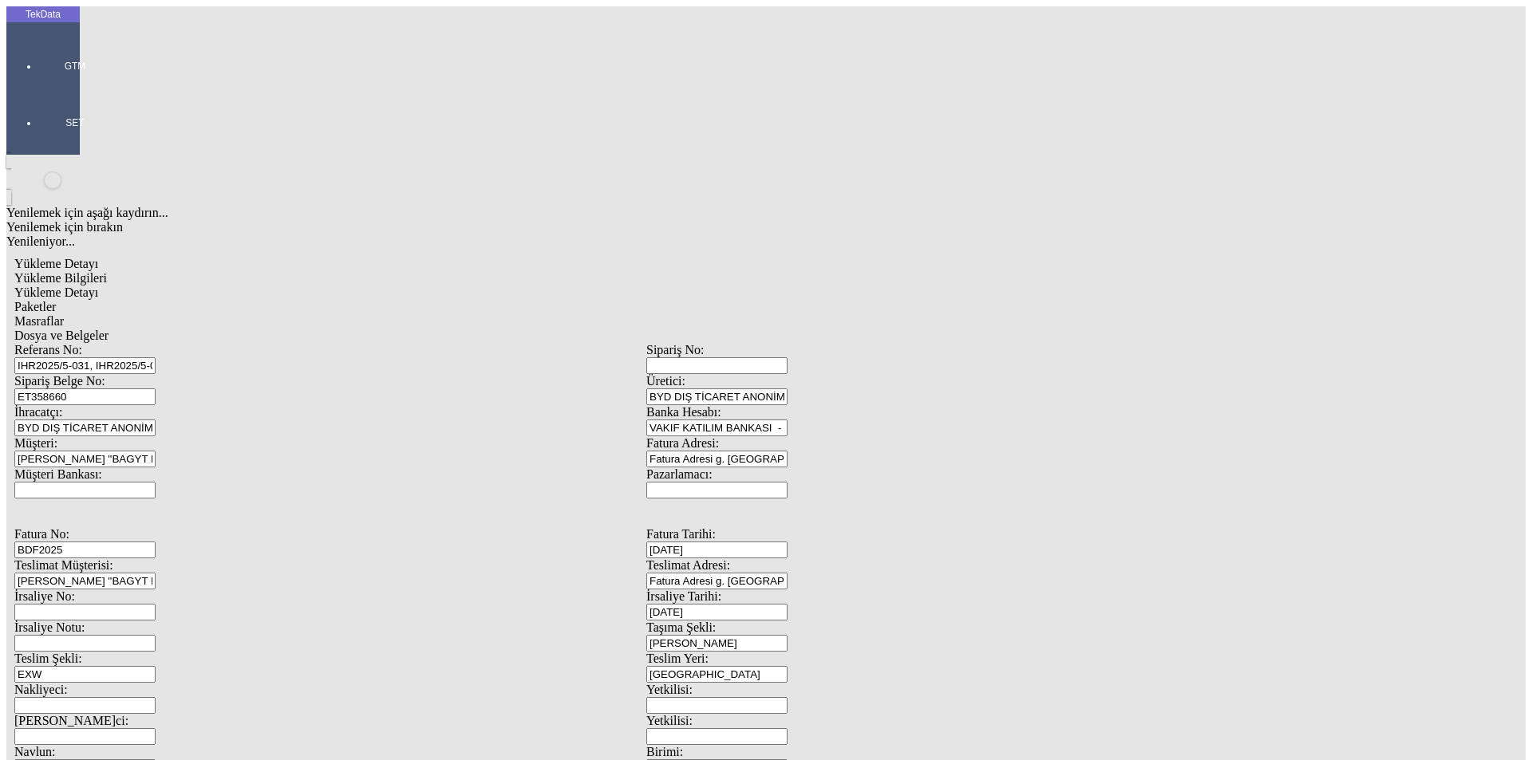
type input "300"
type input "1630.71"
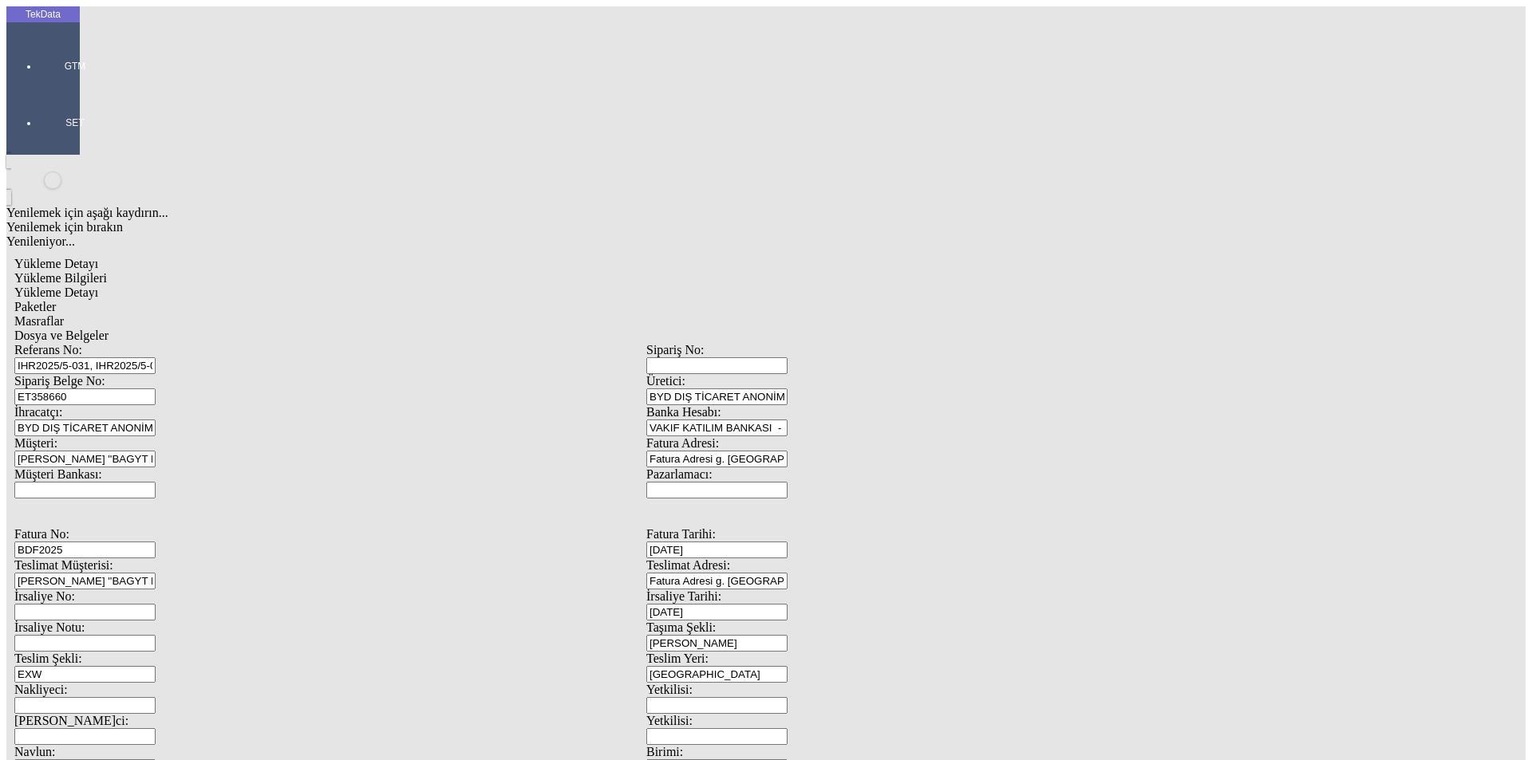
type input "1646.76"
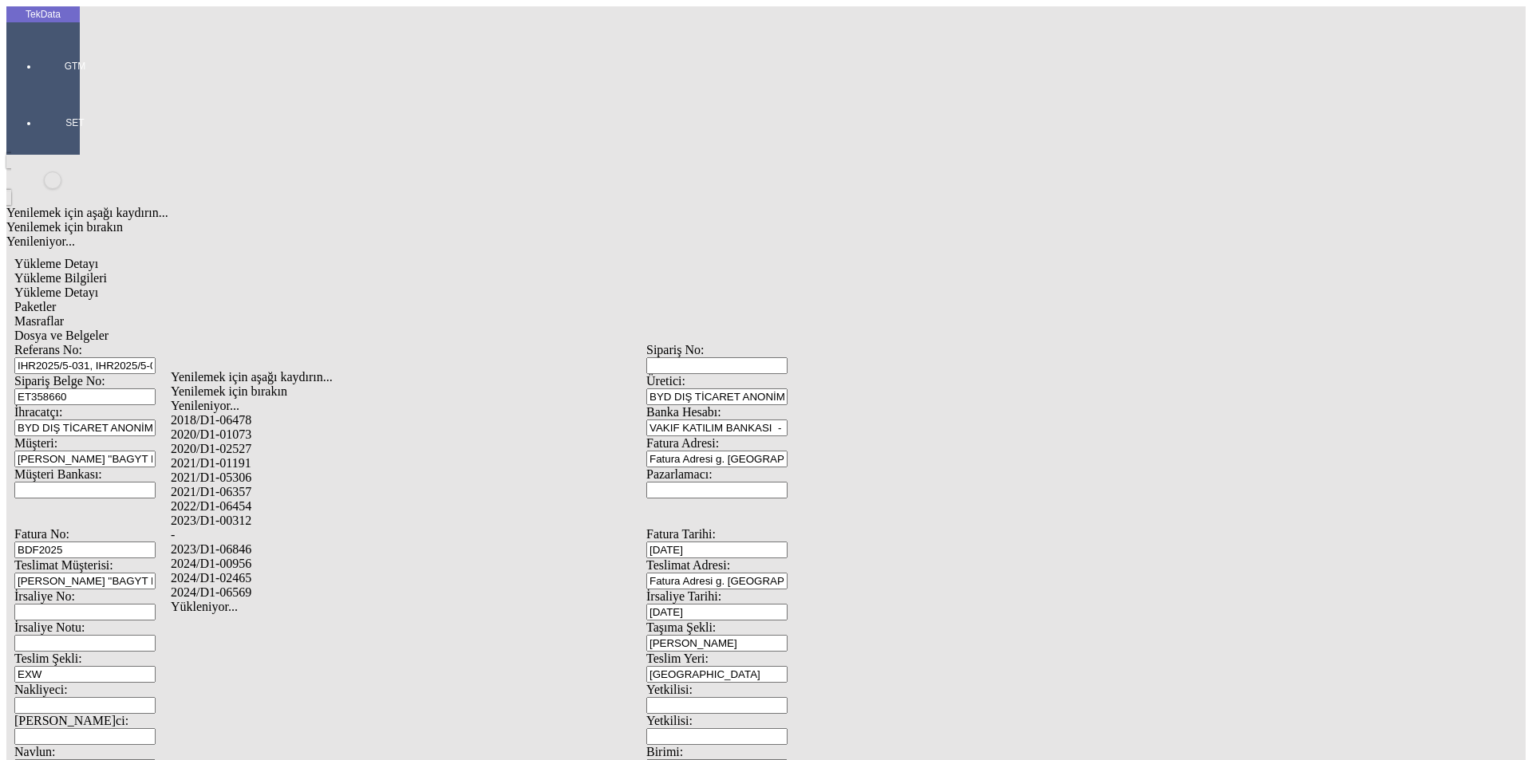
drag, startPoint x: 265, startPoint y: 554, endPoint x: 412, endPoint y: 555, distance: 146.8
click at [265, 571] on div "2024/D1-02465" at bounding box center [481, 578] width 620 height 14
type input "2024/D1-02465"
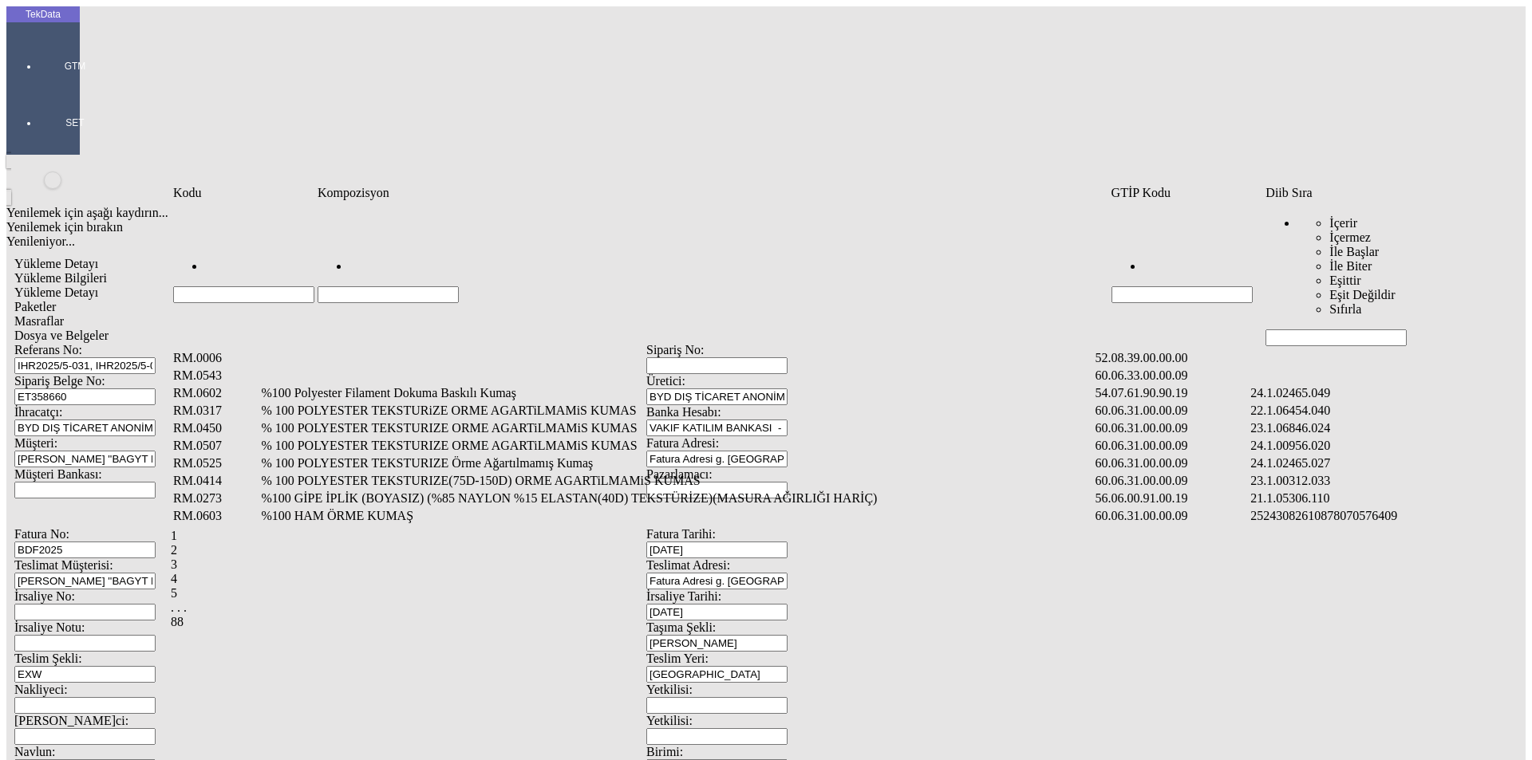
click at [1282, 330] on input "Hücreyi Filtrele" at bounding box center [1336, 338] width 141 height 17
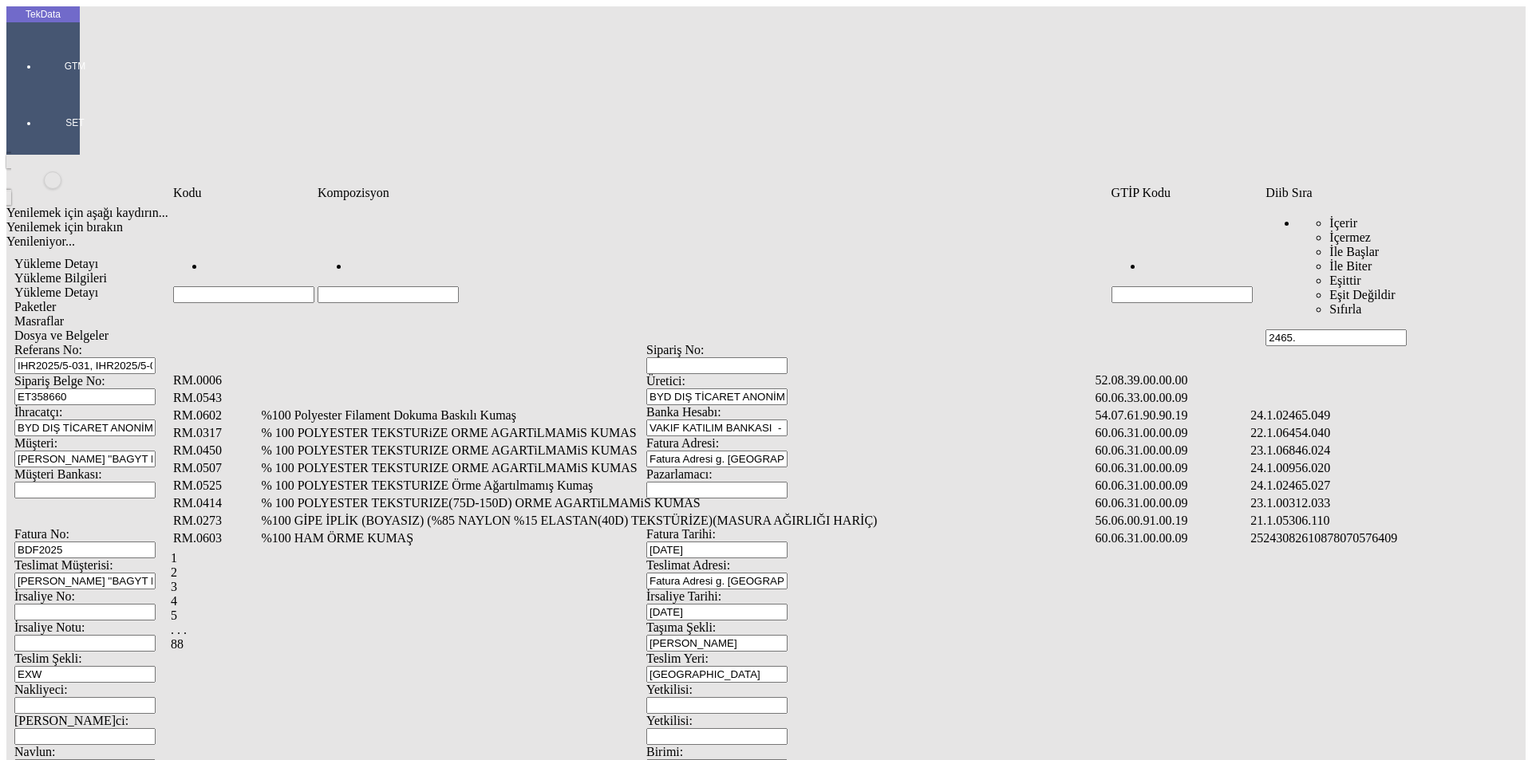
type input "2465."
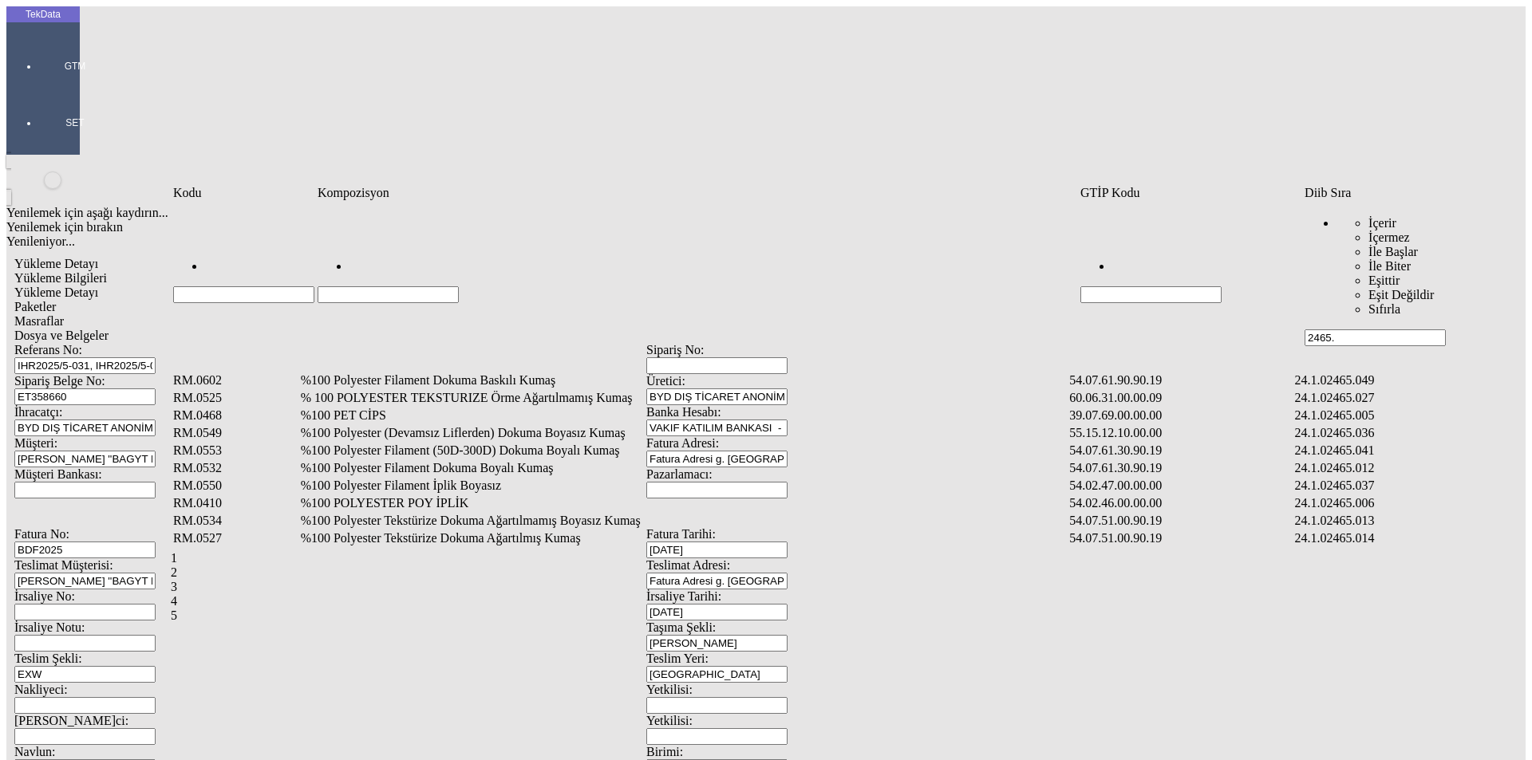
click at [387, 286] on input "Hücreyi Filtrele" at bounding box center [388, 294] width 141 height 17
type input "%58"
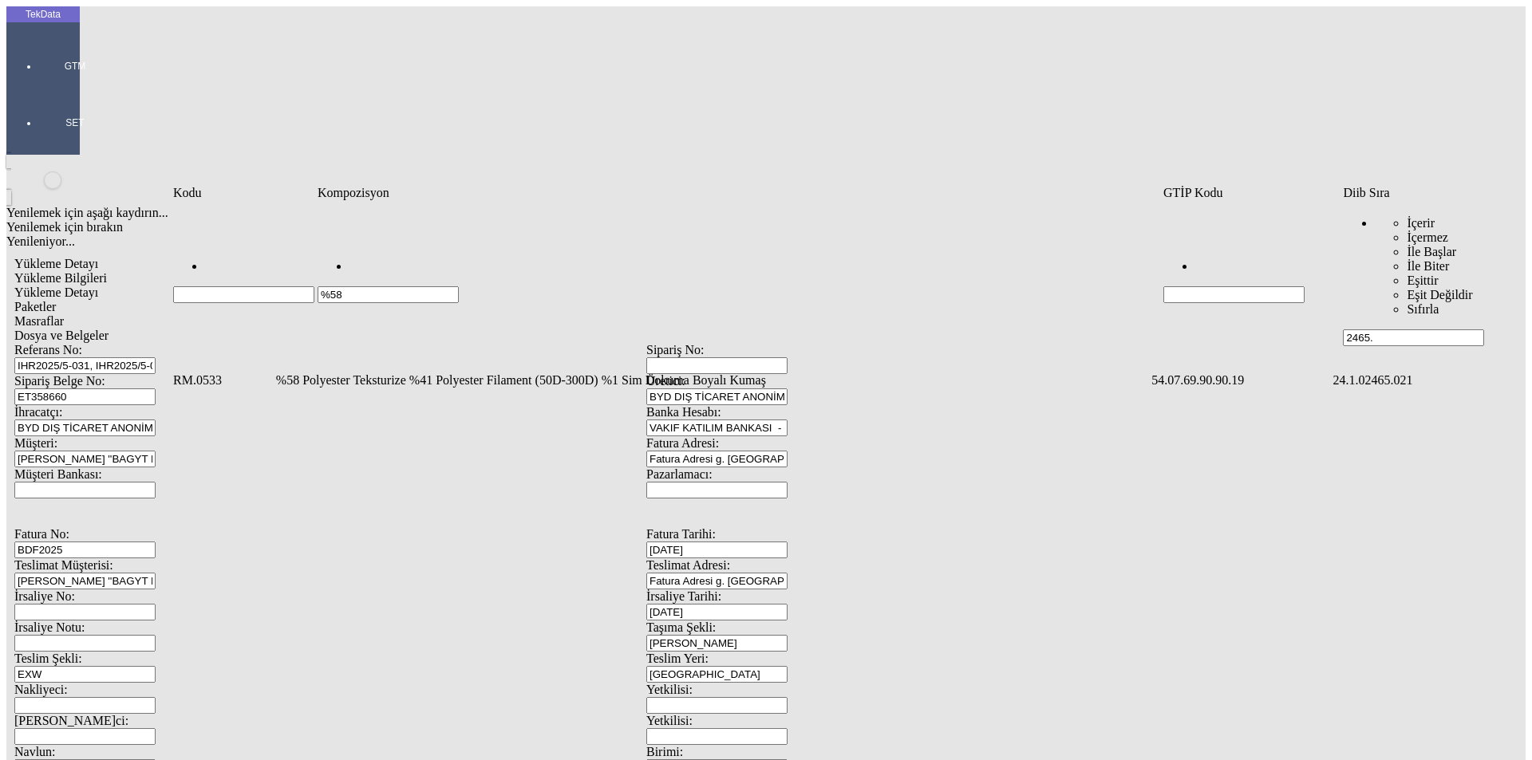
click at [369, 373] on td "%58 Polyester Teksturize %41 Polyester Filament (50D-300D) %1 Sim Dokuma Boyalı…" at bounding box center [712, 381] width 874 height 16
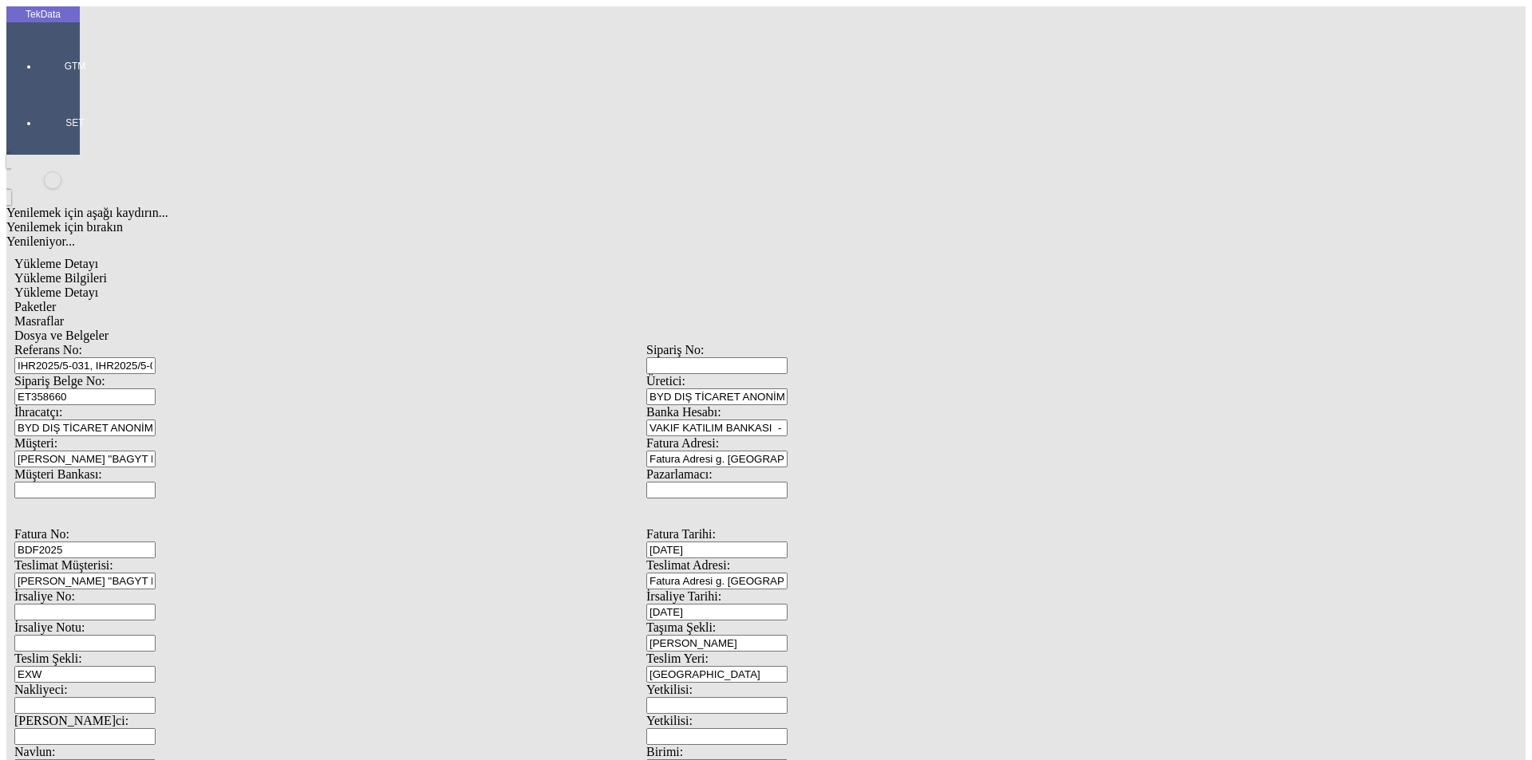
type input "9905.8"
click at [887, 262] on div "Yenilemek için aşağı kaydırın... Yenilemek için bırakın Yenileniyor... Metre Yü…" at bounding box center [1186, 254] width 632 height 16
click at [888, 289] on div "Metre" at bounding box center [1186, 296] width 632 height 14
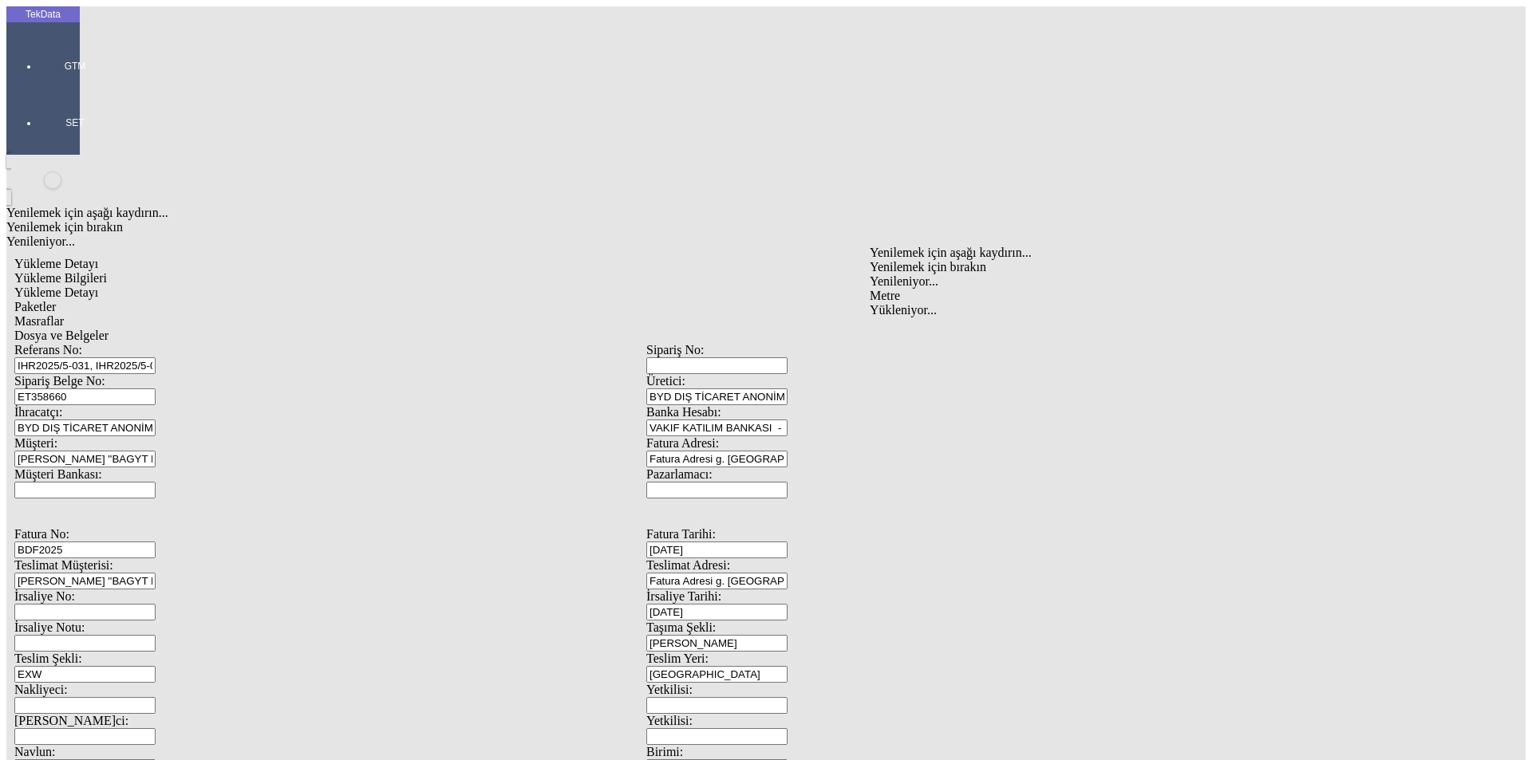
type input "Metre"
type input "1.4"
click at [906, 334] on div "Amerikan Doları" at bounding box center [1186, 341] width 632 height 14
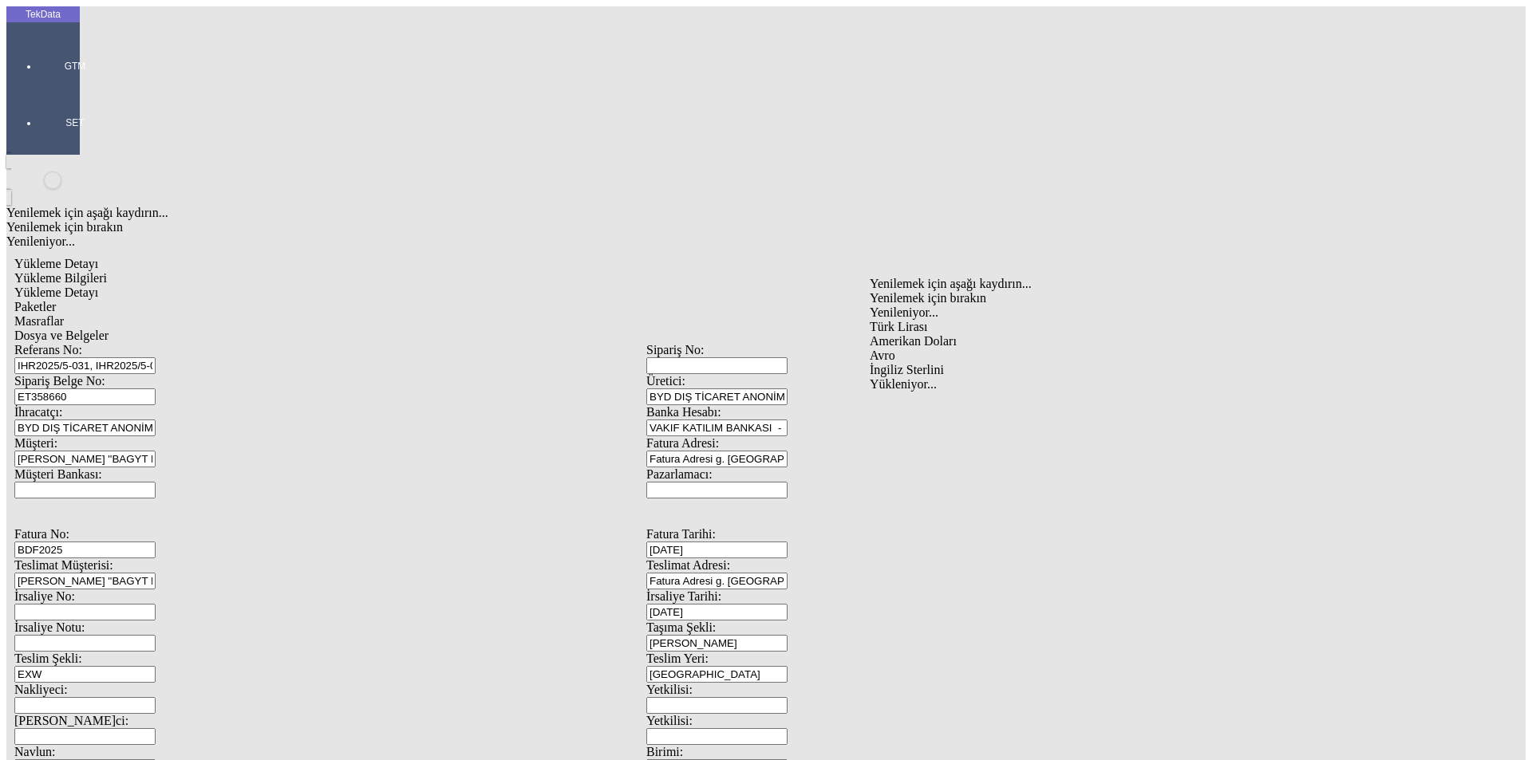
type input "Amerikan Doları"
type input "320"
type input "1886"
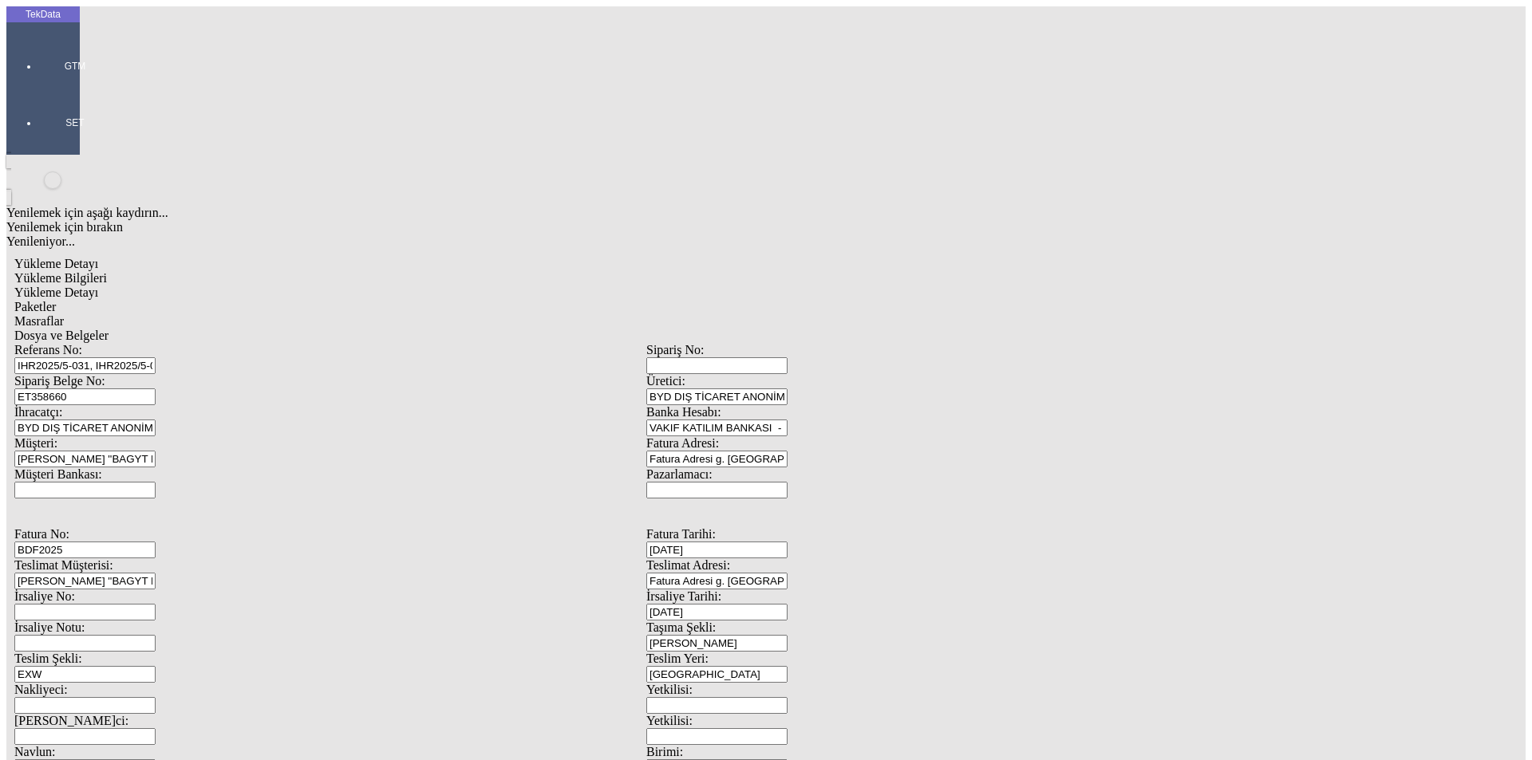
type input "1918.1"
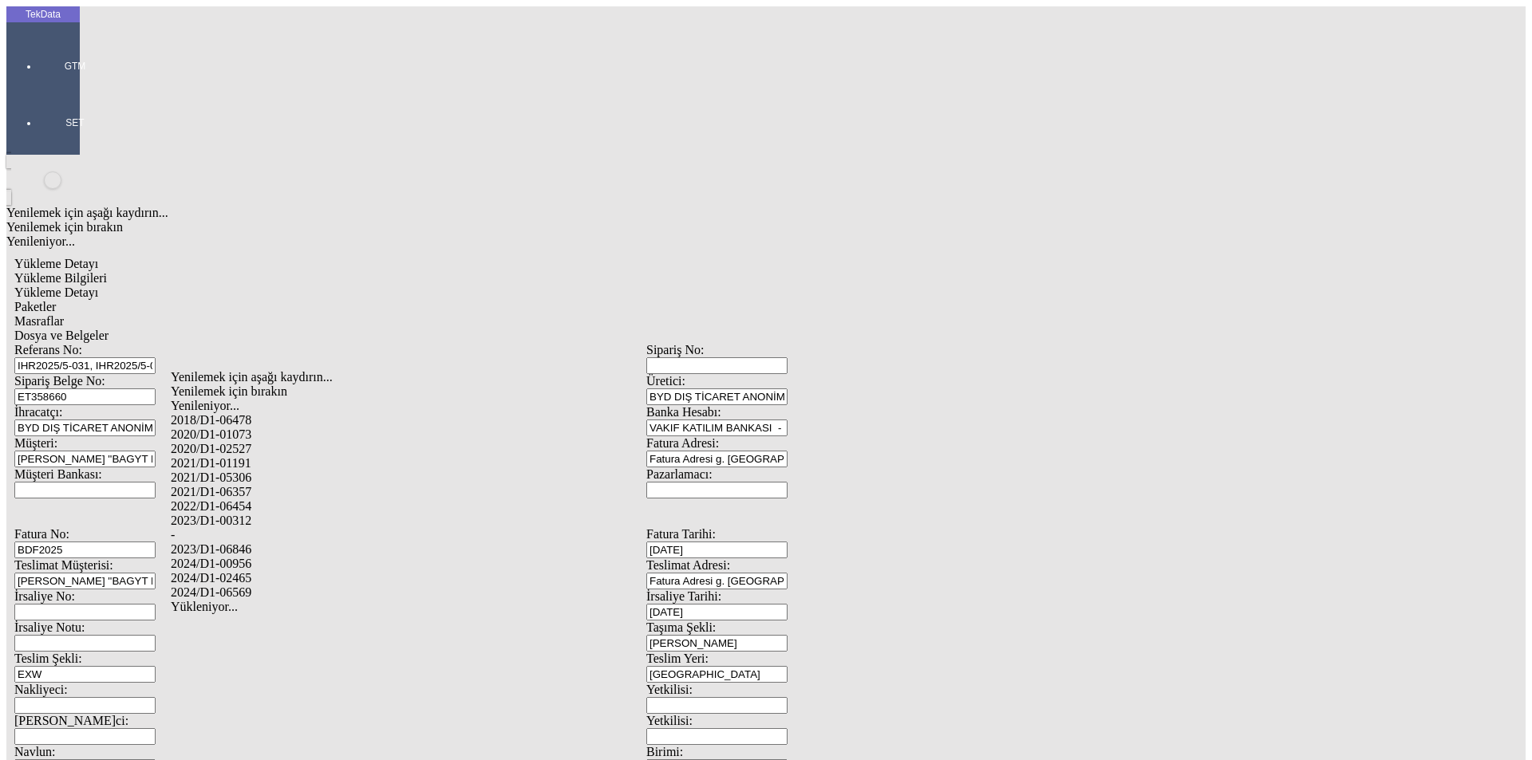
click at [251, 571] on div "2024/D1-02465" at bounding box center [481, 578] width 620 height 14
type input "2024/D1-02465"
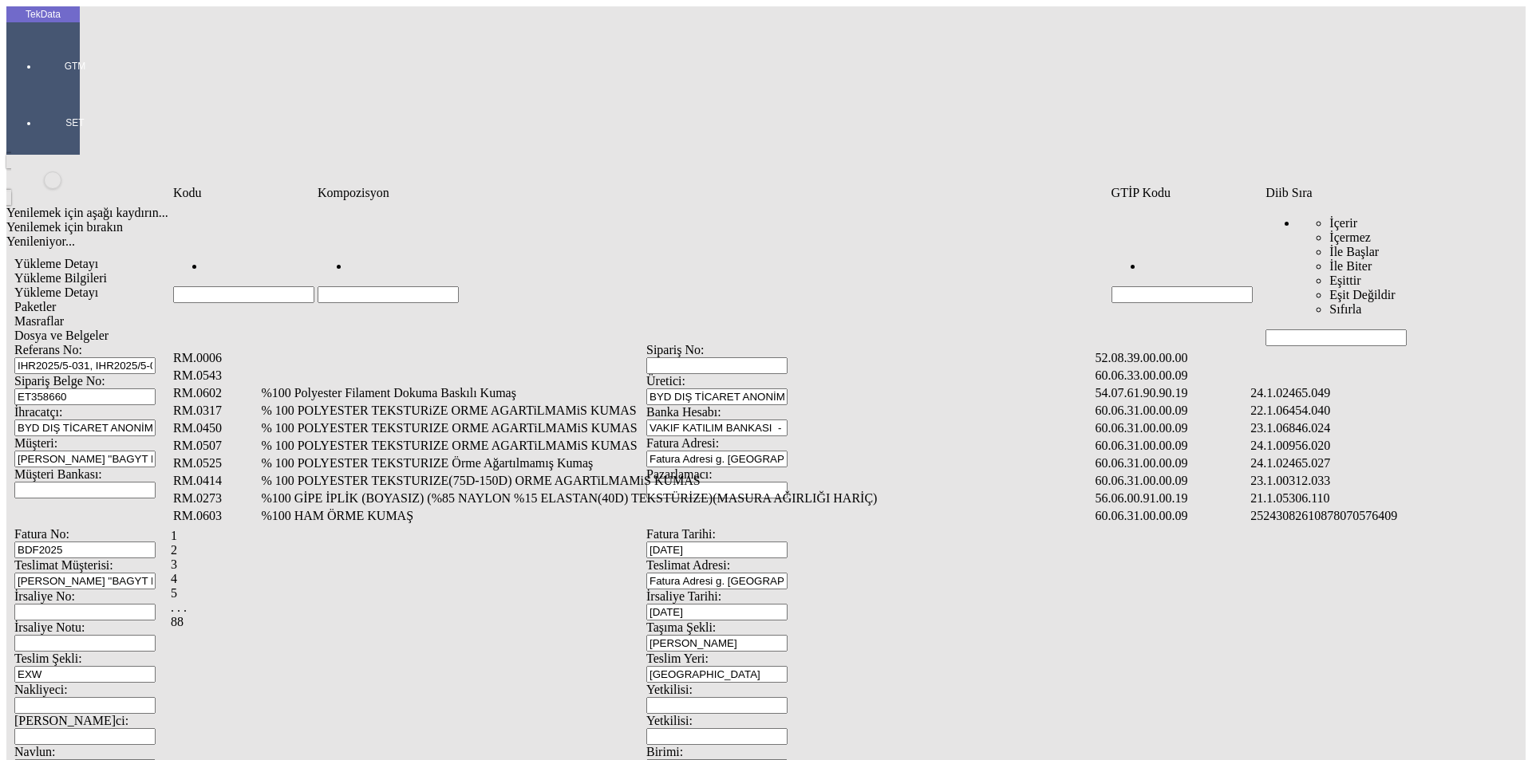
click at [1294, 330] on input "Hücreyi Filtrele" at bounding box center [1336, 338] width 141 height 17
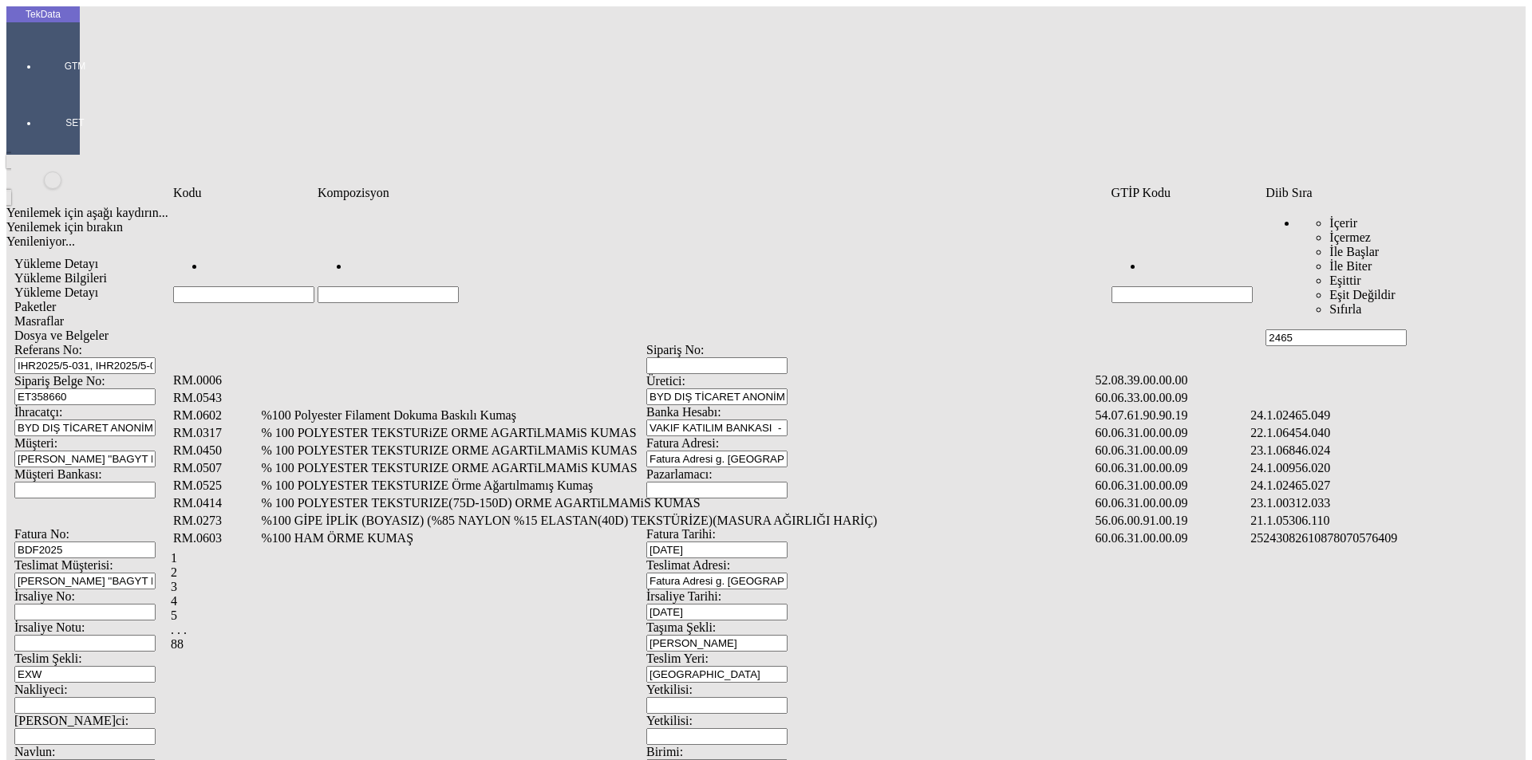
type input "2465"
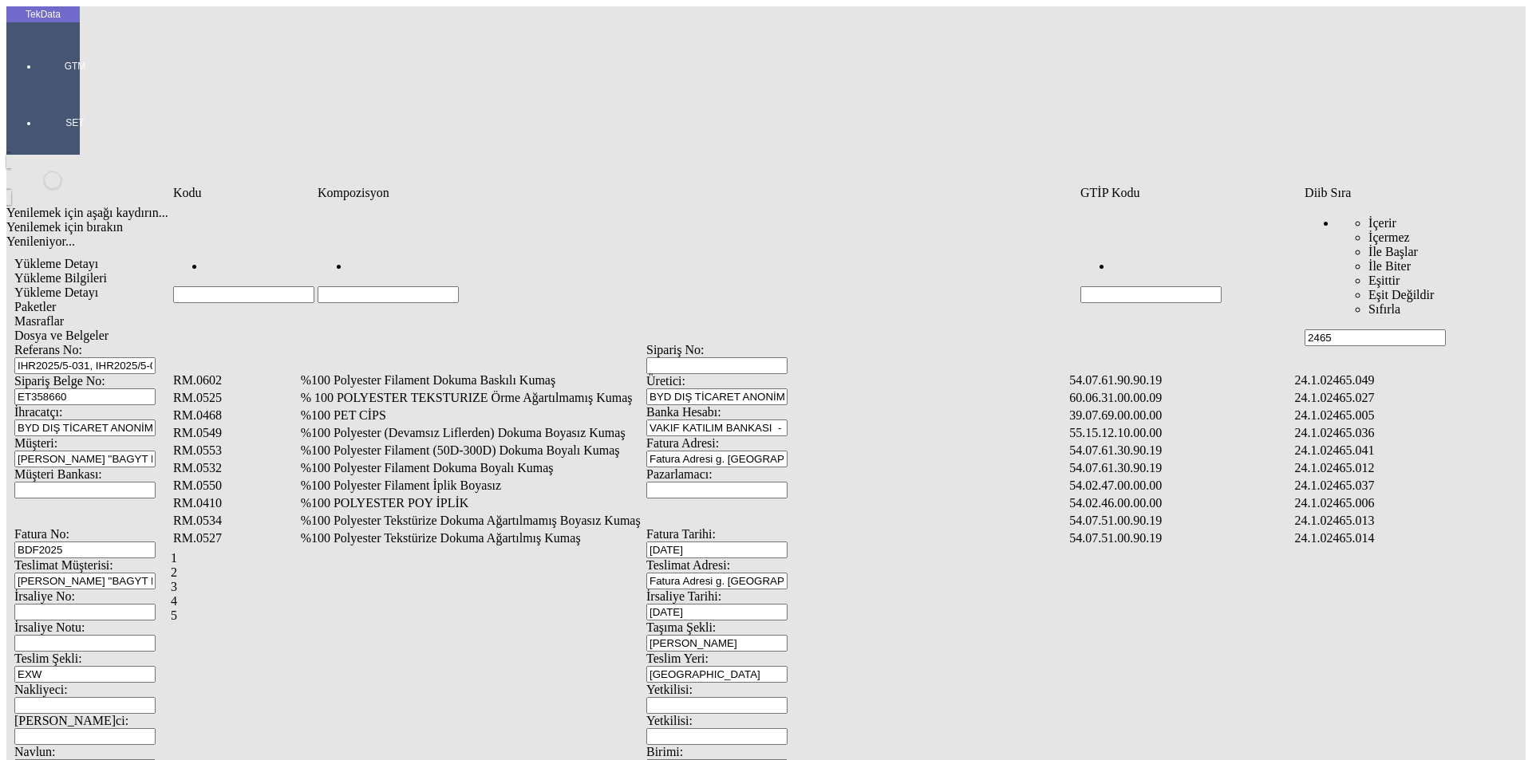
click at [350, 286] on input "Hücreyi Filtrele" at bounding box center [388, 294] width 141 height 17
type input "%71"
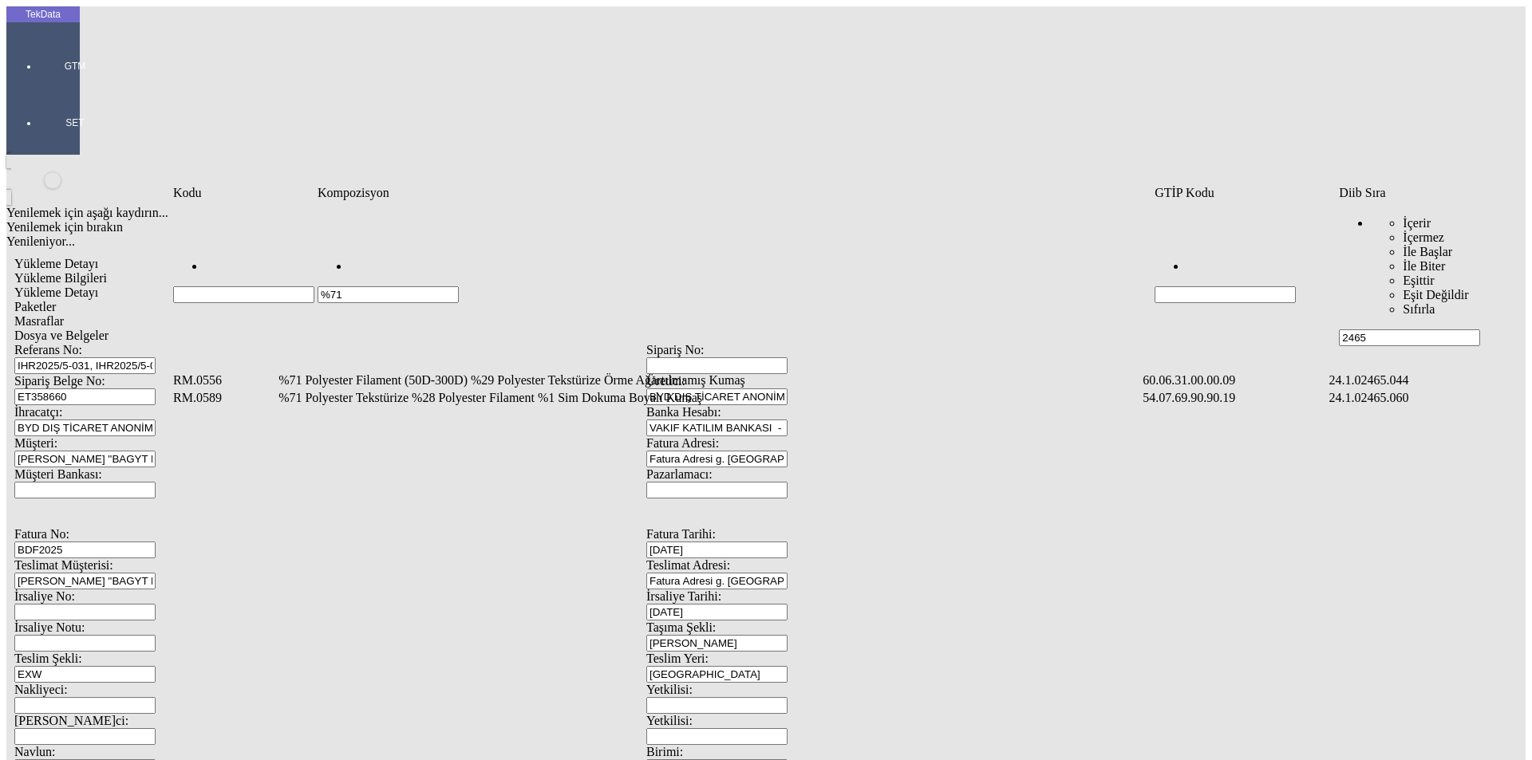
click at [363, 390] on td "%71 Polyester Tekstürize %28 Polyester Filament %1 Sim Dokuma Boyalı Kumaş" at bounding box center [709, 398] width 863 height 16
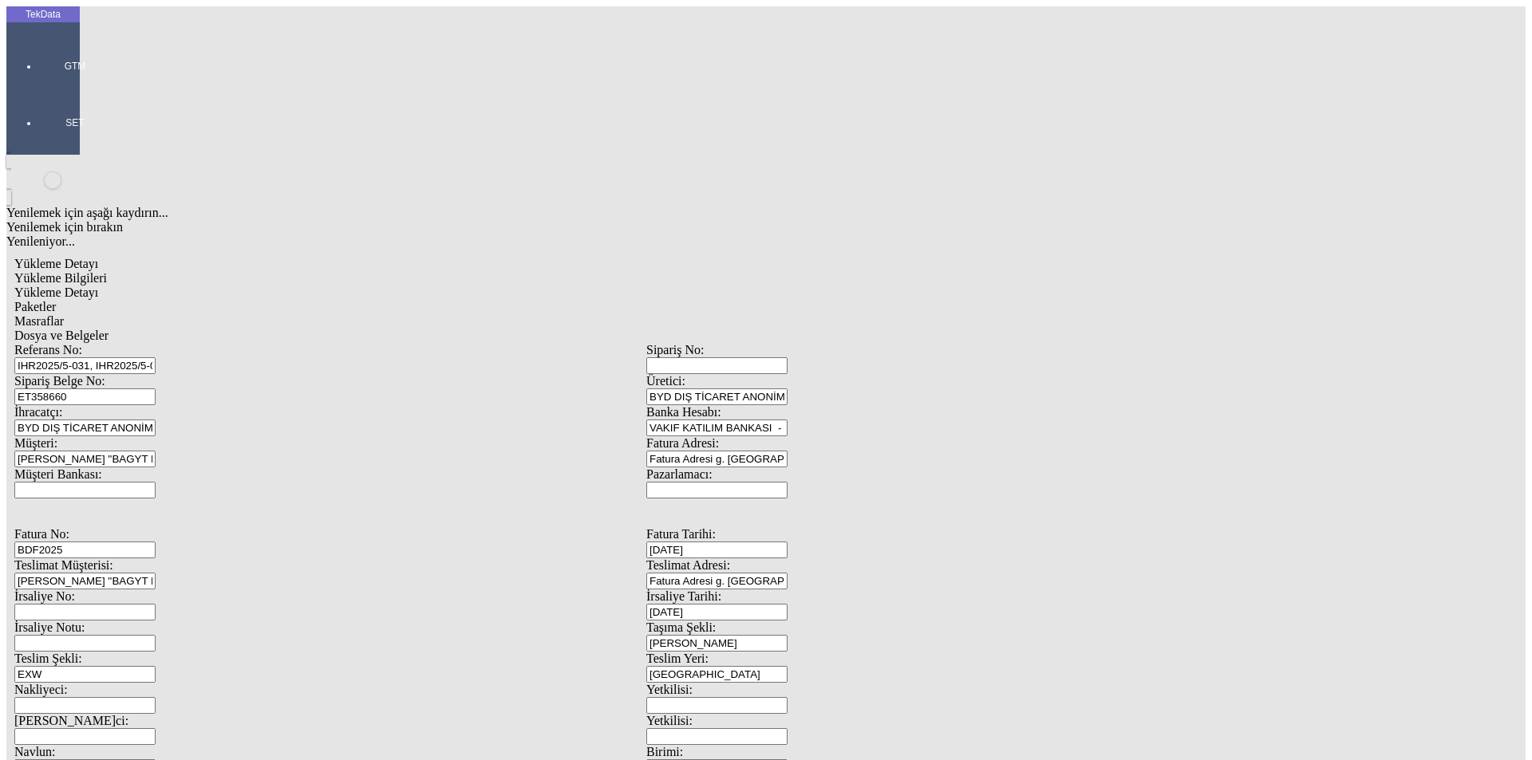
drag, startPoint x: 249, startPoint y: 231, endPoint x: 343, endPoint y: 245, distance: 95.1
type input "3064.8"
click at [898, 289] on div "Metre" at bounding box center [1186, 296] width 632 height 14
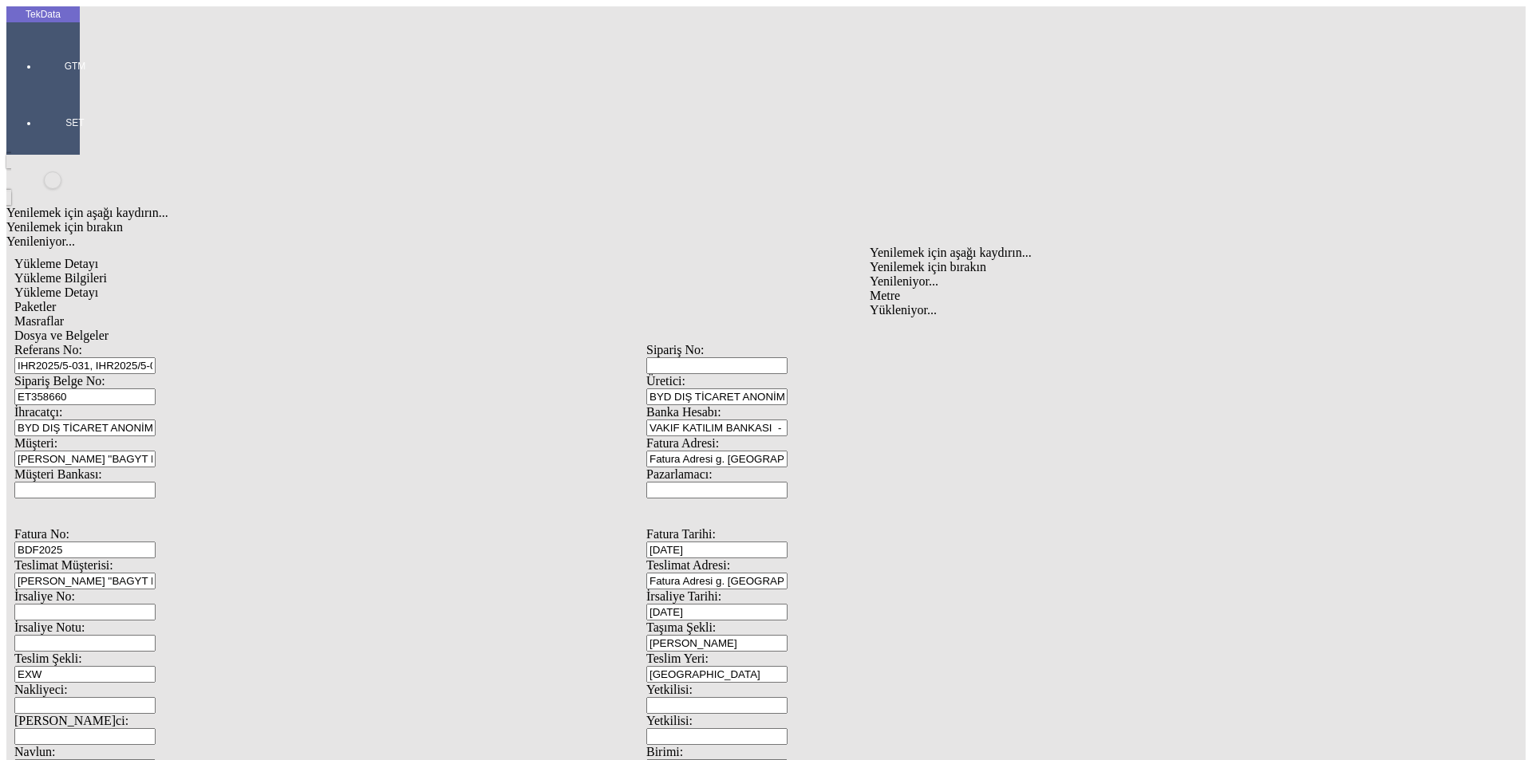
type input "Metre"
type input "1.45"
click at [904, 334] on div "Amerikan Doları" at bounding box center [1186, 341] width 632 height 14
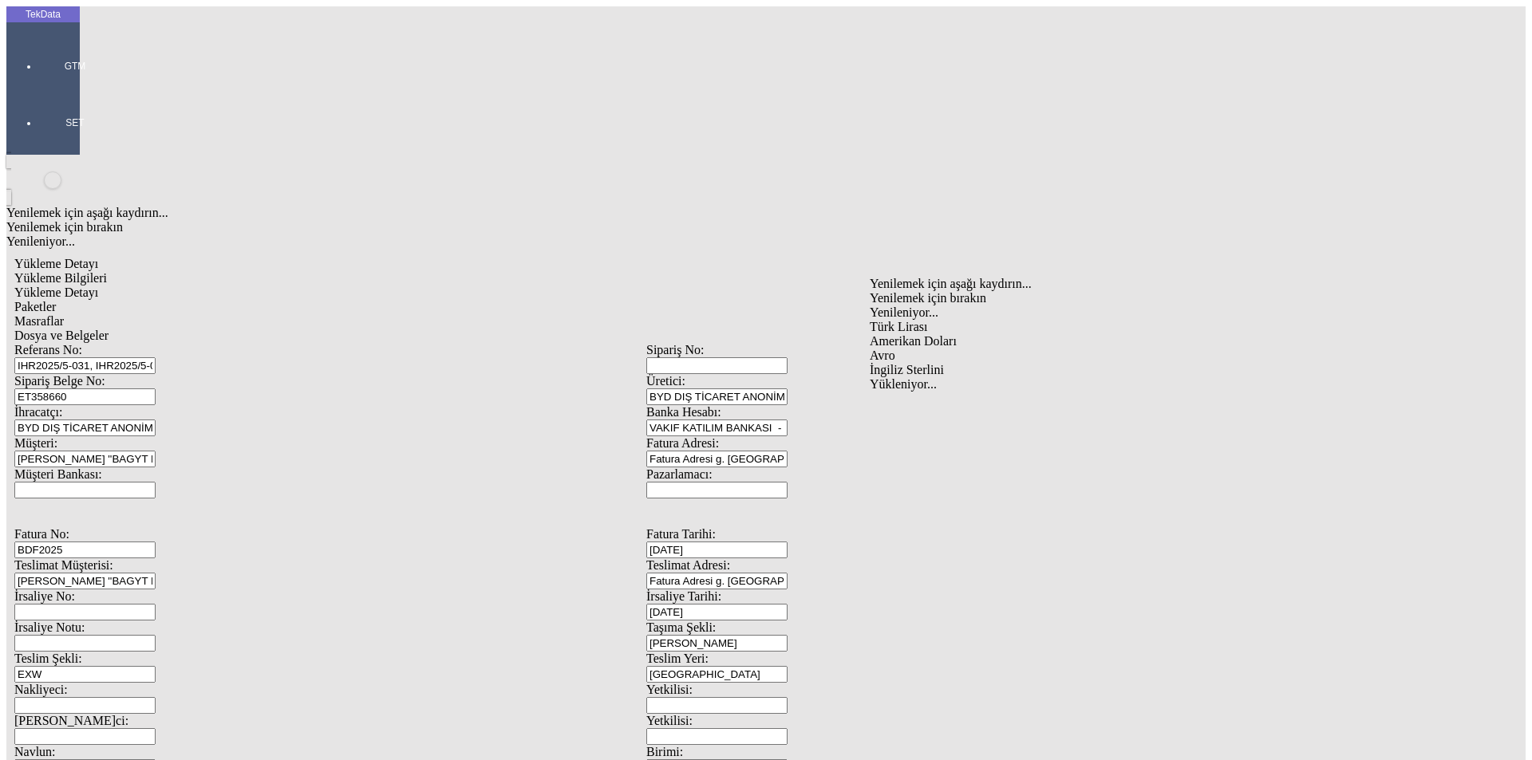
type input "Amerikan Doları"
type input "300"
type input "829.75"
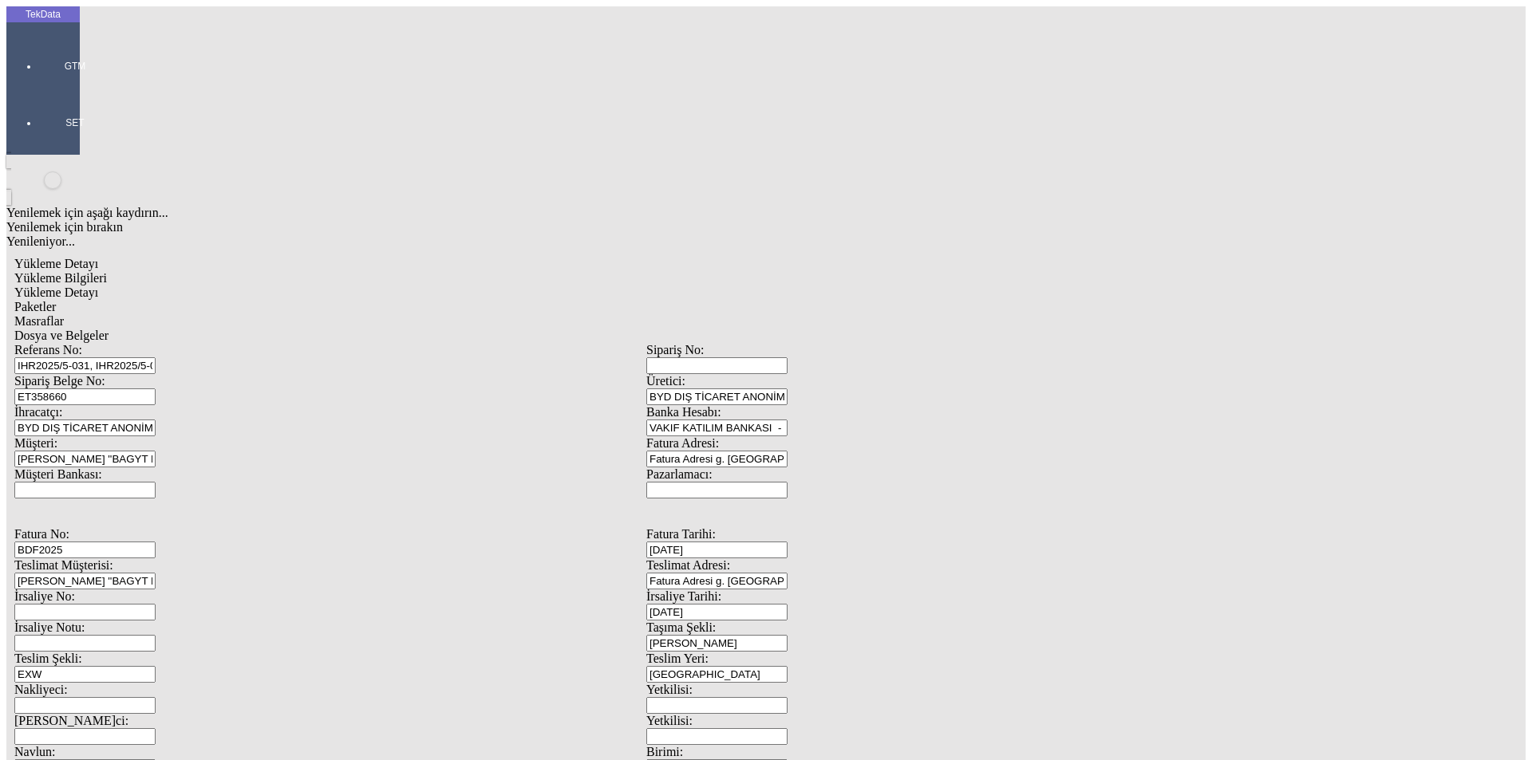
type input "841"
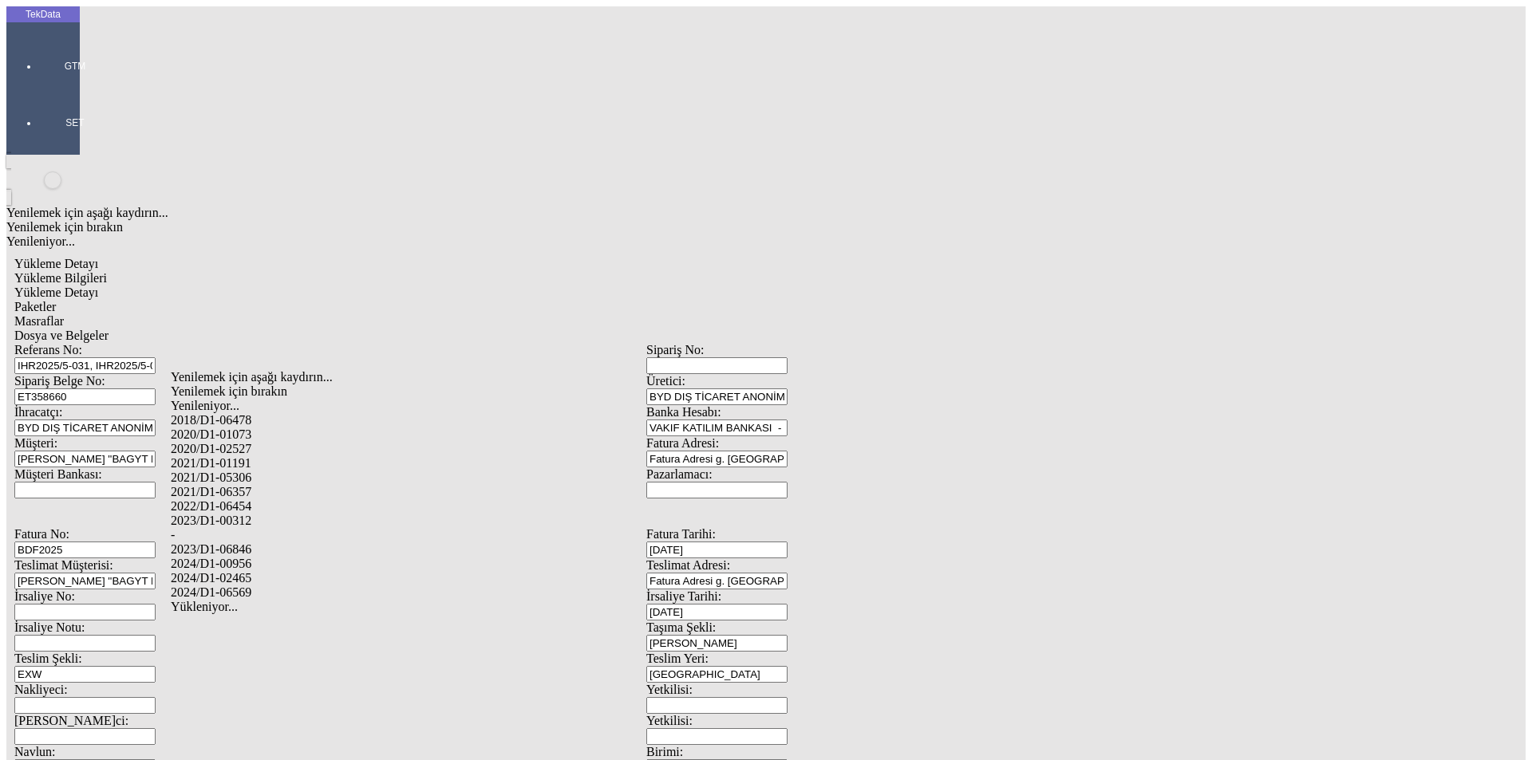
drag, startPoint x: 250, startPoint y: 551, endPoint x: 447, endPoint y: 526, distance: 198.6
click at [251, 571] on div "2024/D1-02465" at bounding box center [481, 578] width 620 height 14
type input "2024/D1-02465"
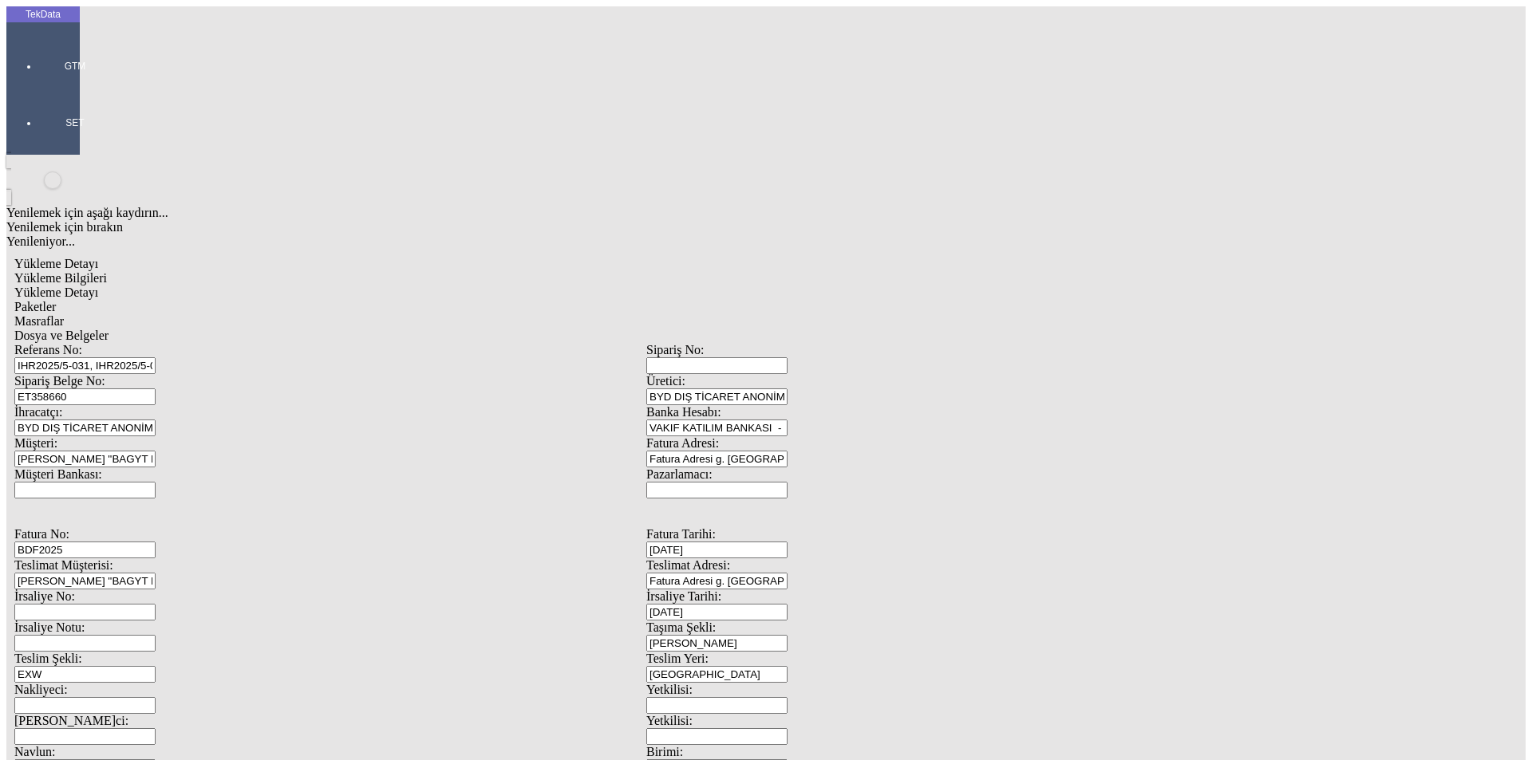
drag, startPoint x: 1195, startPoint y: 169, endPoint x: 1208, endPoint y: 174, distance: 13.6
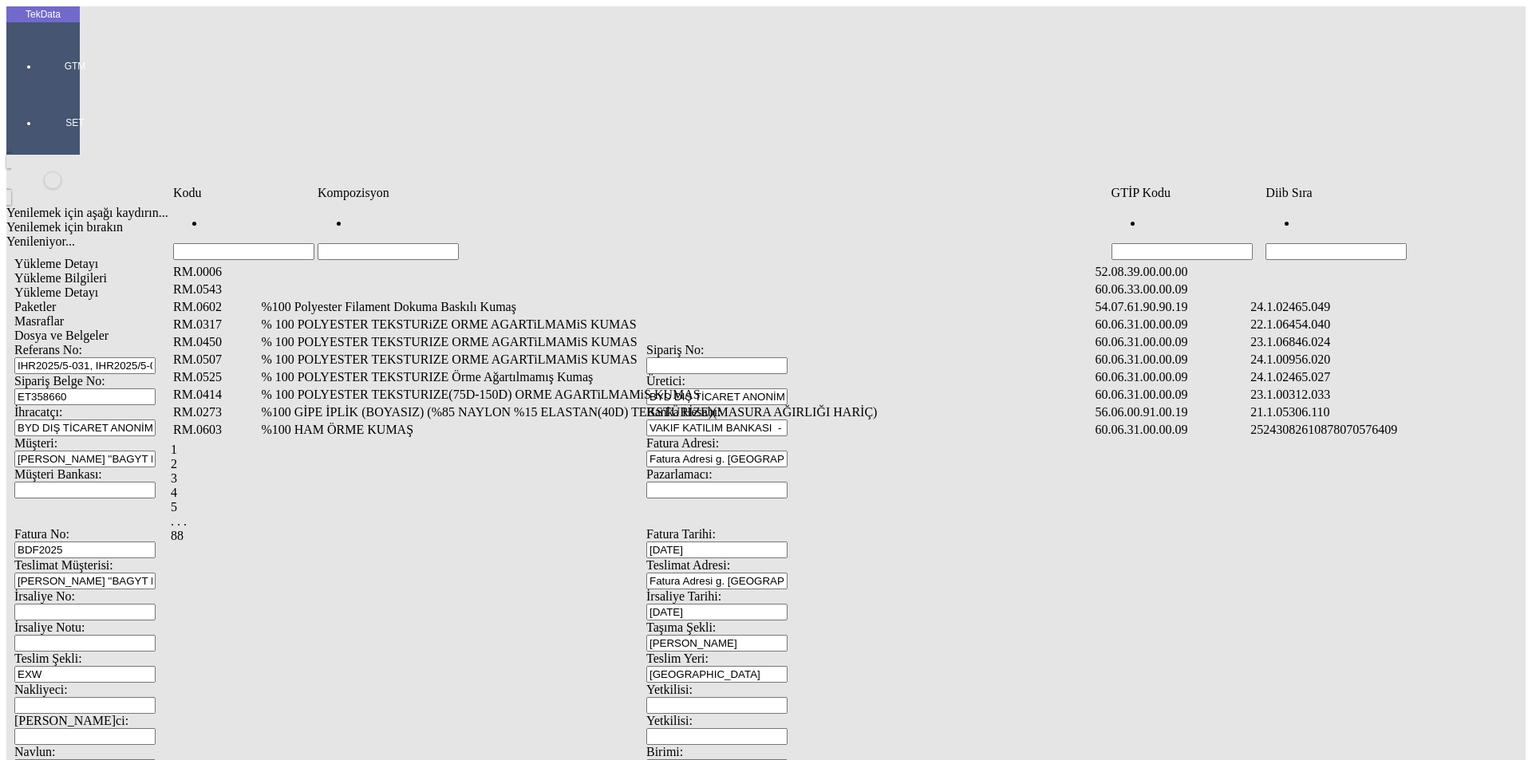
click at [1349, 243] on input "Hücreyi Filtrele" at bounding box center [1336, 251] width 141 height 17
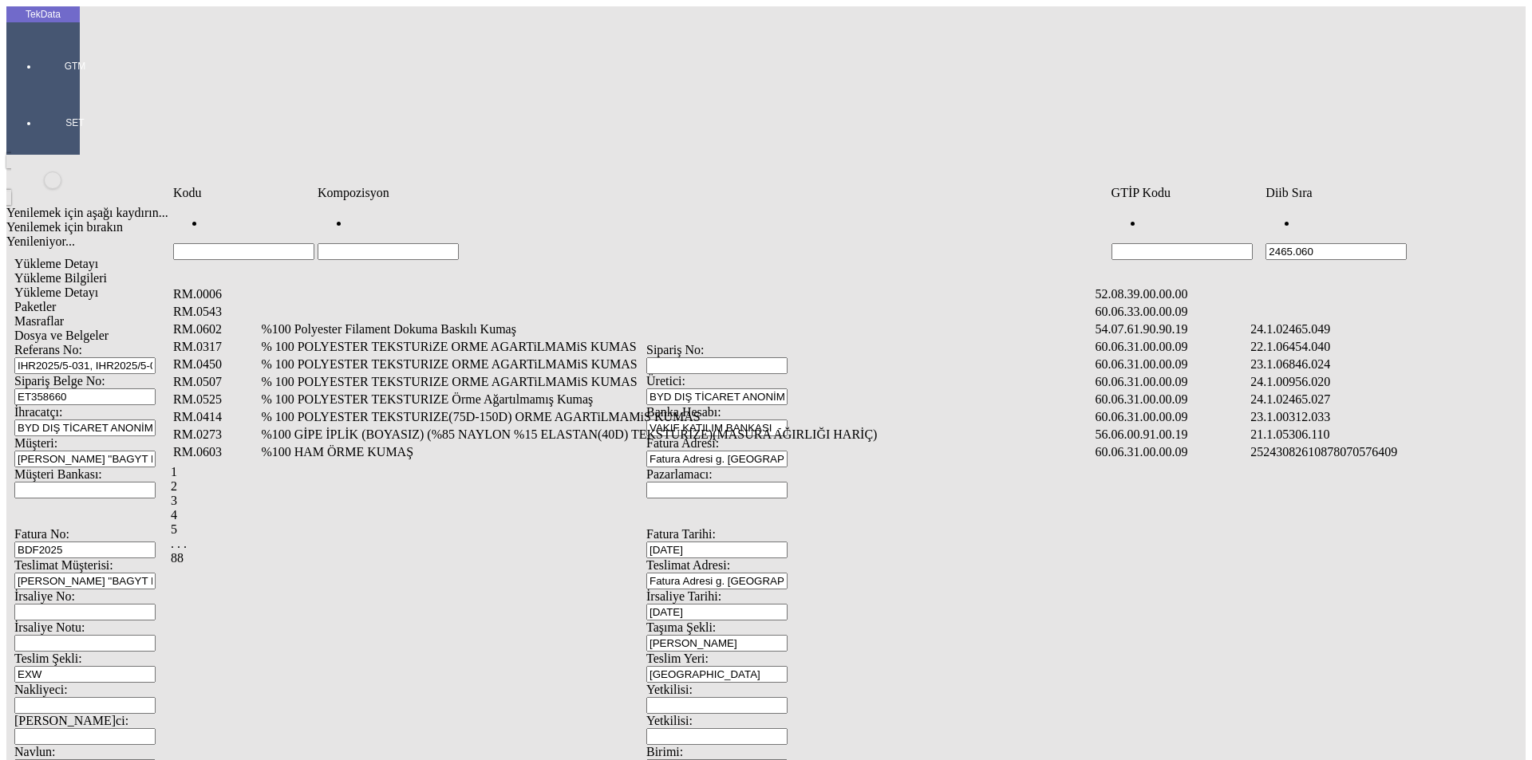
type input "2465.060"
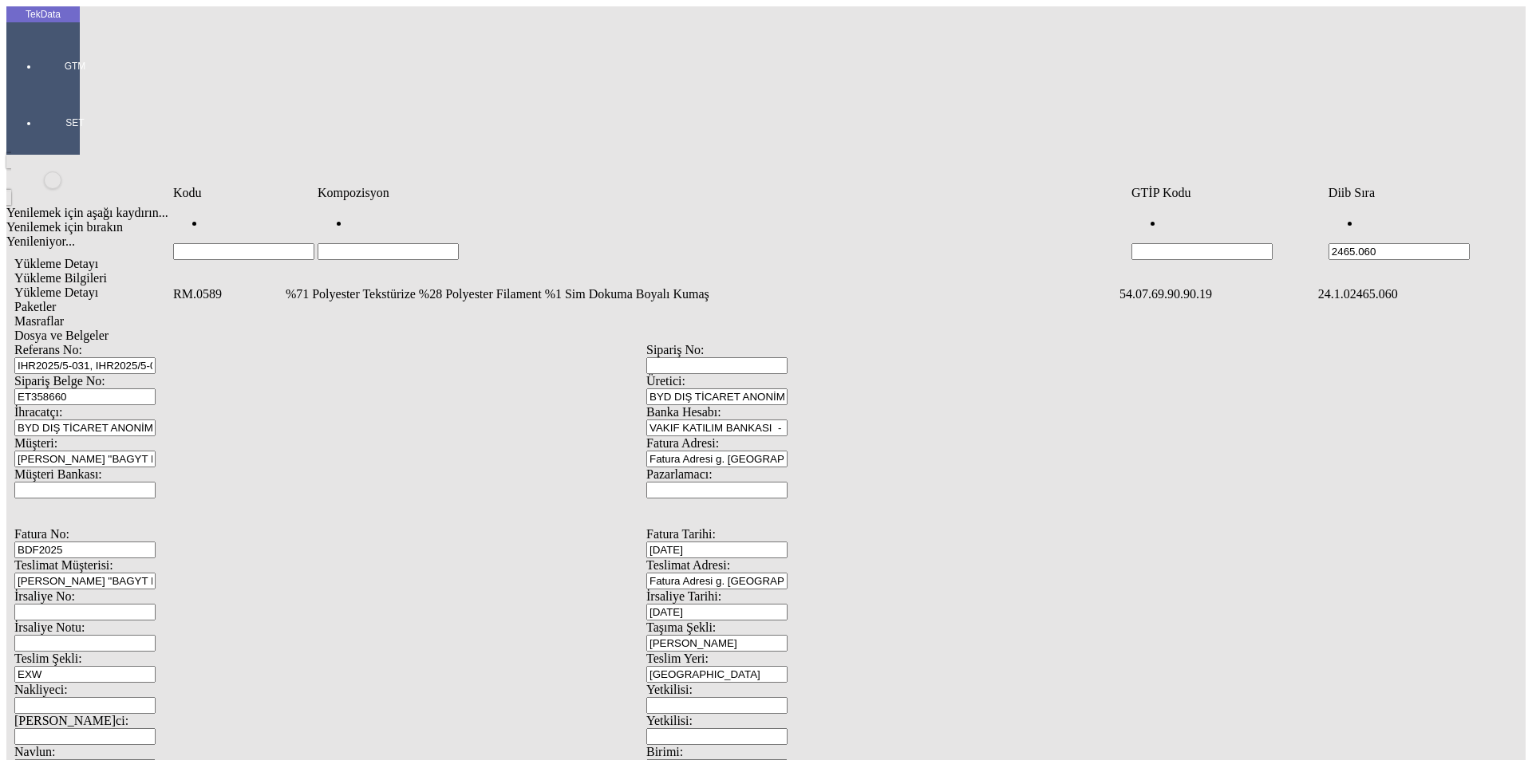
click at [365, 286] on td "%71 Polyester Tekstürize %28 Polyester Filament %1 Sim Dokuma Boyalı Kumaş" at bounding box center [701, 294] width 832 height 16
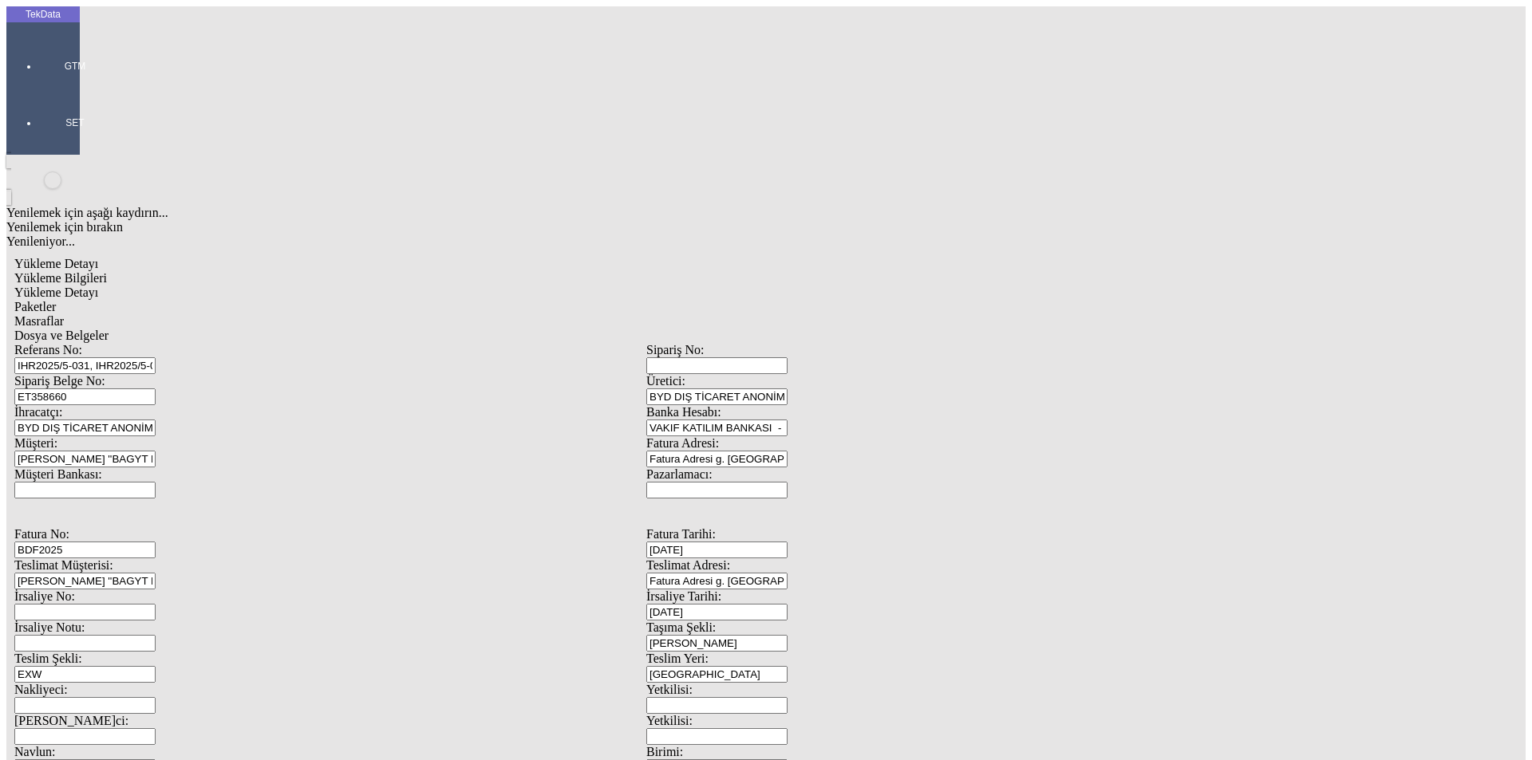
type input "3416.5"
click at [905, 289] on div "Metre" at bounding box center [1186, 296] width 632 height 14
type input "Metre"
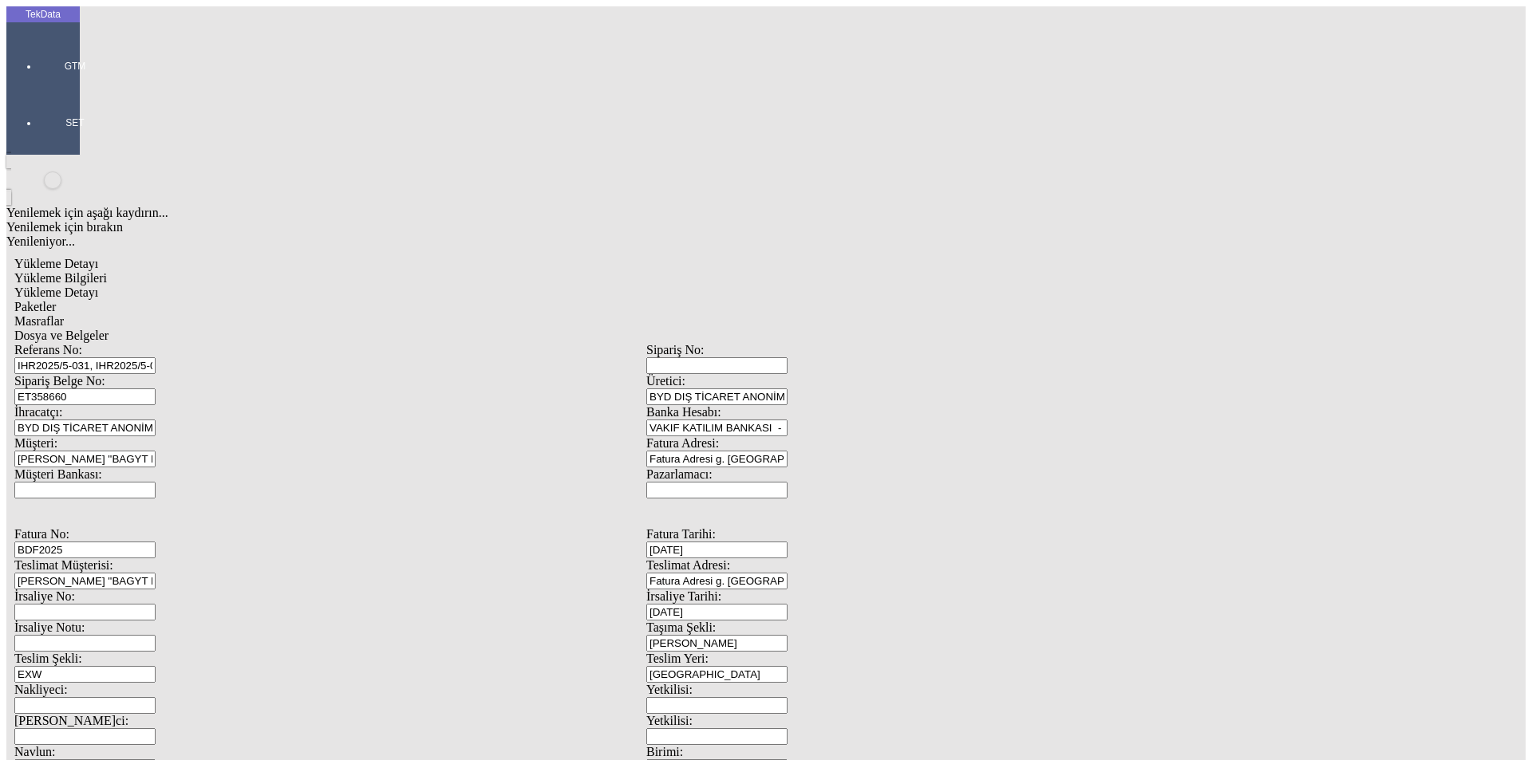
type input "1.45"
drag, startPoint x: 922, startPoint y: 263, endPoint x: 914, endPoint y: 276, distance: 15.1
click at [895, 334] on div "Amerikan Doları" at bounding box center [1186, 341] width 632 height 14
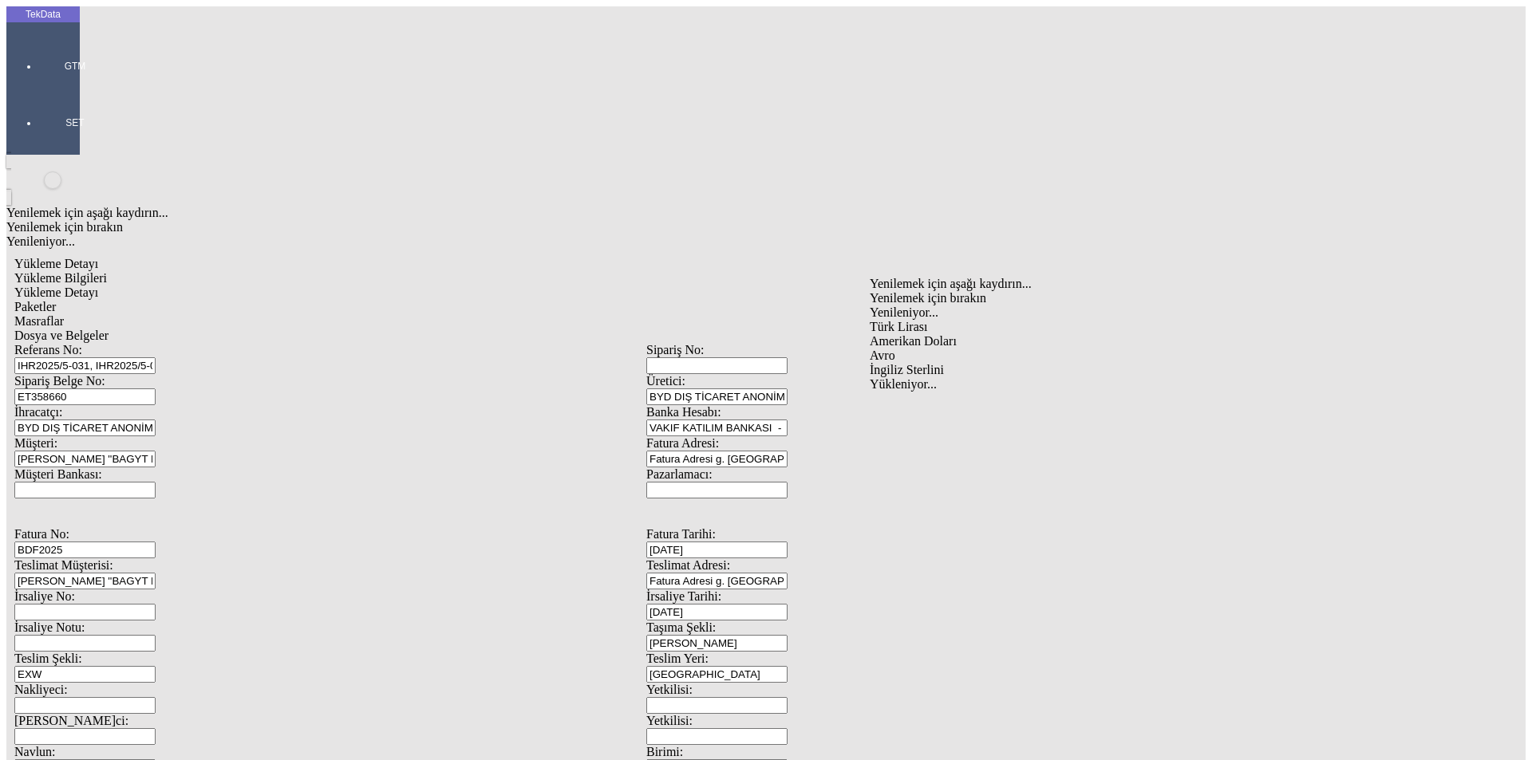
type input "Amerikan Doları"
type input "300"
type input "967.44"
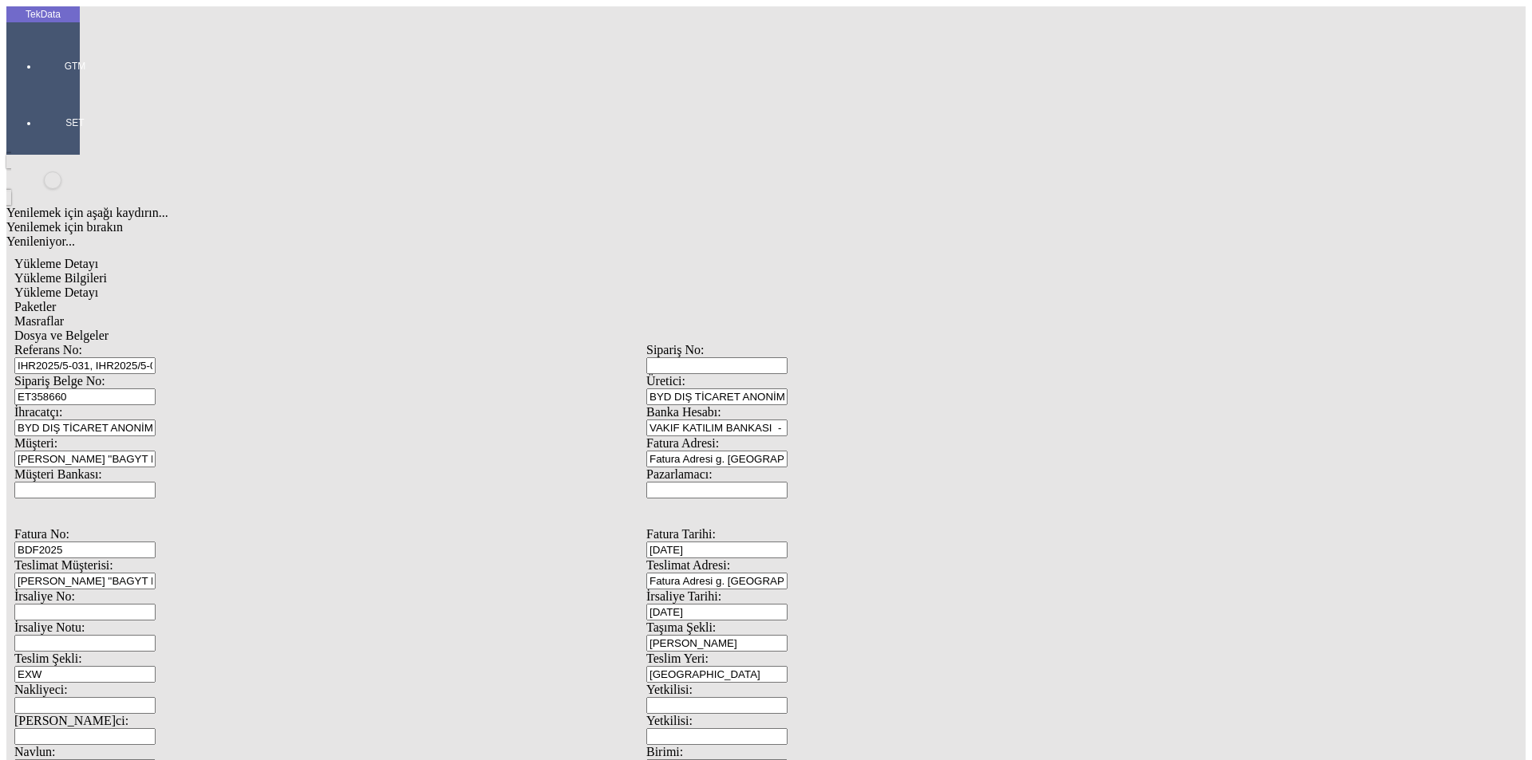
type input "980.04"
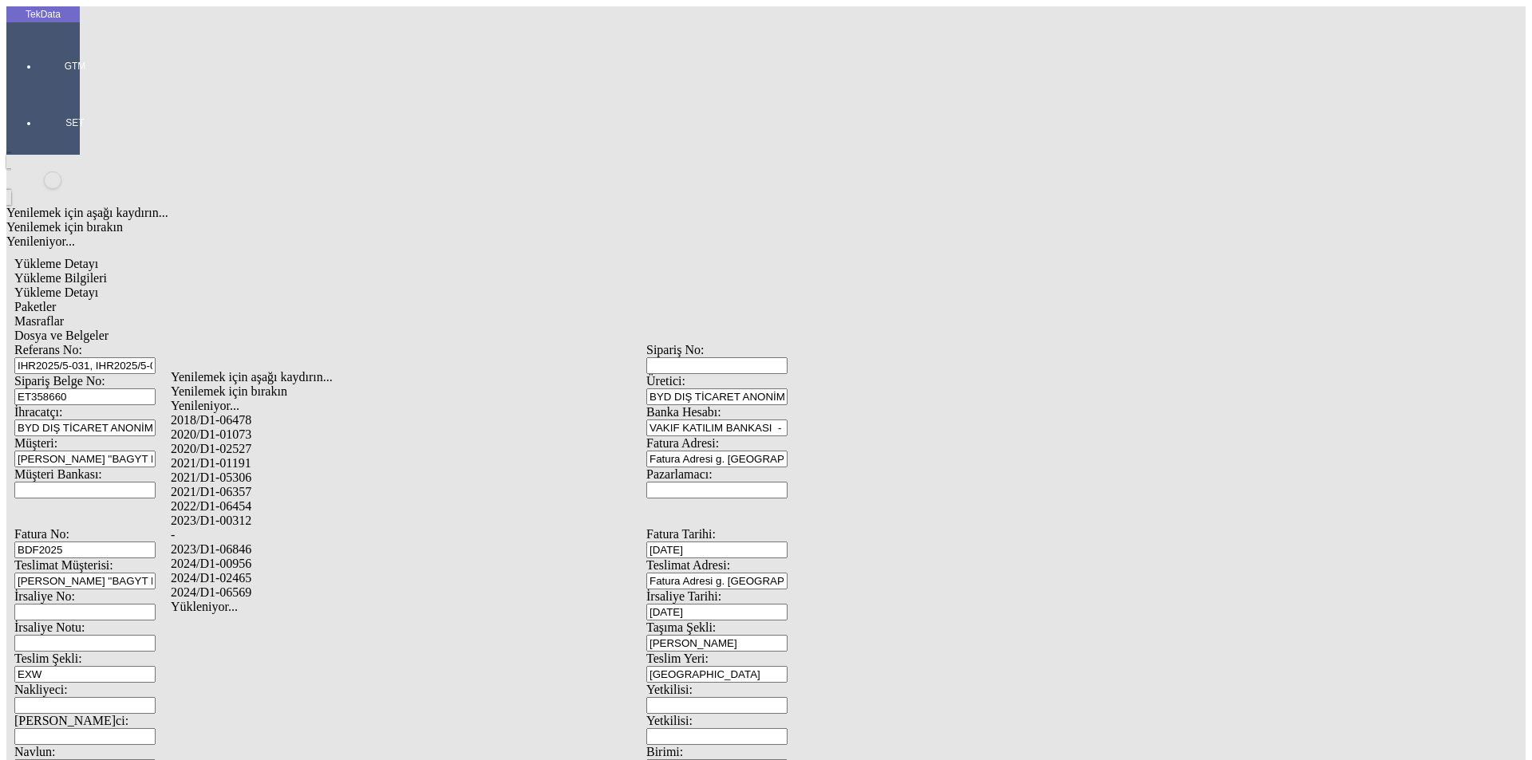
click at [260, 571] on div "2024/D1-02465" at bounding box center [481, 578] width 620 height 14
type input "2024/D1-02465"
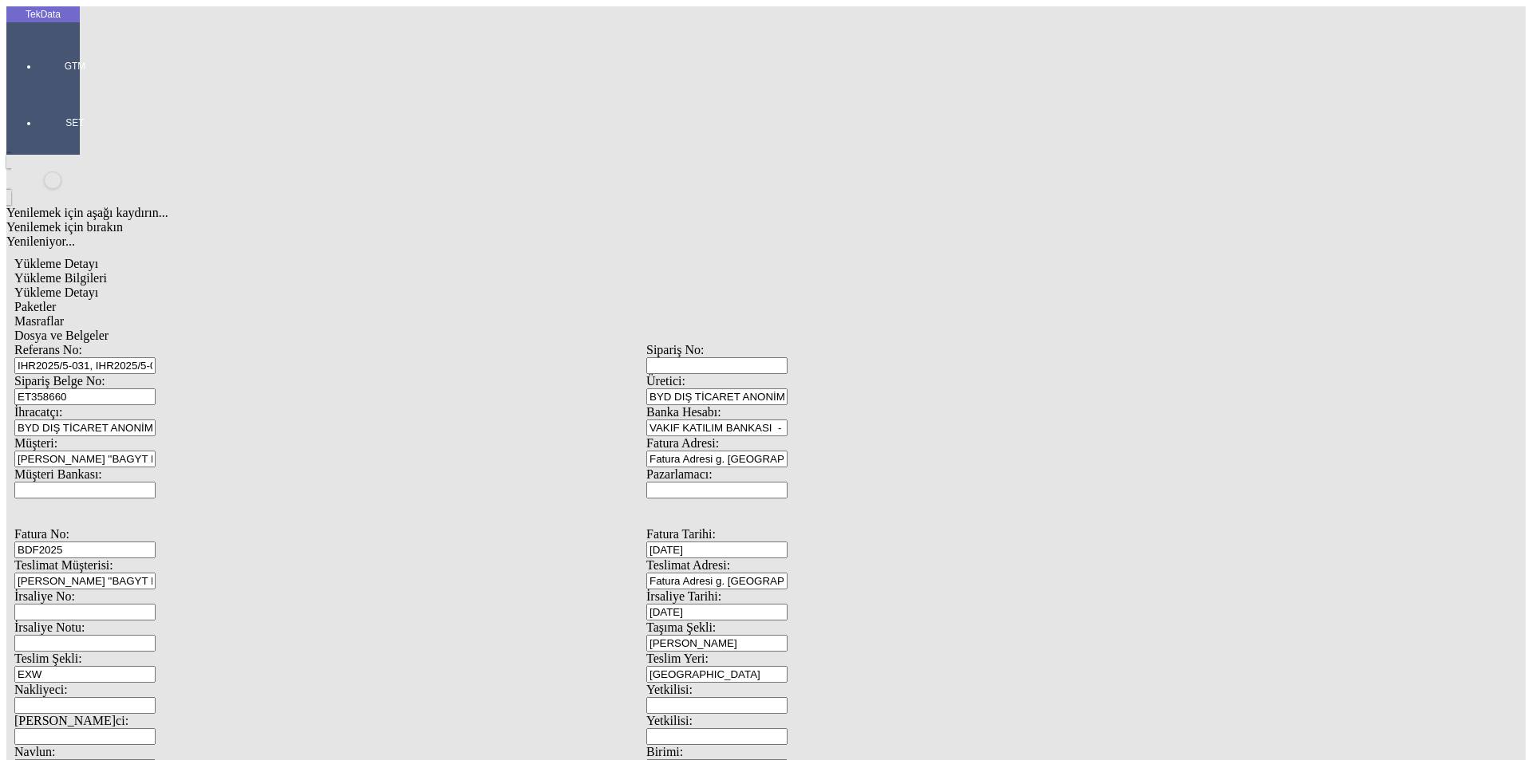
drag, startPoint x: 1436, startPoint y: 369, endPoint x: 937, endPoint y: 285, distance: 506.5
click at [56, 300] on span "Paketler" at bounding box center [34, 307] width 41 height 14
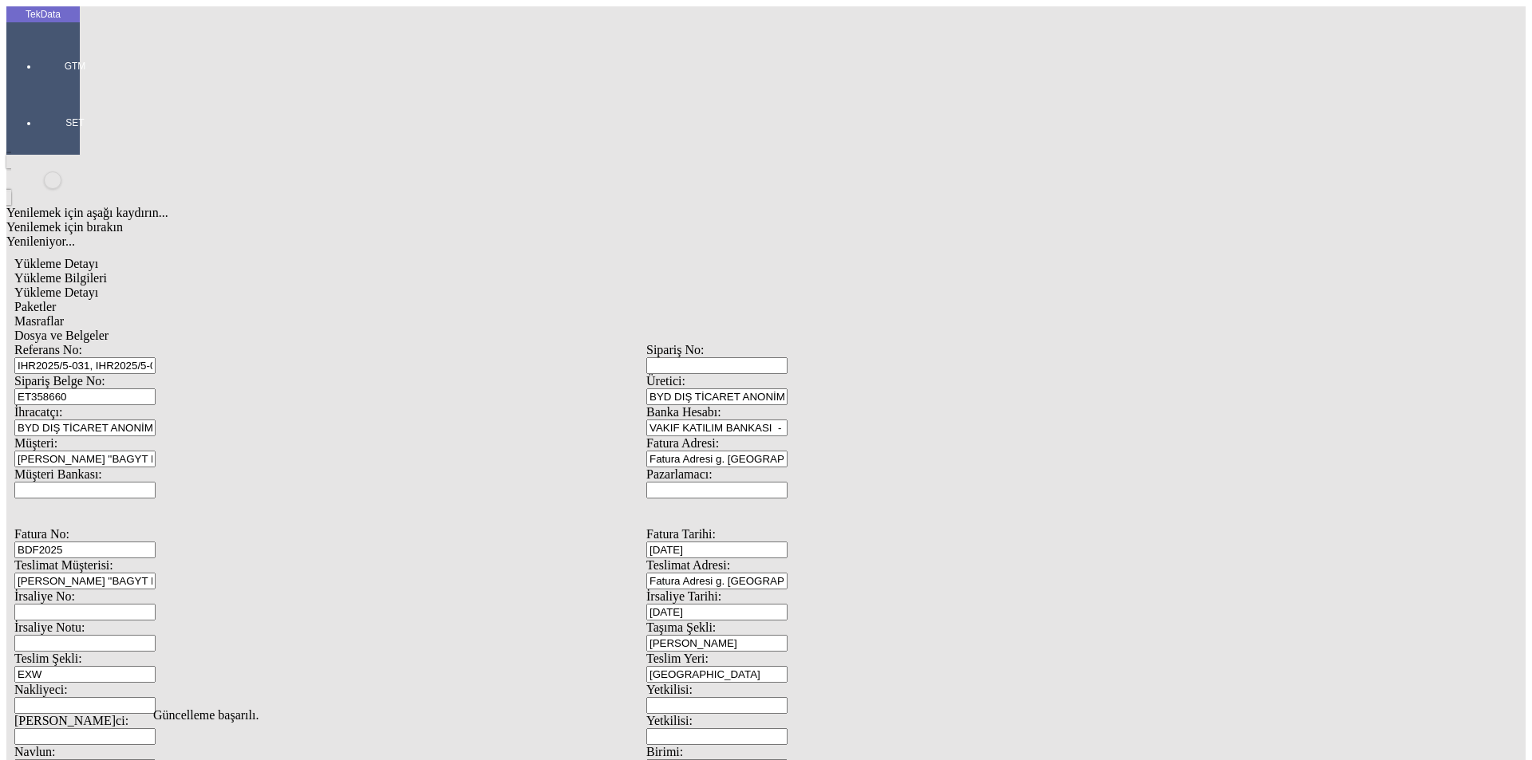
drag, startPoint x: 897, startPoint y: 176, endPoint x: 755, endPoint y: 180, distance: 142.1
type input "195"
drag, startPoint x: 490, startPoint y: 84, endPoint x: 583, endPoint y: 81, distance: 92.6
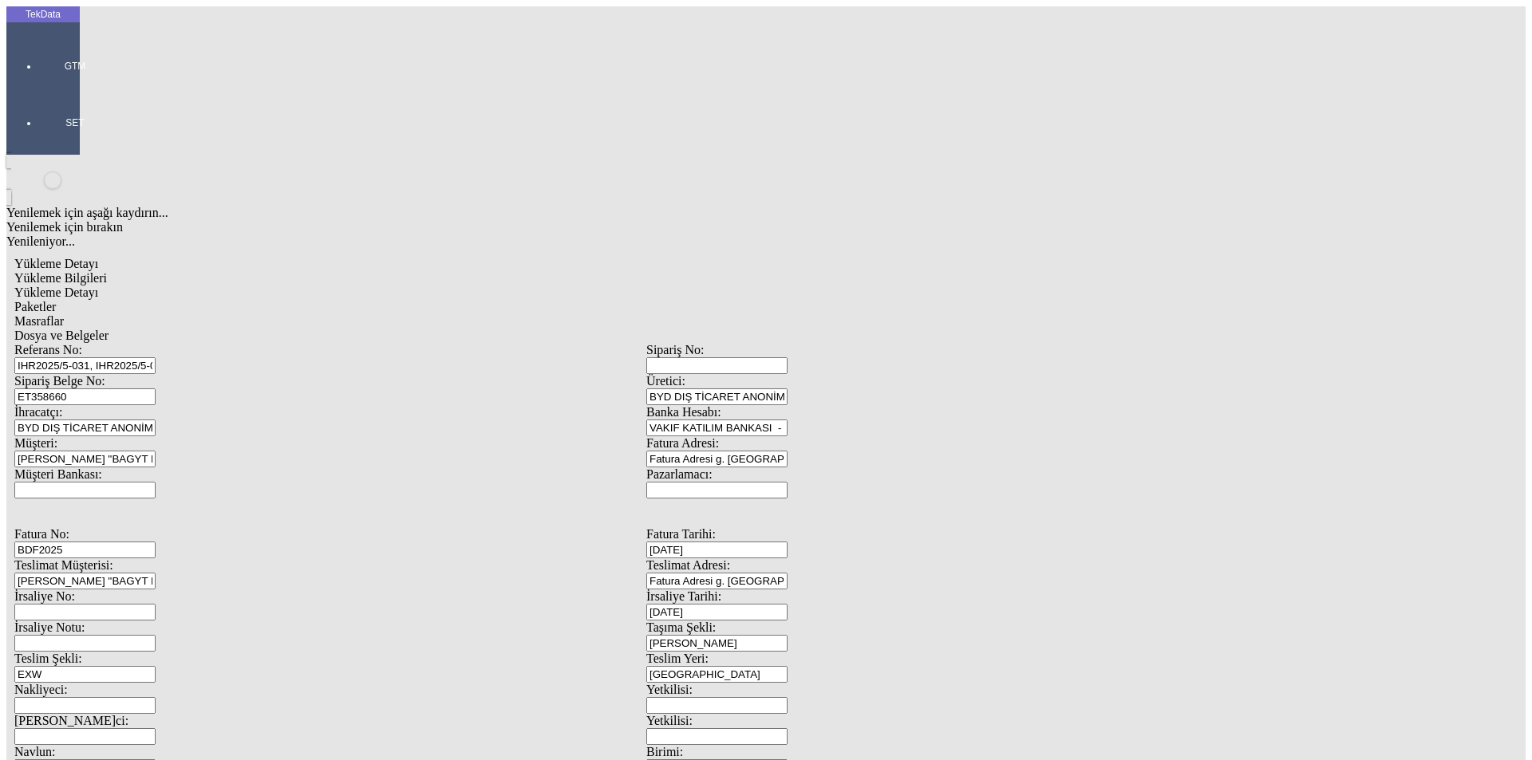
click at [64, 314] on span "Masraflar" at bounding box center [38, 321] width 49 height 14
click at [109, 329] on span "Dosya ve Belgeler" at bounding box center [61, 336] width 94 height 14
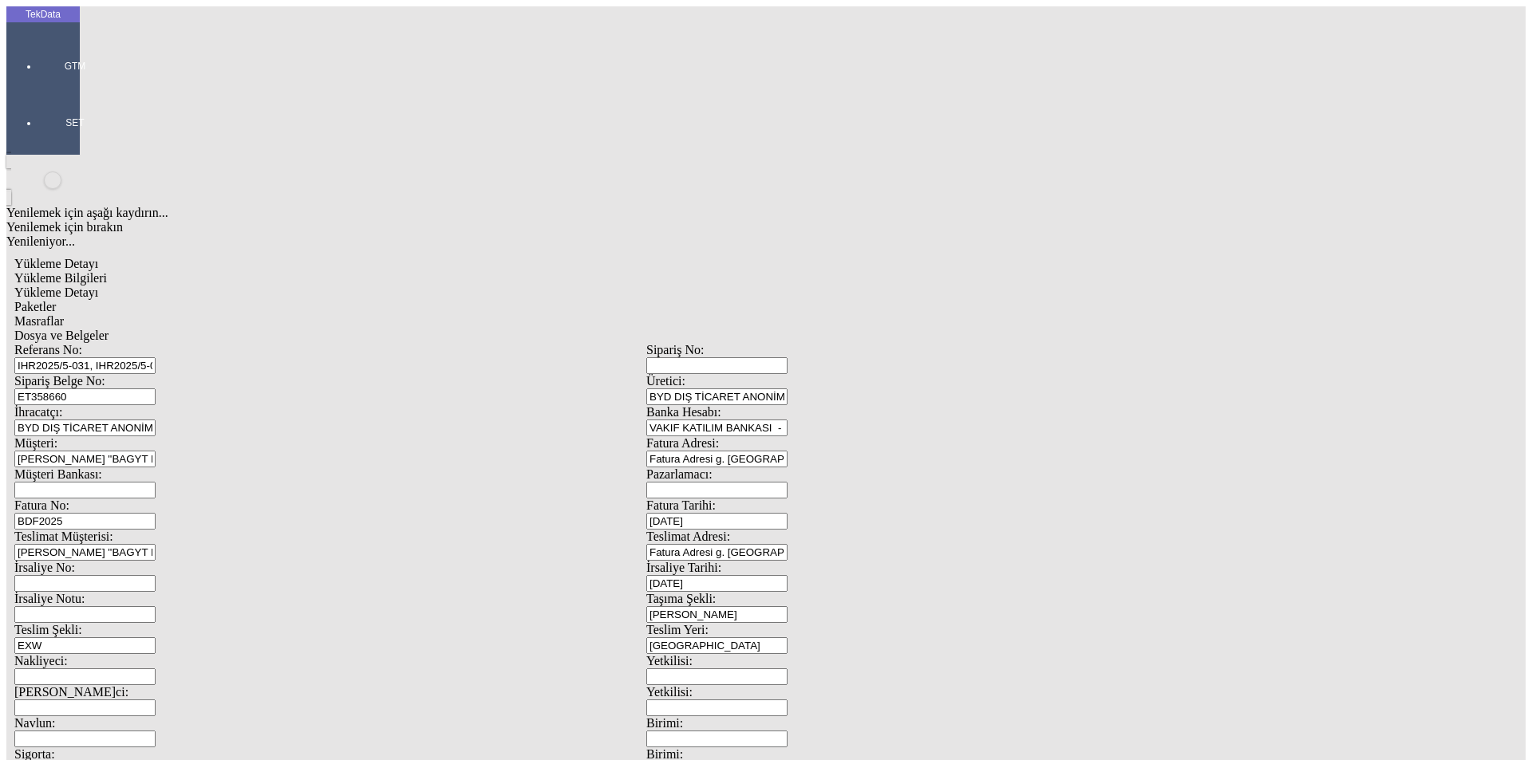
click at [109, 329] on span "Dosya ve Belgeler" at bounding box center [61, 336] width 94 height 14
click at [140, 271] on div "Yükleme Bilgileri" at bounding box center [646, 278] width 1264 height 14
drag, startPoint x: 385, startPoint y: 116, endPoint x: 136, endPoint y: 109, distance: 249.1
click at [136, 343] on div "Referans No: IHR2025/5-031, IHR2025/5-032" at bounding box center [330, 358] width 632 height 31
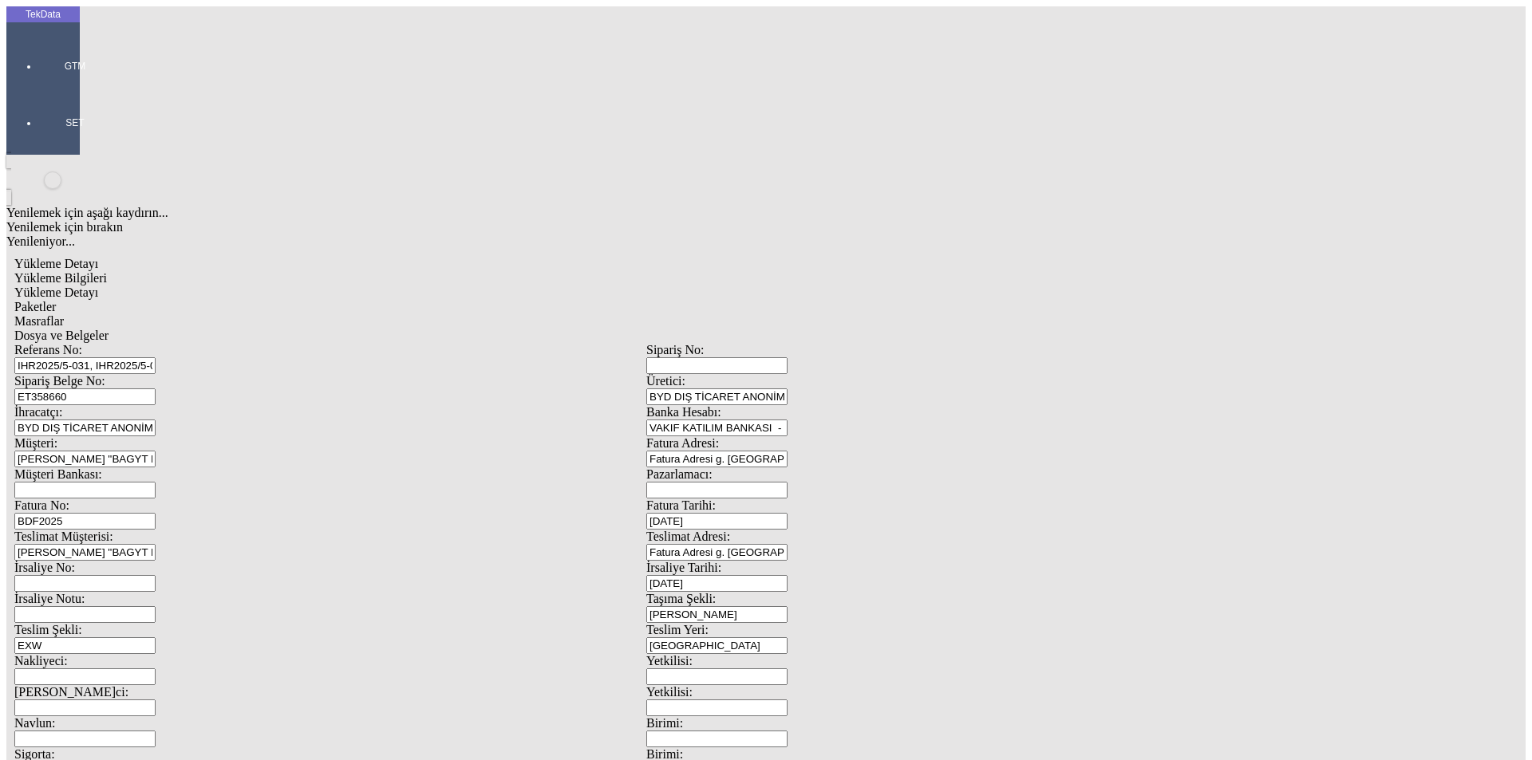
drag, startPoint x: 236, startPoint y: 144, endPoint x: 168, endPoint y: 138, distance: 68.9
click at [168, 374] on div "Sipariş Belge No: ET358660" at bounding box center [330, 389] width 632 height 31
